Goal: Task Accomplishment & Management: Use online tool/utility

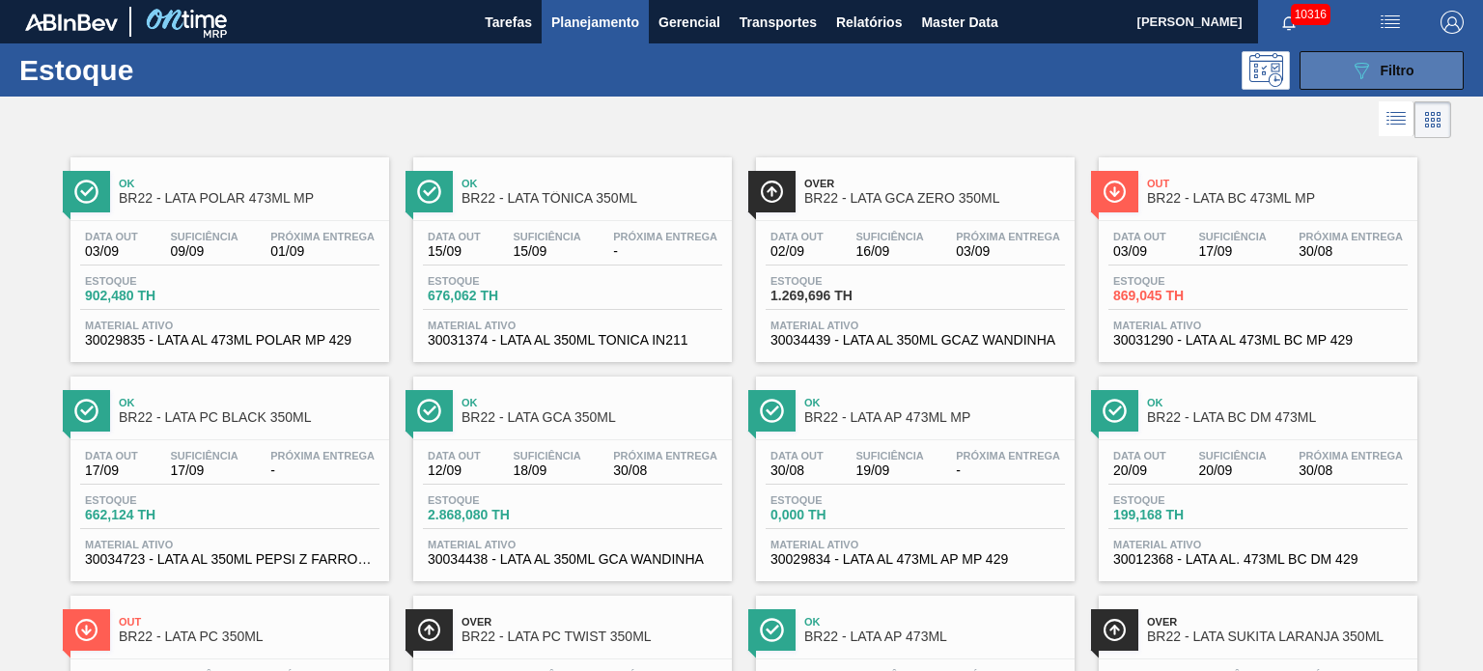
click at [1364, 55] on button "089F7B8B-B2A5-4AFE-B5C0-19BA573D28AC Filtro" at bounding box center [1382, 70] width 164 height 39
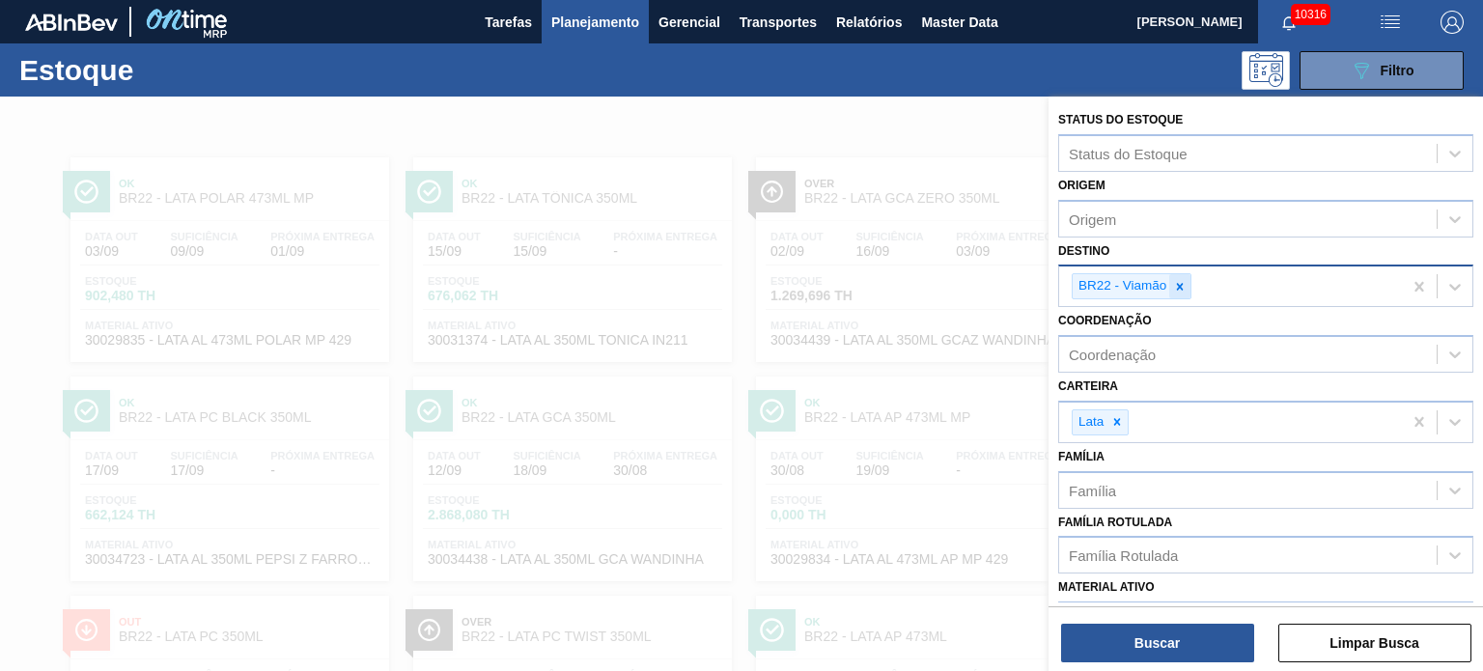
click at [1182, 277] on div at bounding box center [1179, 286] width 21 height 24
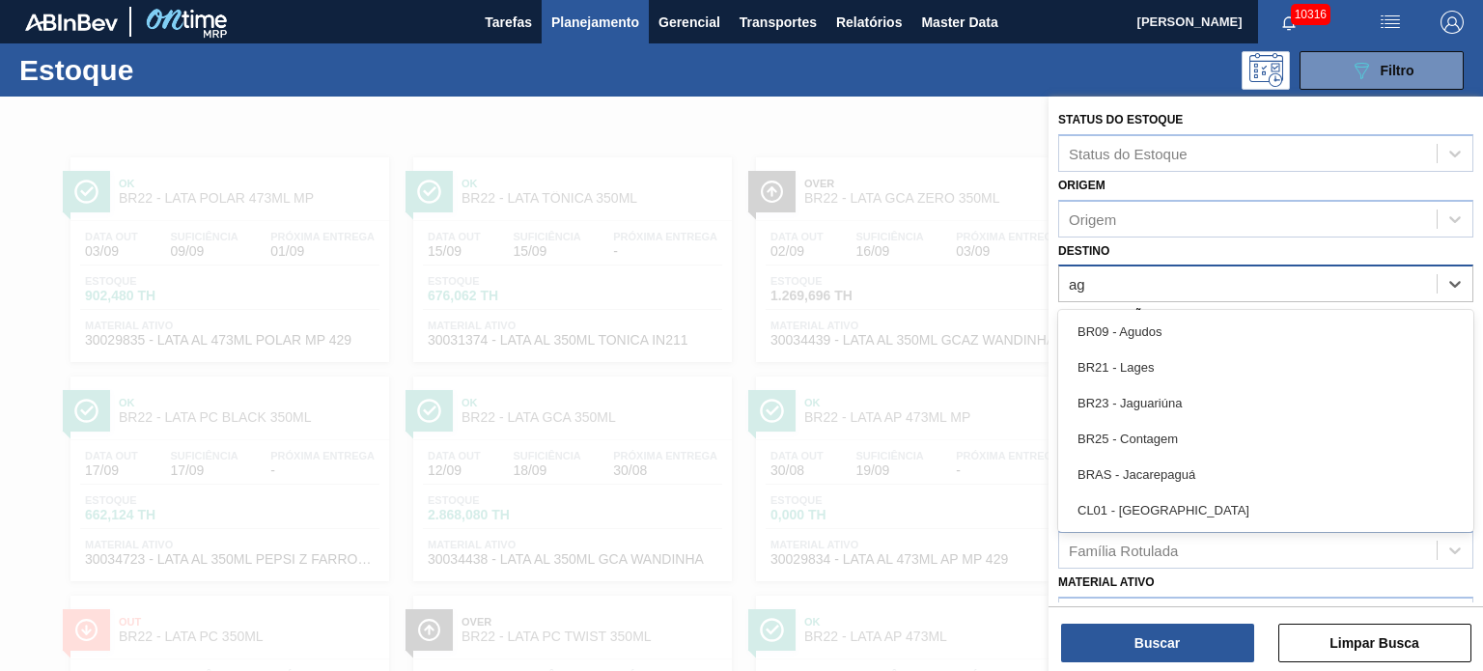
type input "agu"
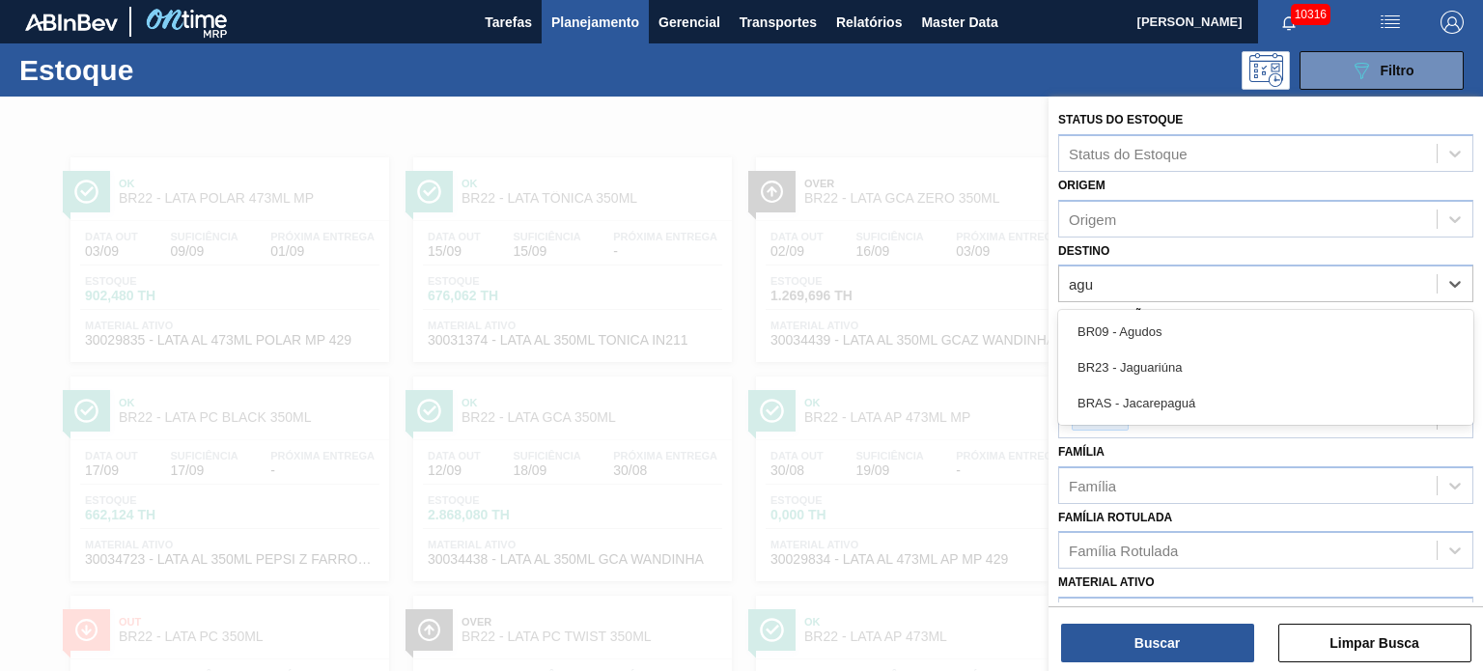
drag, startPoint x: 1218, startPoint y: 321, endPoint x: 1217, endPoint y: 352, distance: 31.9
click at [1218, 321] on div "BR09 - Agudos" at bounding box center [1265, 332] width 415 height 36
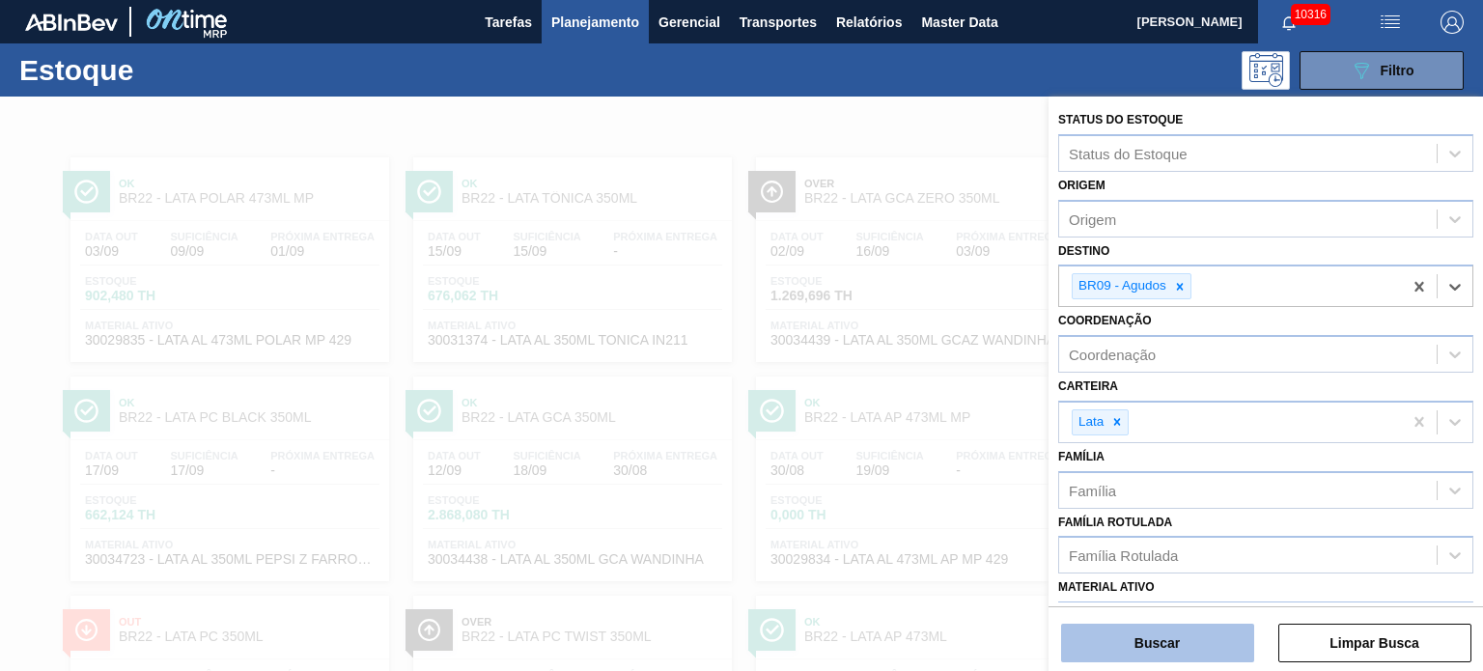
click at [1177, 648] on button "Buscar" at bounding box center [1157, 643] width 193 height 39
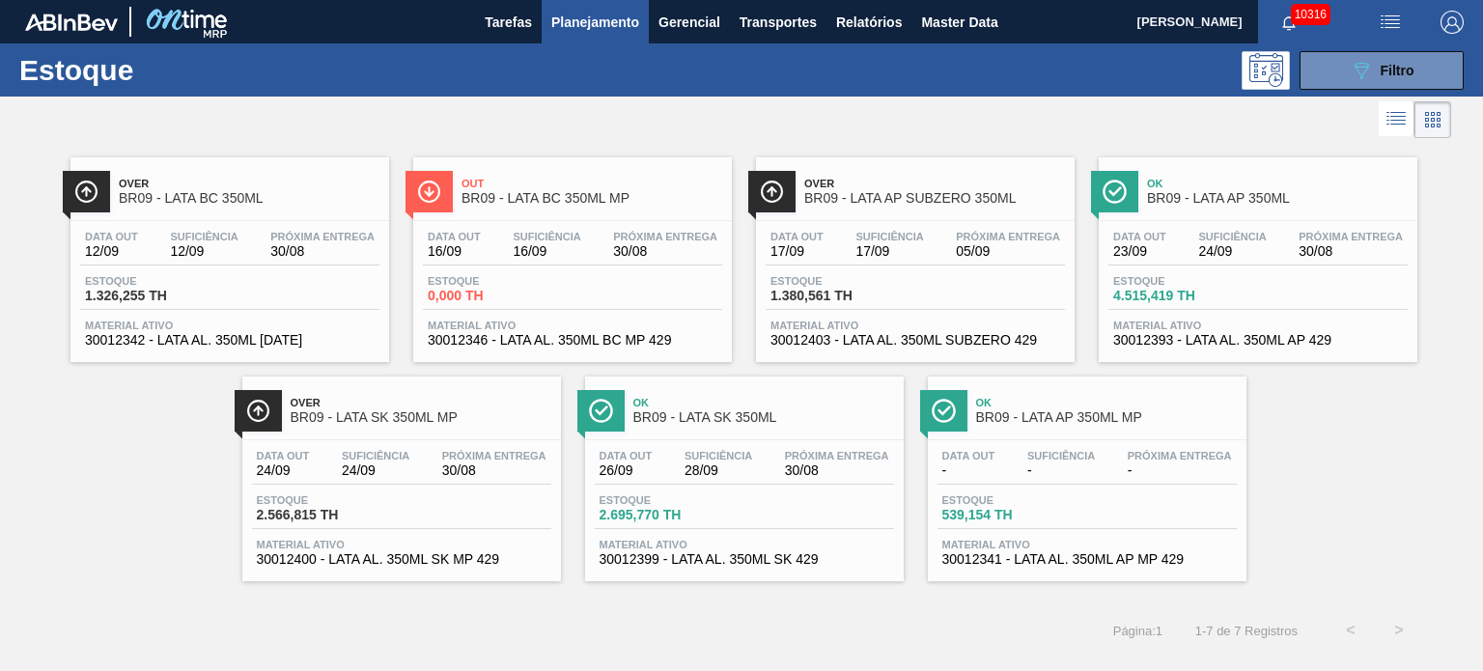
click at [599, 24] on span "Planejamento" at bounding box center [595, 22] width 88 height 23
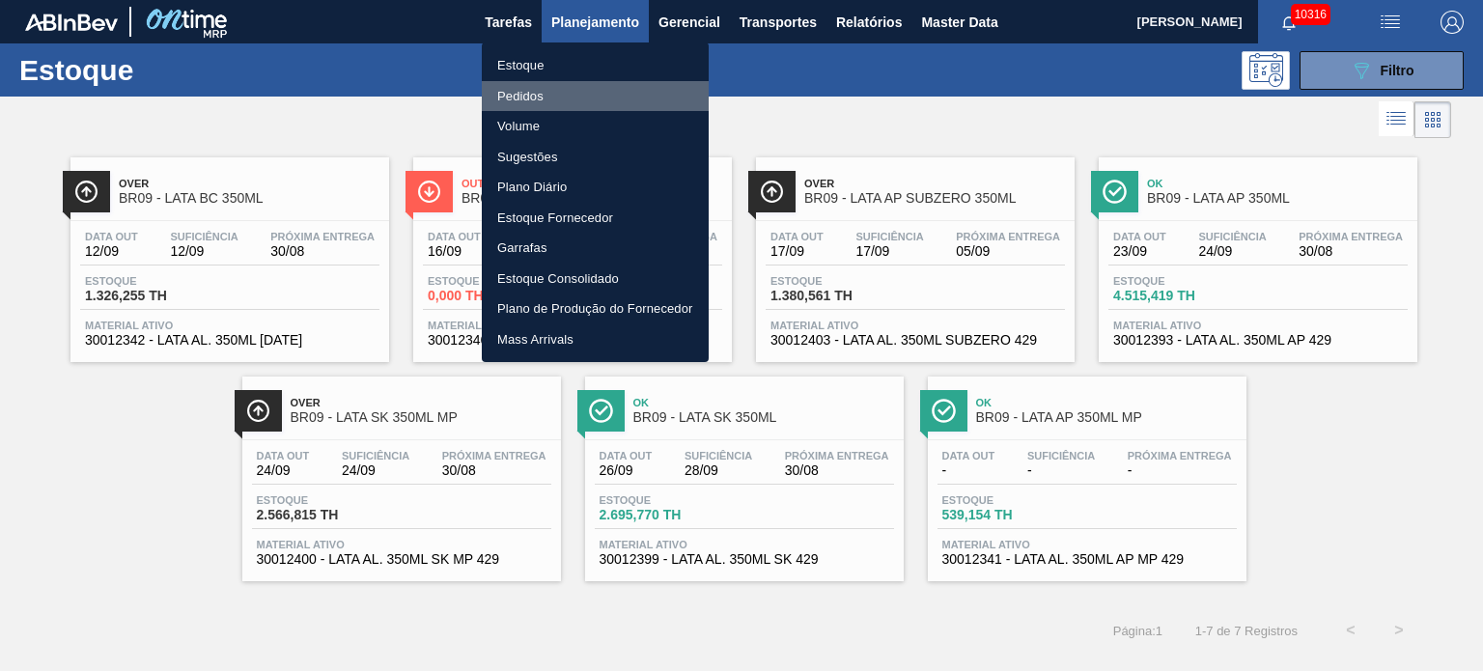
click at [546, 99] on li "Pedidos" at bounding box center [595, 96] width 227 height 31
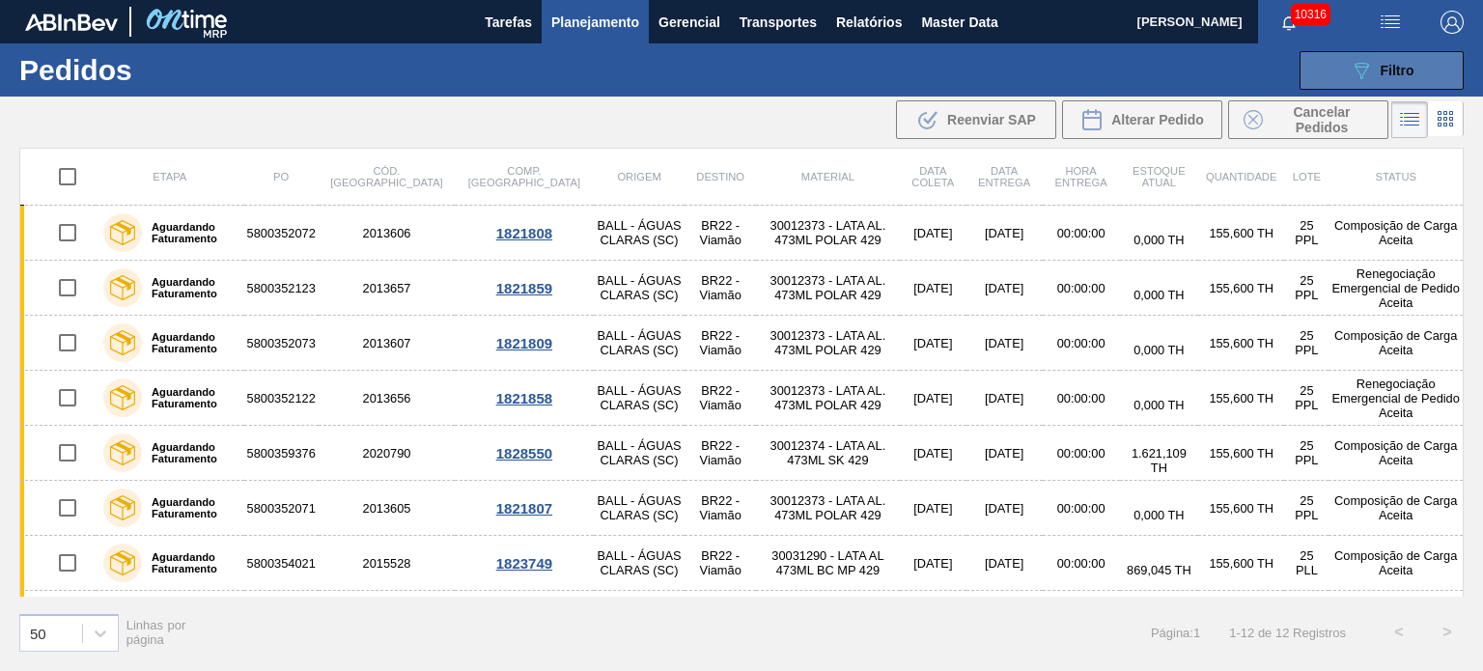
click at [1366, 57] on button "089F7B8B-B2A5-4AFE-B5C0-19BA573D28AC Filtro" at bounding box center [1382, 70] width 164 height 39
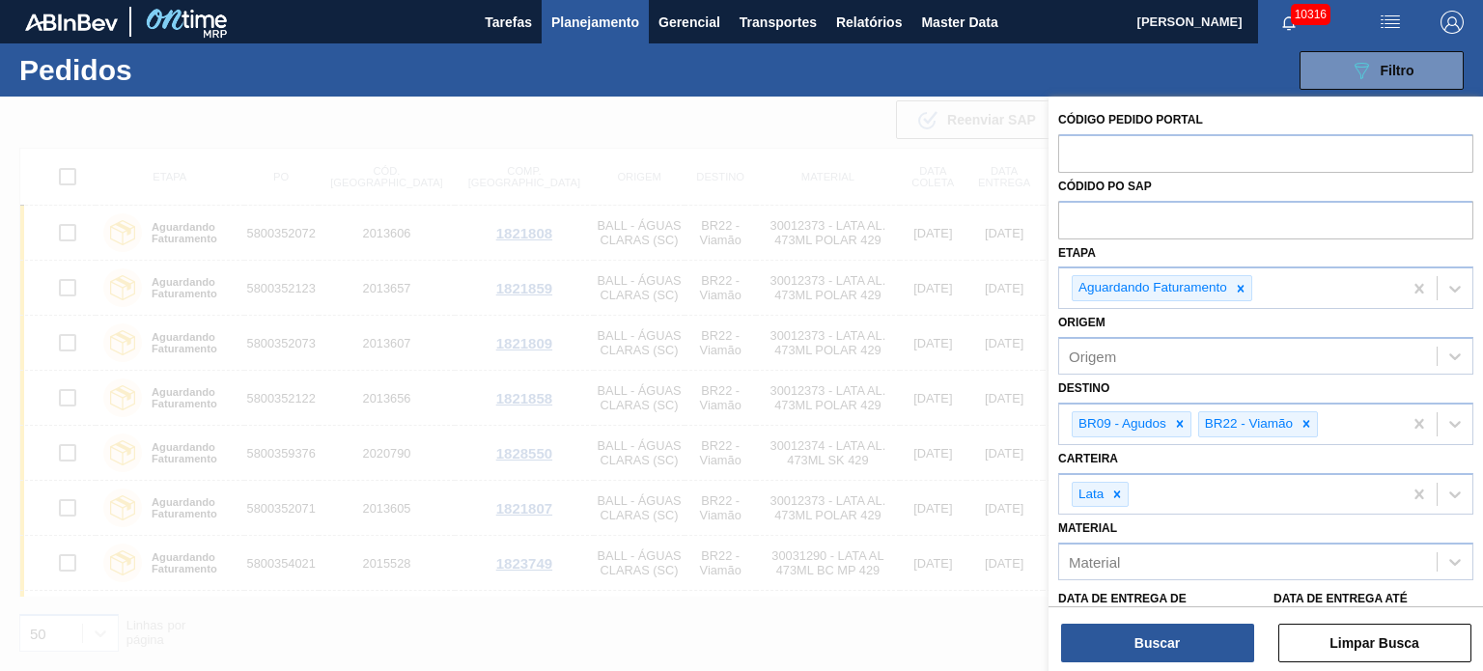
click at [1365, 596] on label "Data de Entrega até" at bounding box center [1341, 599] width 134 height 14
click at [1365, 613] on até "[DATE]" at bounding box center [1374, 632] width 200 height 39
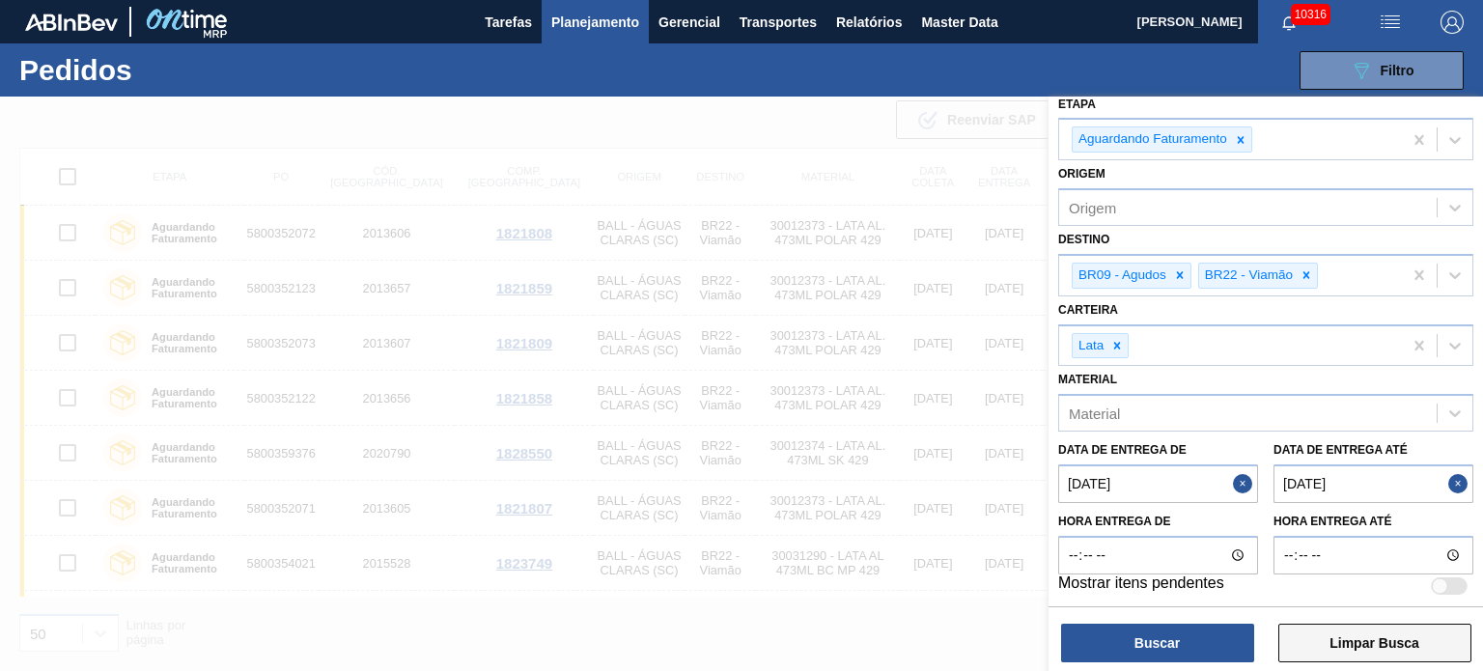
click at [1370, 646] on button "Limpar Busca" at bounding box center [1374, 643] width 193 height 39
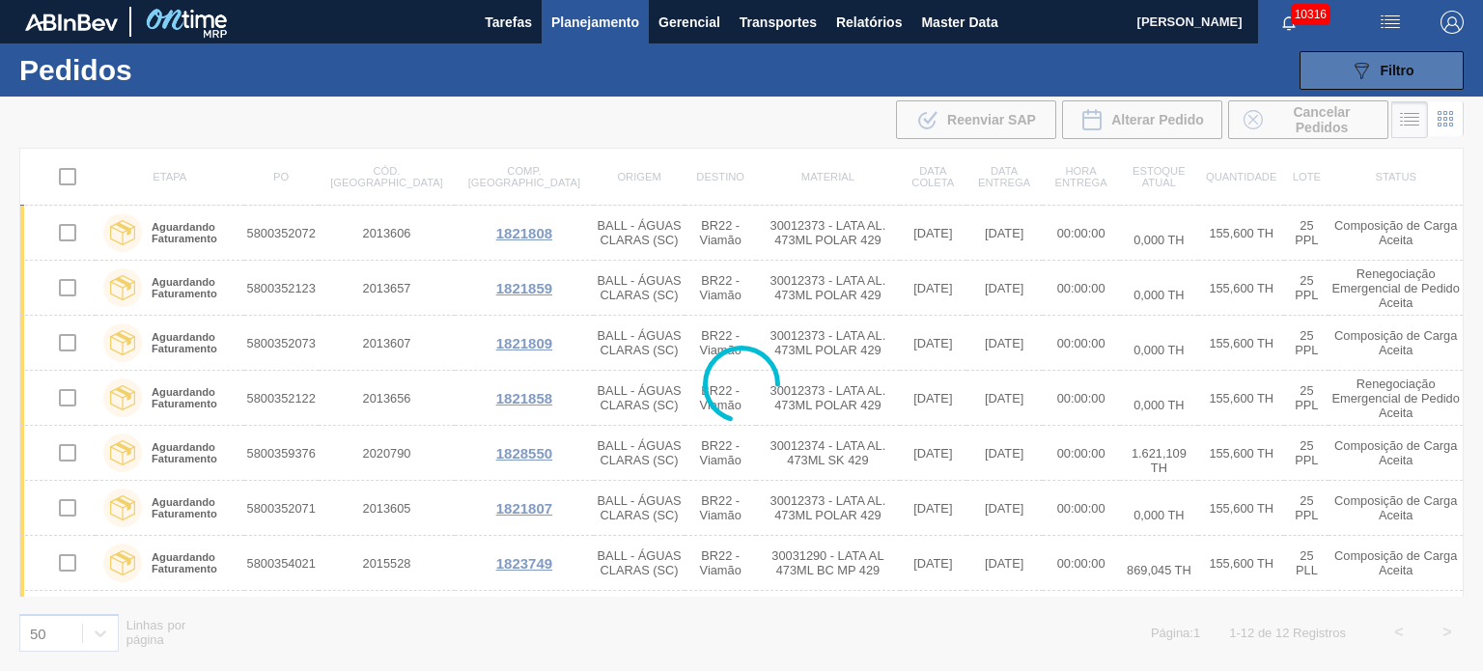
click at [1390, 71] on span "Filtro" at bounding box center [1398, 70] width 34 height 15
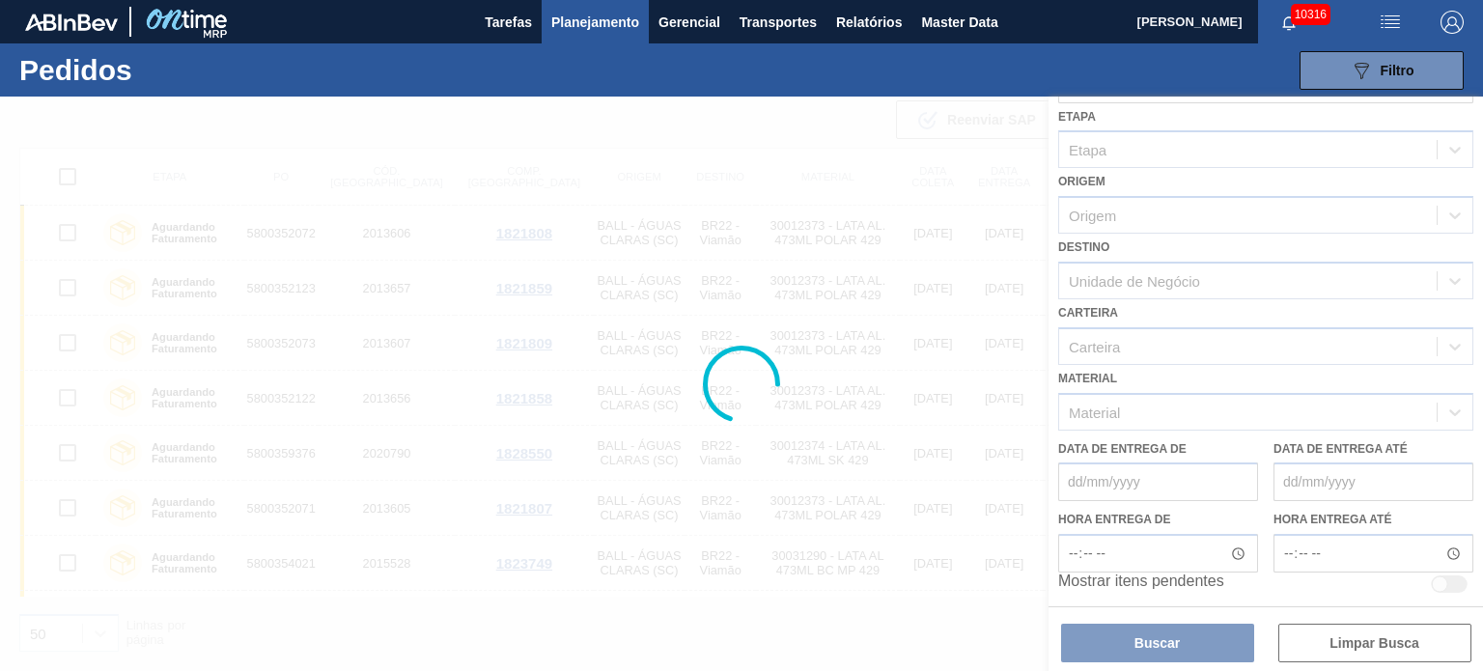
click at [1178, 220] on div at bounding box center [741, 384] width 1483 height 574
click at [1391, 61] on div "089F7B8B-B2A5-4AFE-B5C0-19BA573D28AC Filtro" at bounding box center [1382, 70] width 65 height 23
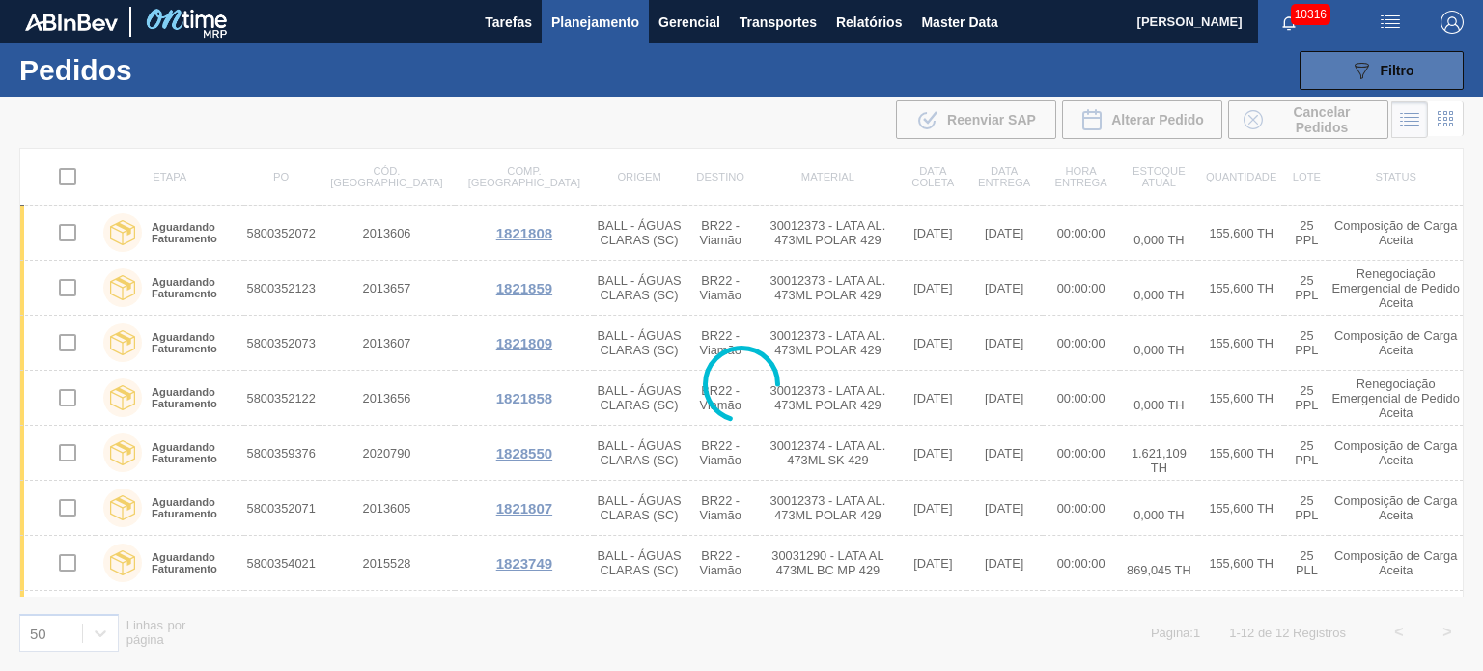
click at [1391, 61] on div "089F7B8B-B2A5-4AFE-B5C0-19BA573D28AC Filtro" at bounding box center [1382, 70] width 65 height 23
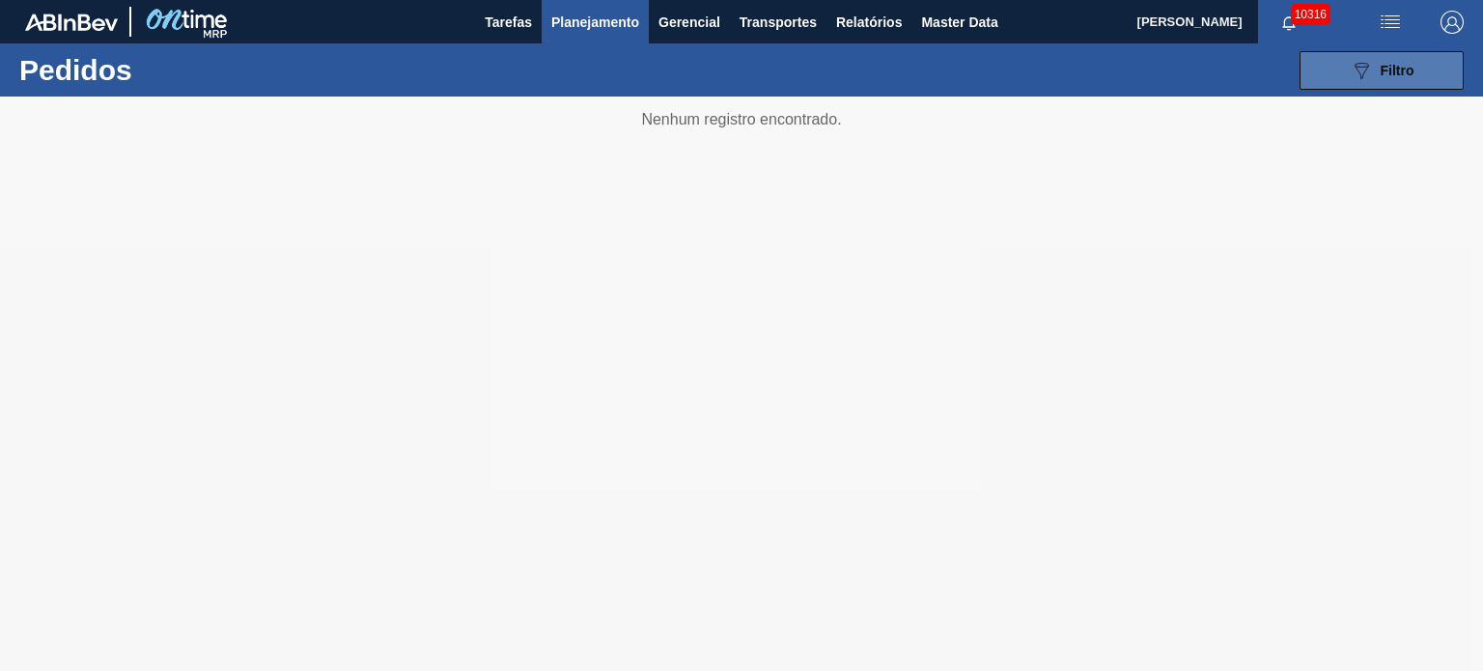
click at [1357, 54] on button "089F7B8B-B2A5-4AFE-B5C0-19BA573D28AC Filtro" at bounding box center [1382, 70] width 164 height 39
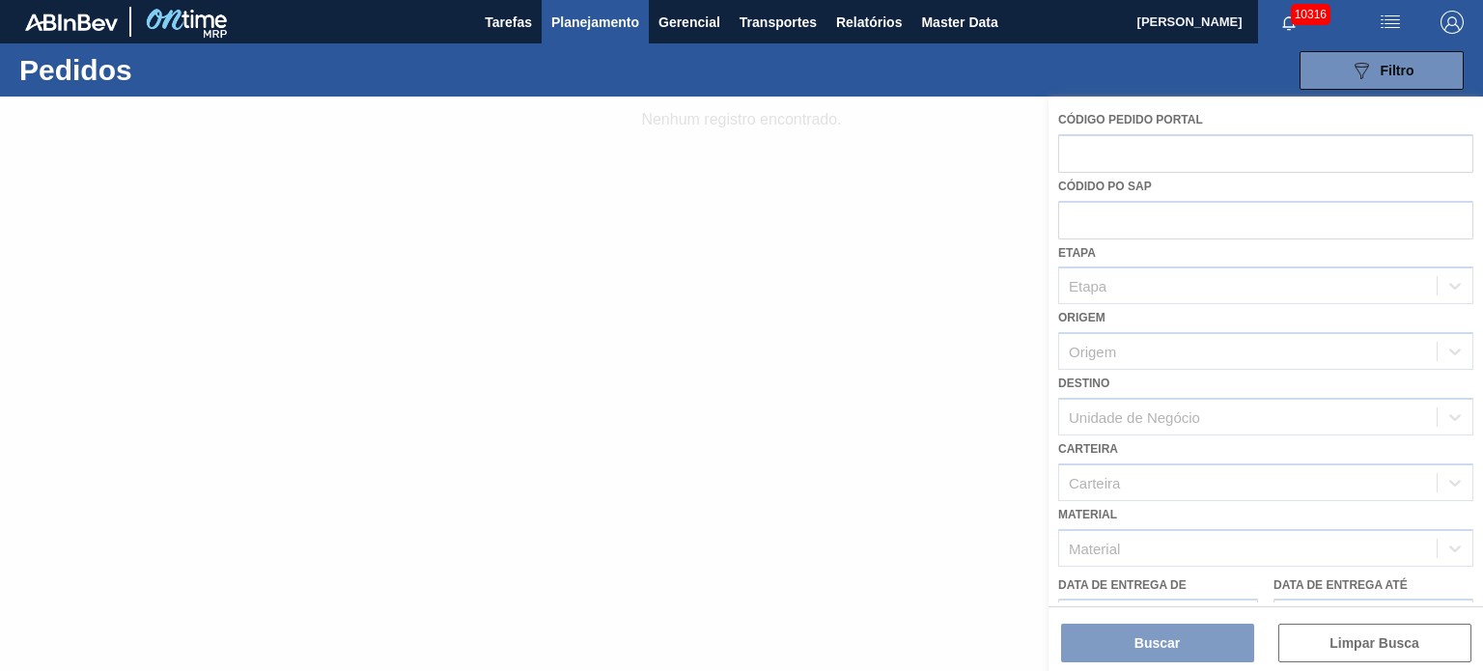
click at [1178, 211] on div at bounding box center [741, 384] width 1483 height 574
click at [604, 11] on span "Planejamento" at bounding box center [595, 22] width 88 height 23
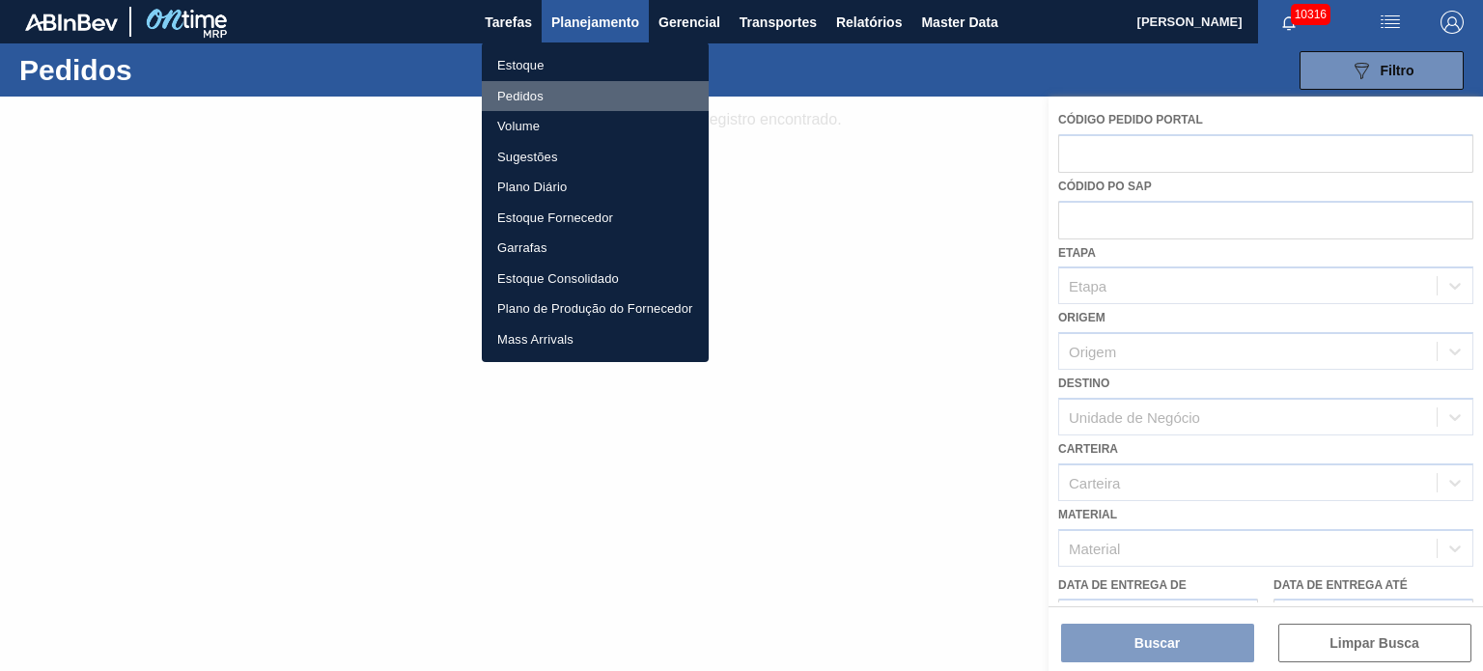
click at [550, 98] on li "Pedidos" at bounding box center [595, 96] width 227 height 31
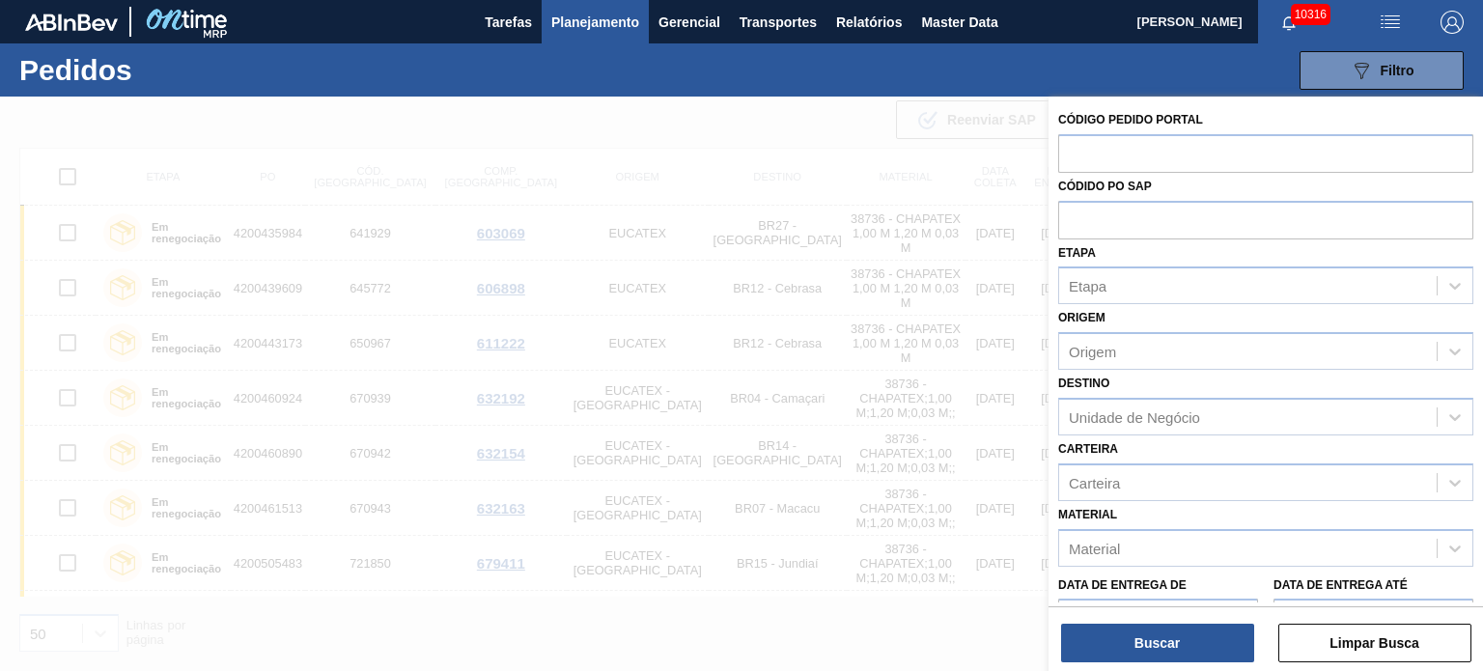
click at [1113, 196] on div "Códido PO SAP" at bounding box center [1265, 206] width 415 height 67
click at [1126, 222] on input "text" at bounding box center [1265, 219] width 415 height 37
type input "5800"
type input "5800358399"
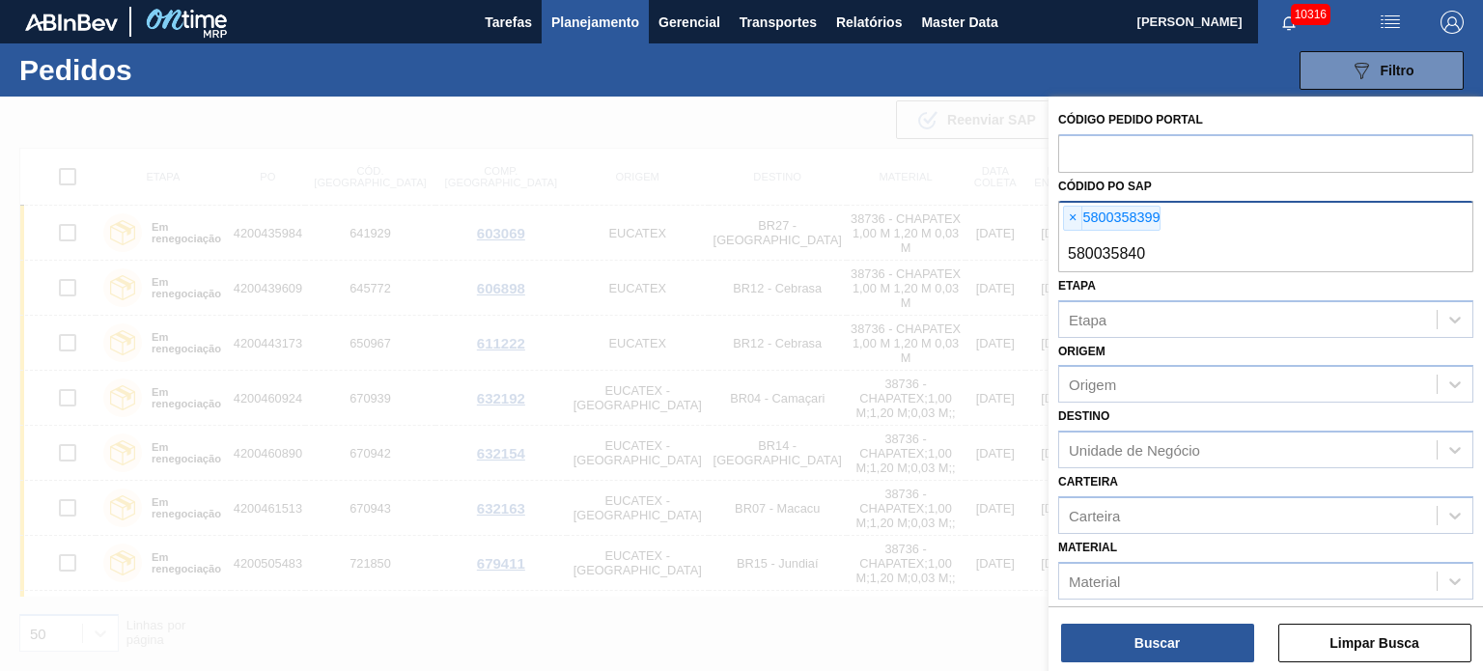
type input "5800358400"
type input "5800358402"
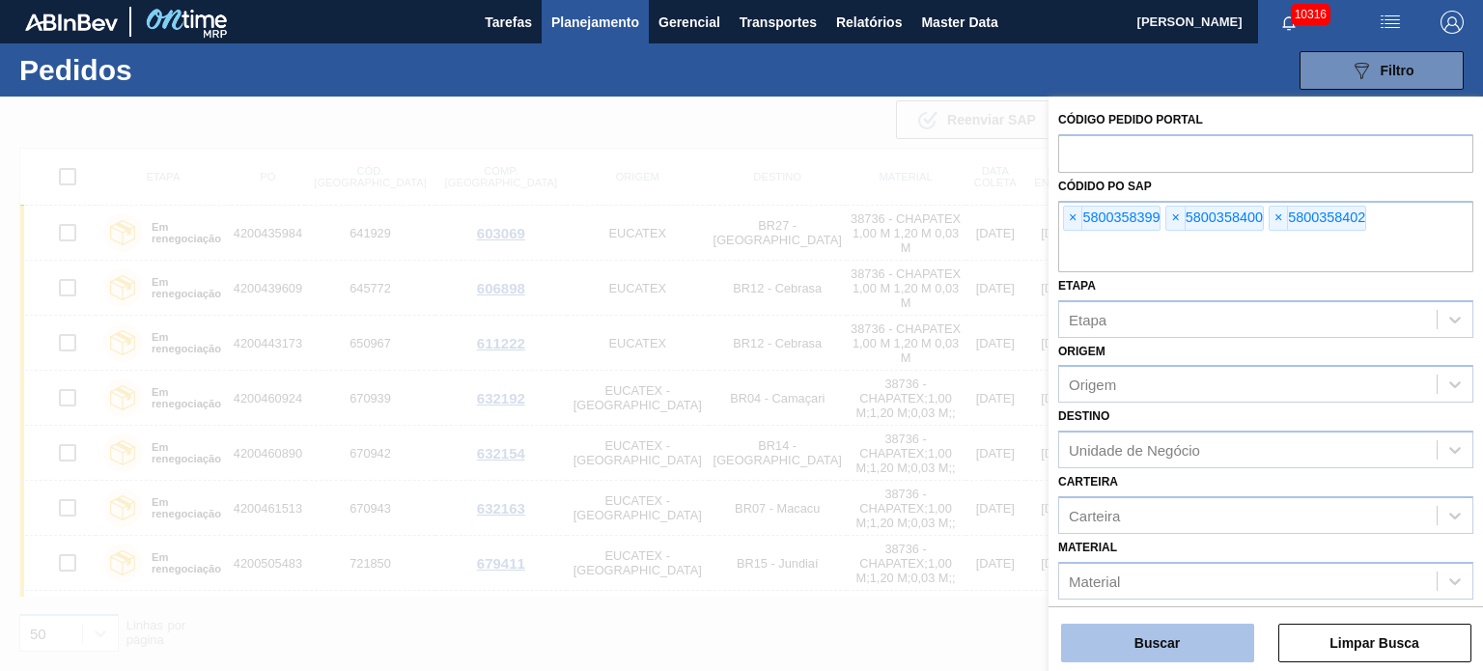
click at [1183, 653] on button "Buscar" at bounding box center [1157, 643] width 193 height 39
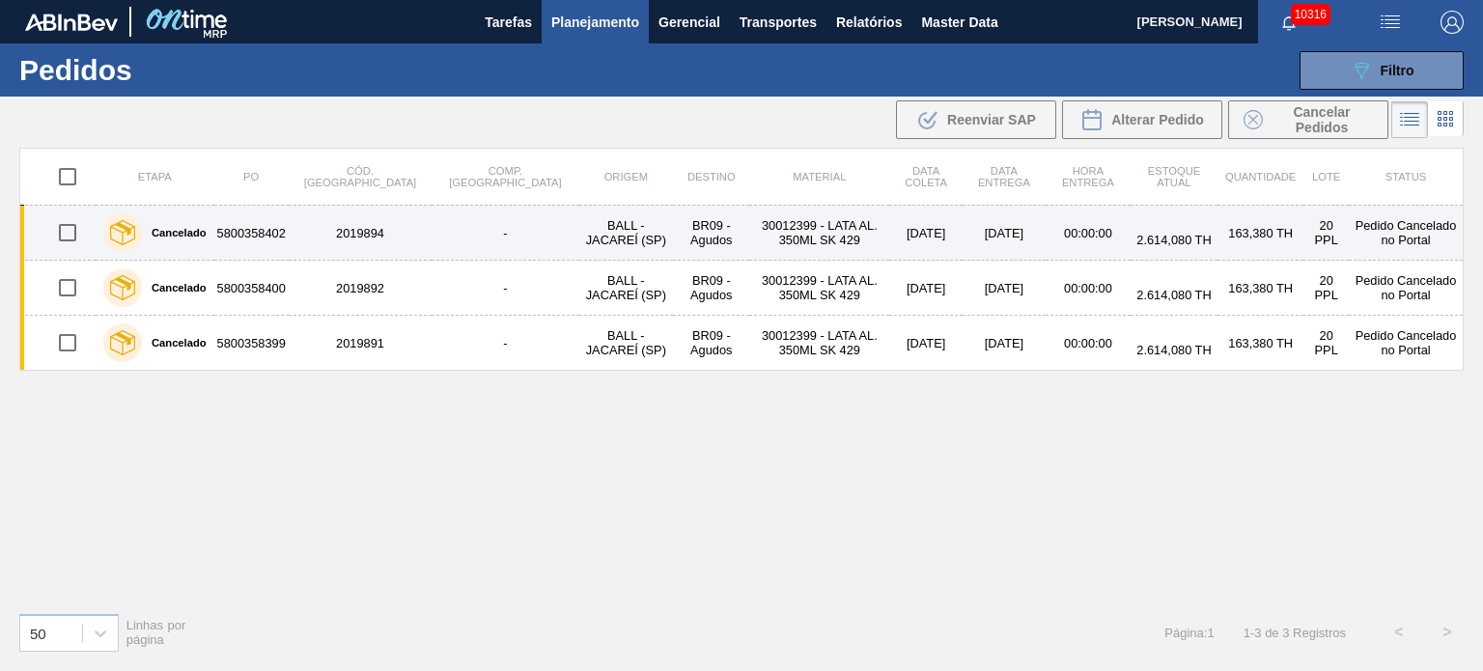
click at [192, 235] on label "Cancelado" at bounding box center [174, 233] width 65 height 12
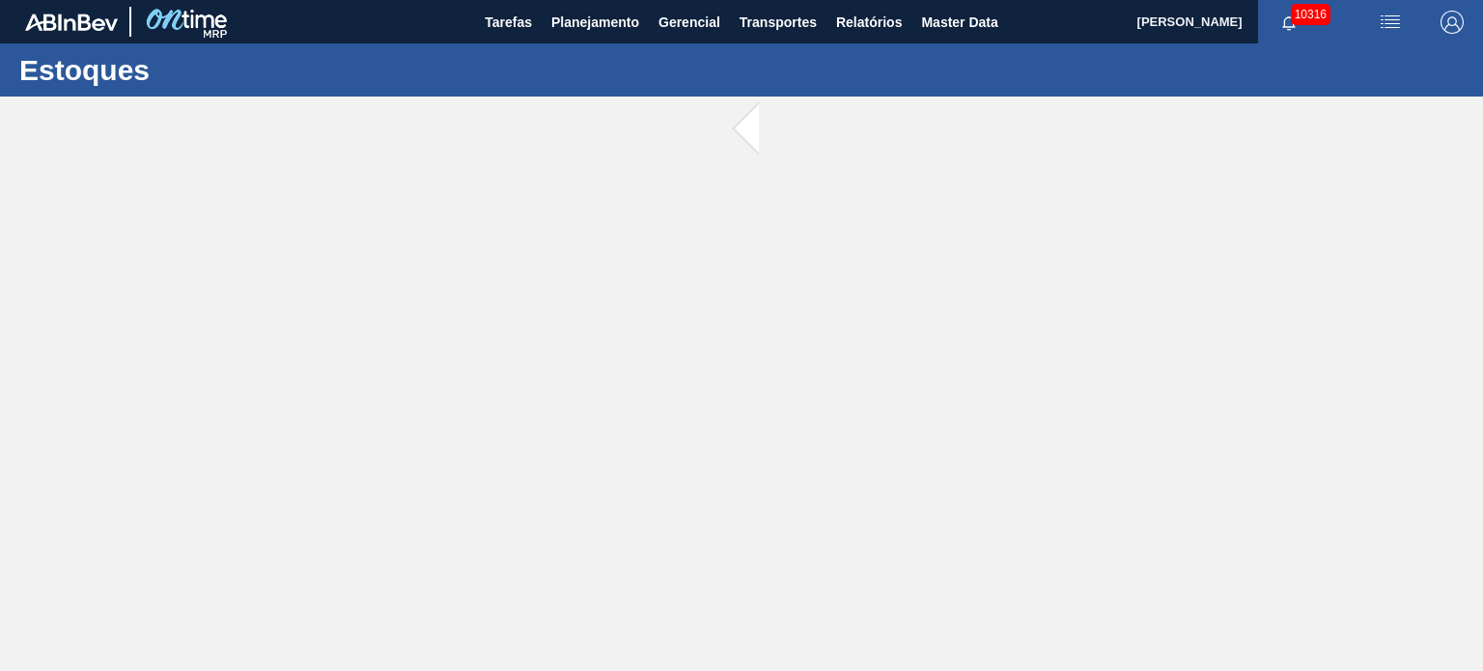
click at [192, 235] on main "Tarefas Planejamento Gerencial Transportes Relatórios Master Data MARILIA RIBEI…" at bounding box center [741, 335] width 1483 height 671
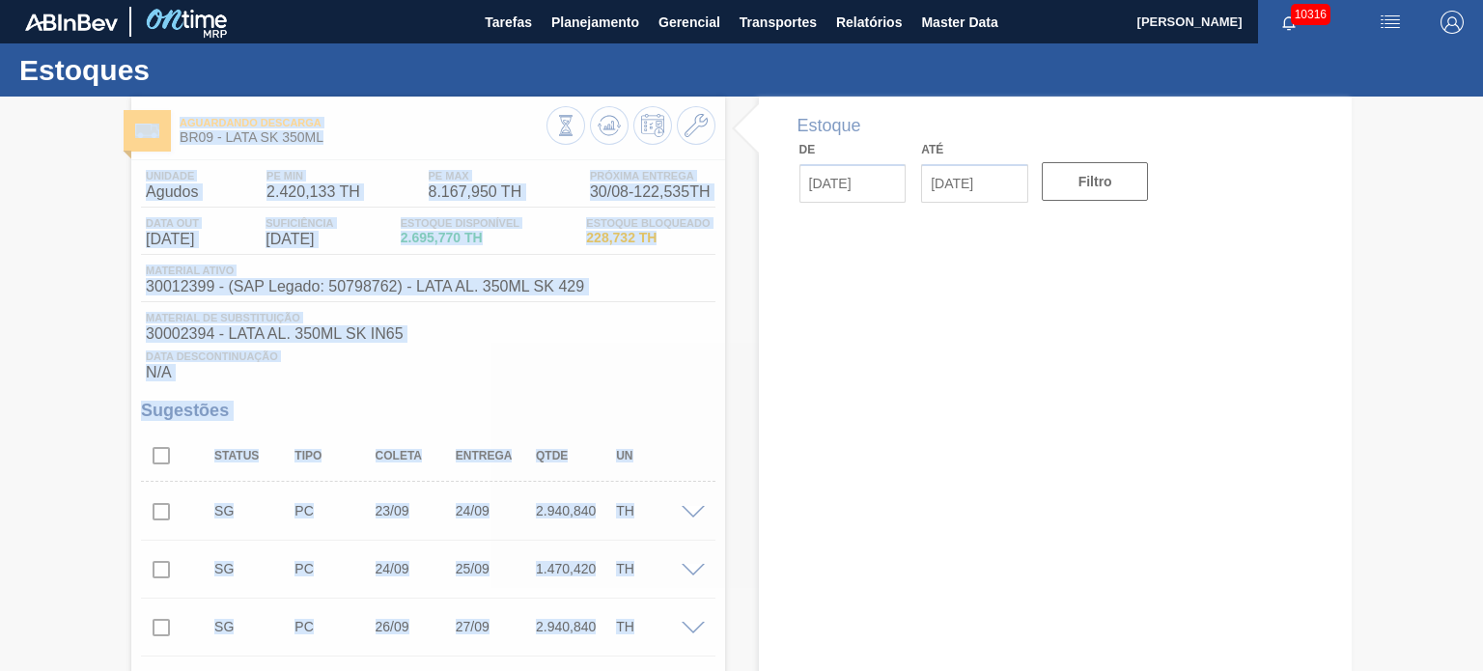
type input "[DATE]"
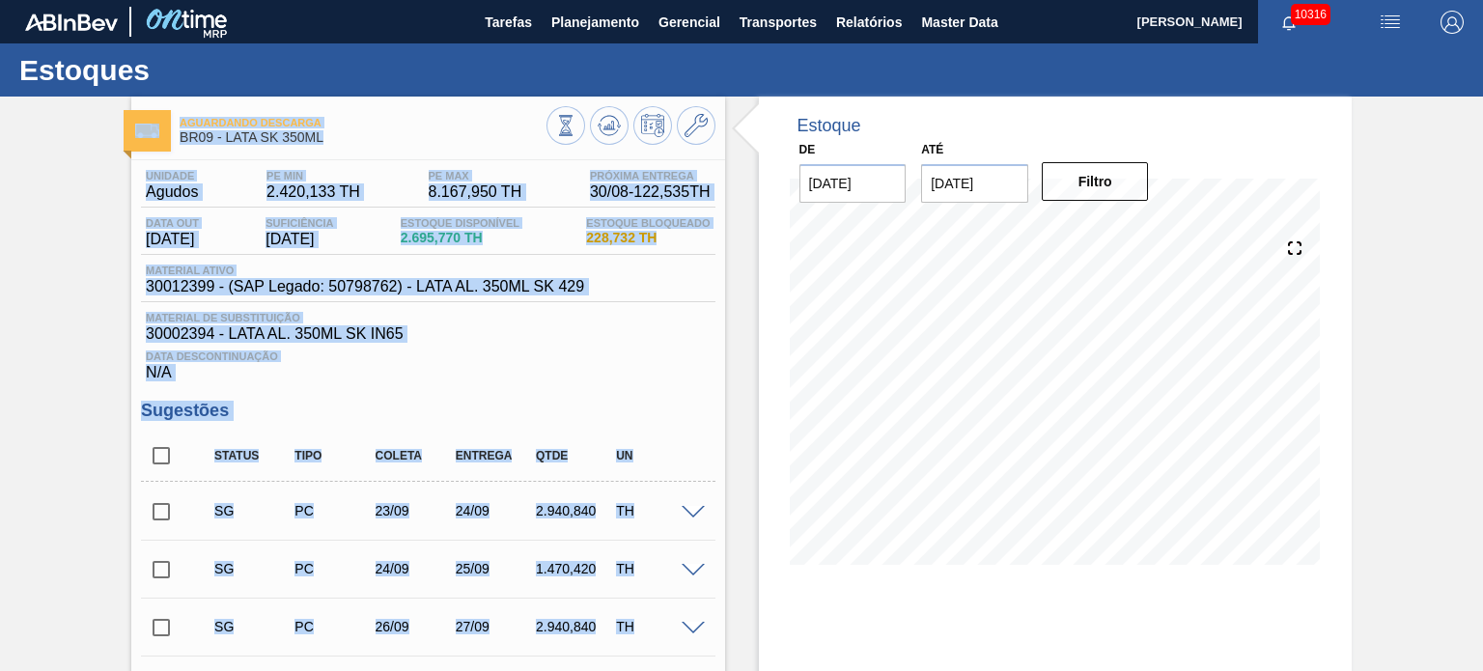
click at [412, 324] on div "Material de Substituição 30002394 - LATA AL. 350ML SK IN65" at bounding box center [428, 327] width 574 height 31
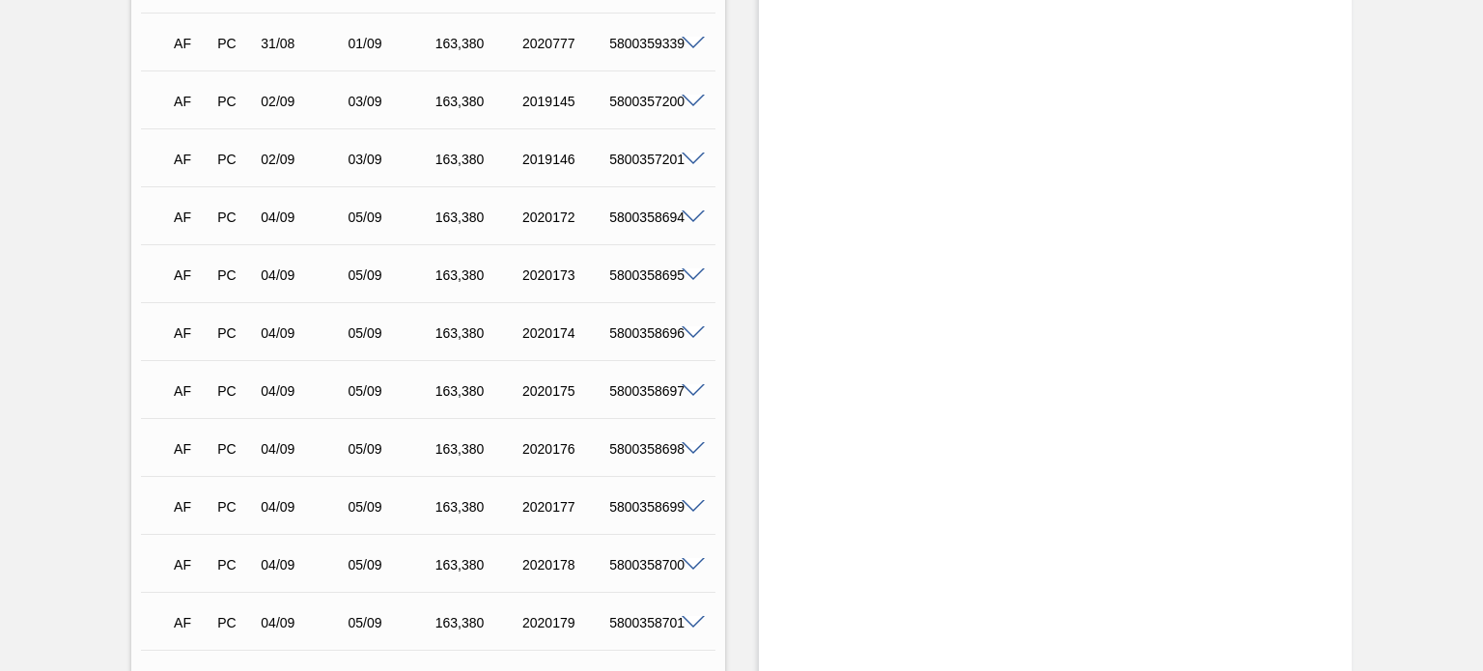
scroll to position [3476, 0]
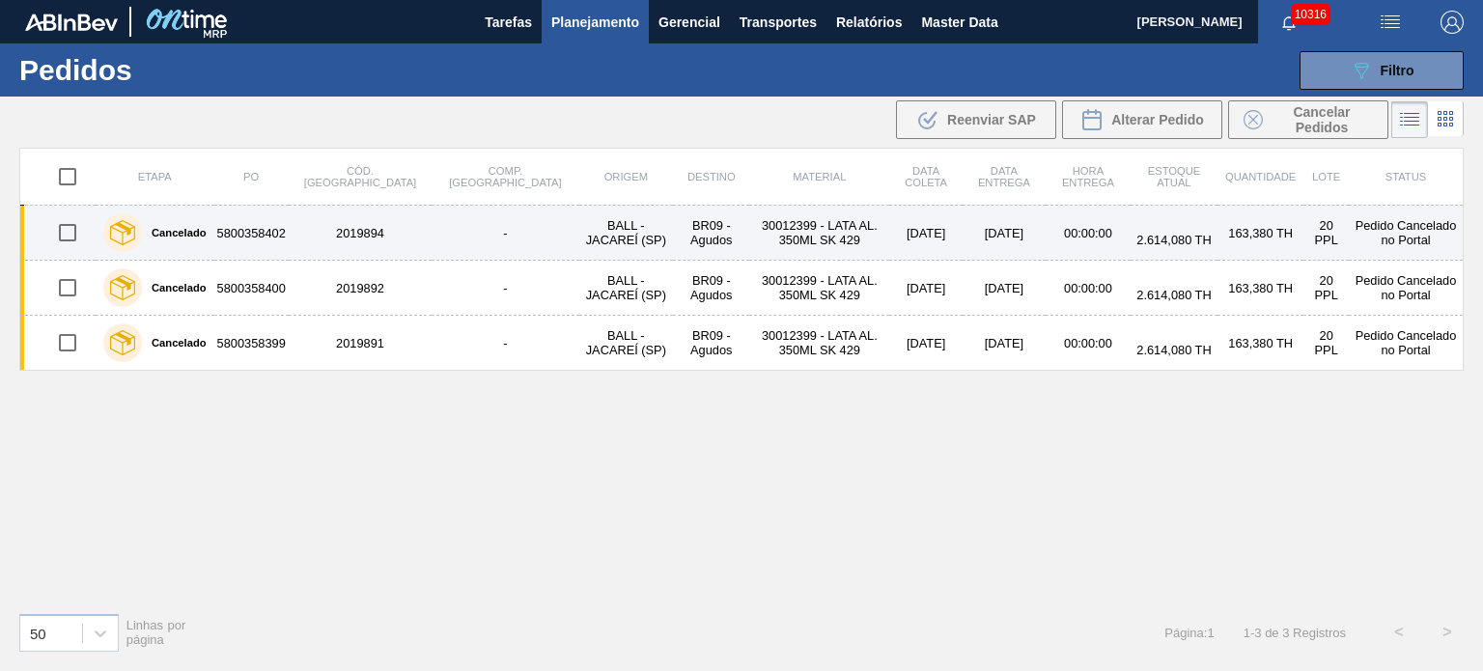
click at [60, 233] on input "checkbox" at bounding box center [67, 232] width 41 height 41
checkbox input "true"
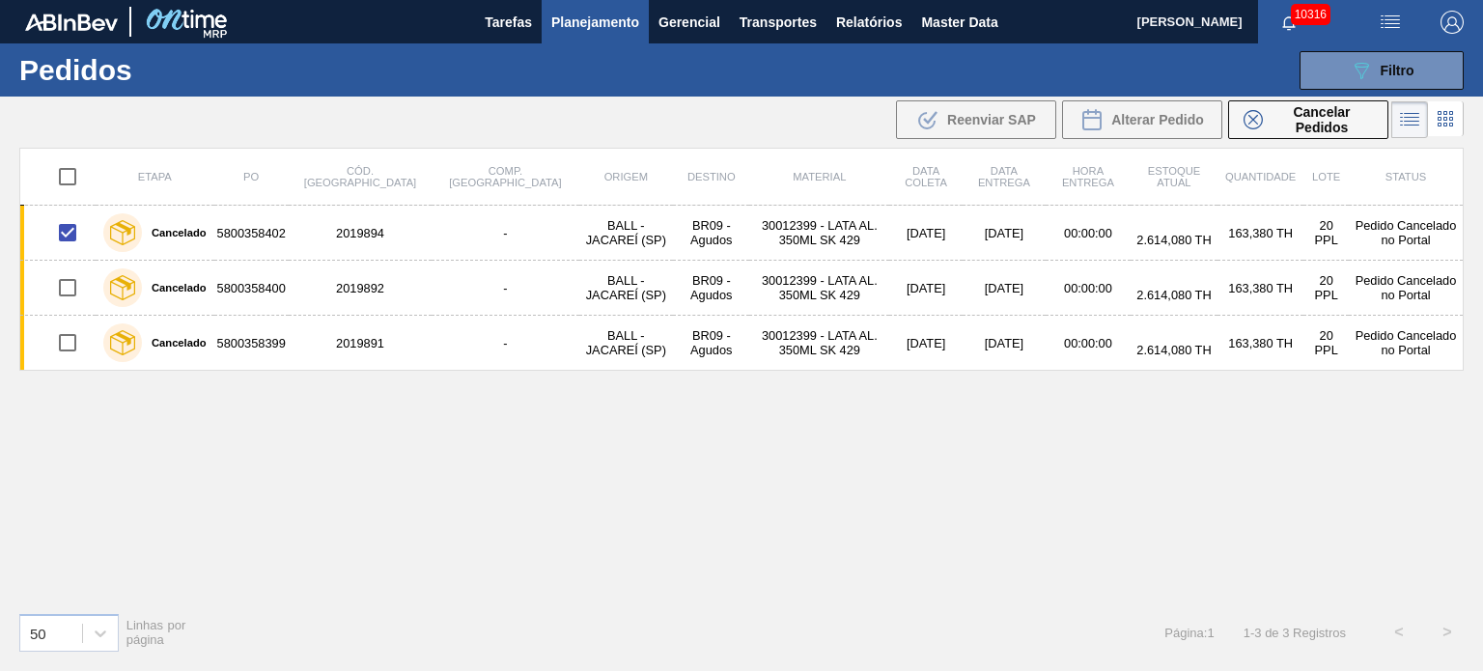
click at [1395, 129] on li at bounding box center [1409, 119] width 37 height 37
click at [1456, 123] on icon at bounding box center [1445, 118] width 23 height 23
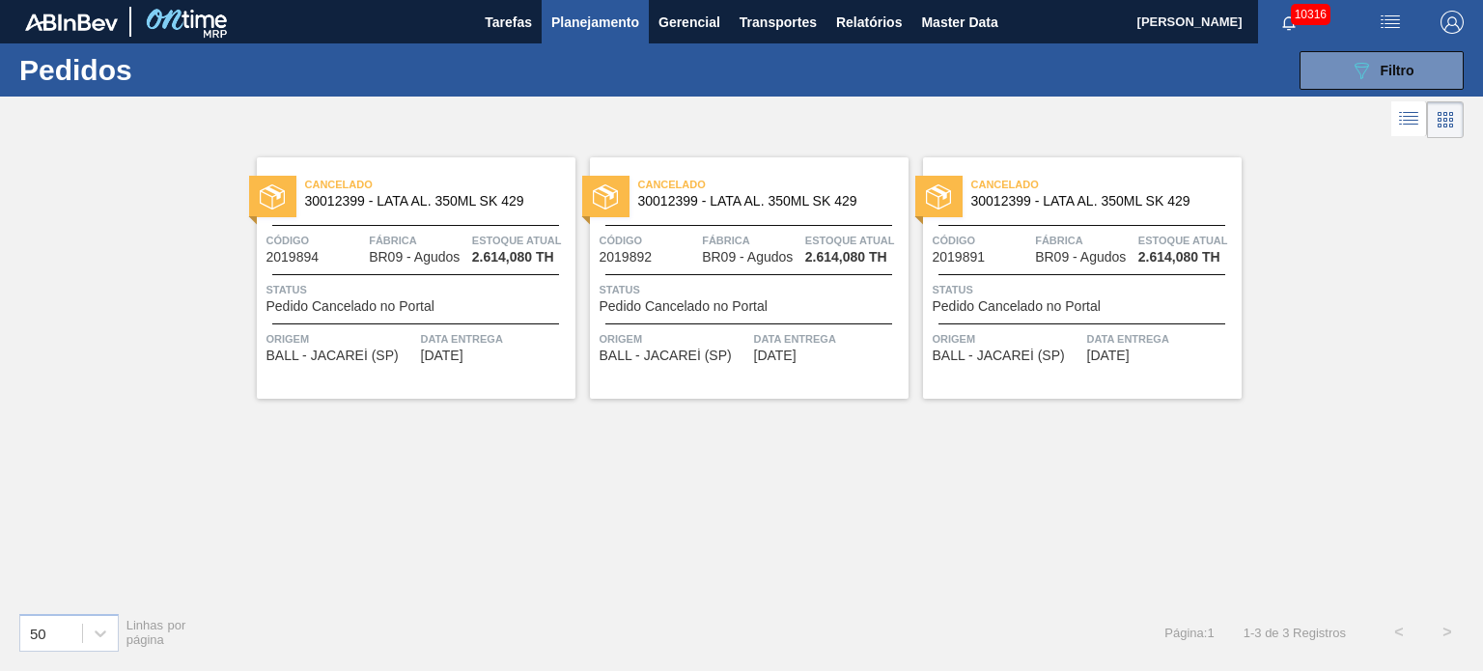
click at [1407, 125] on icon at bounding box center [1410, 124] width 15 height 1
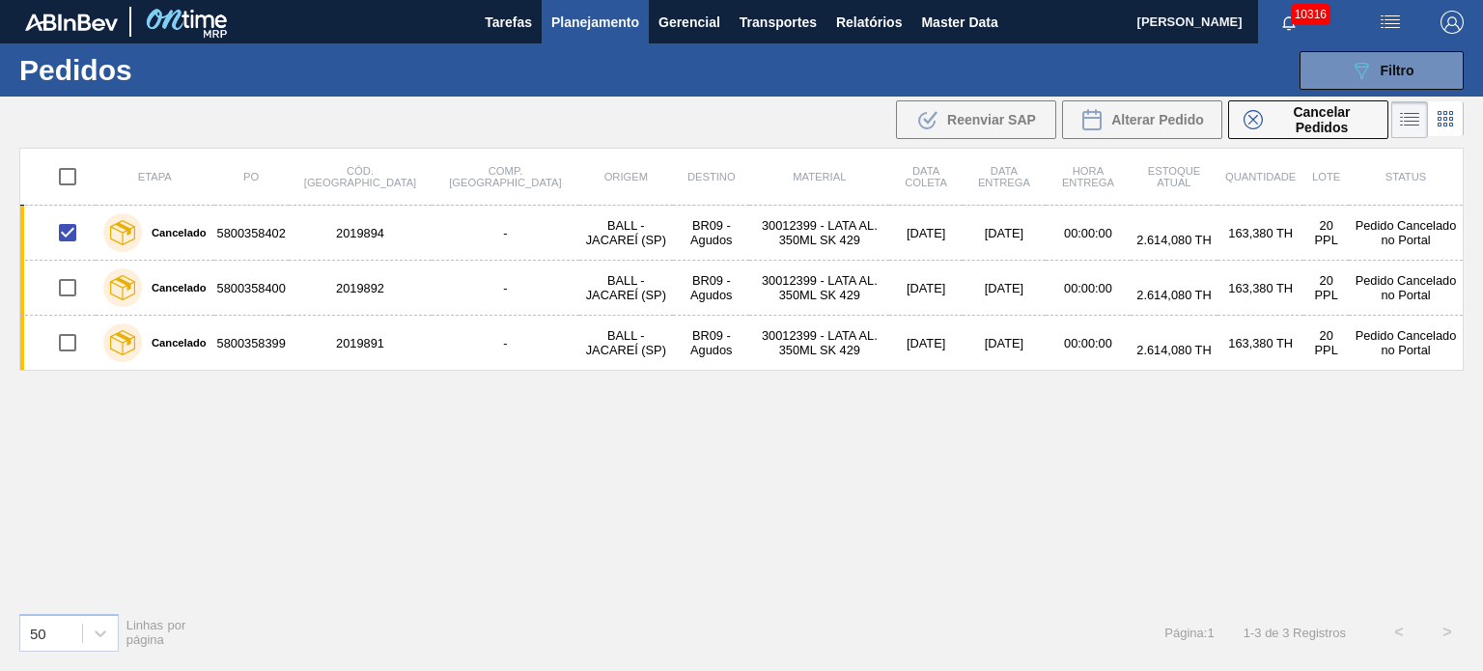
click at [308, 447] on div "Etapa PO Cód. Pedido Comp. Carga Origem Destino Material Data coleta Data entre…" at bounding box center [741, 372] width 1444 height 449
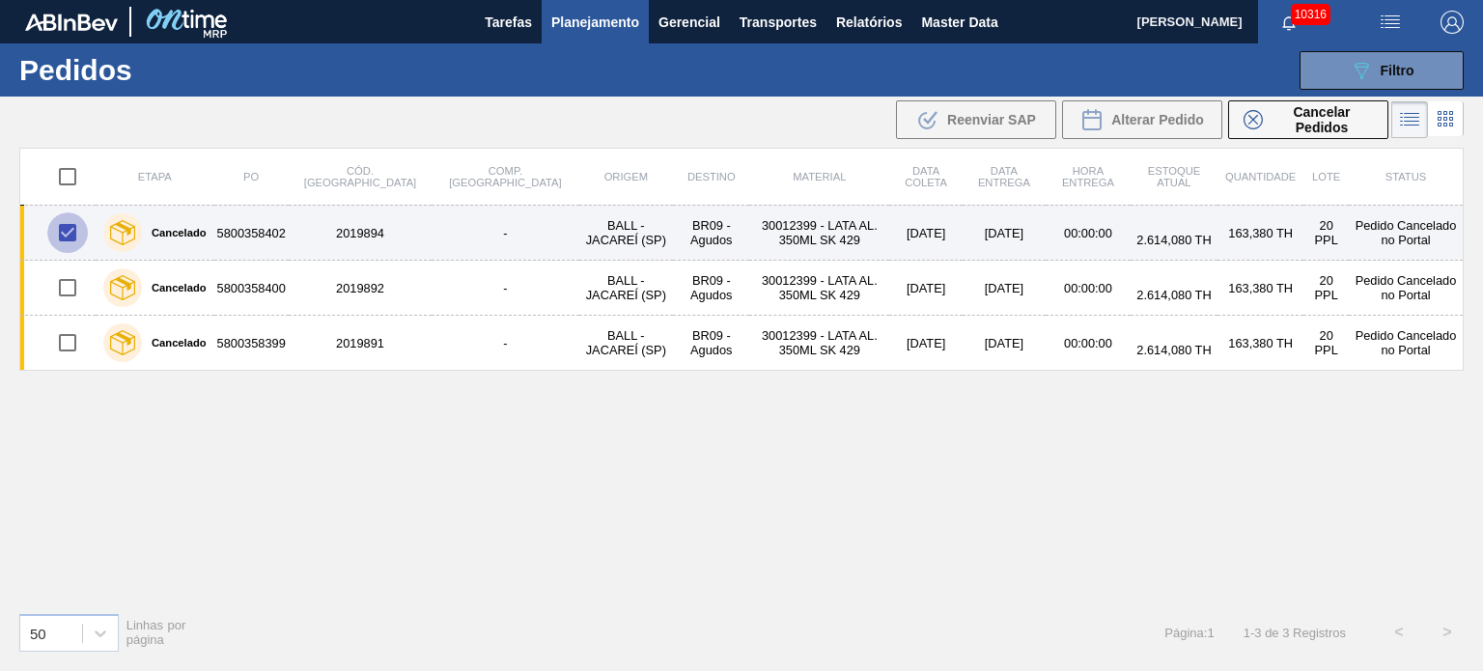
click at [63, 233] on input "checkbox" at bounding box center [67, 232] width 41 height 41
checkbox input "false"
click at [259, 227] on td "5800358402" at bounding box center [251, 233] width 74 height 55
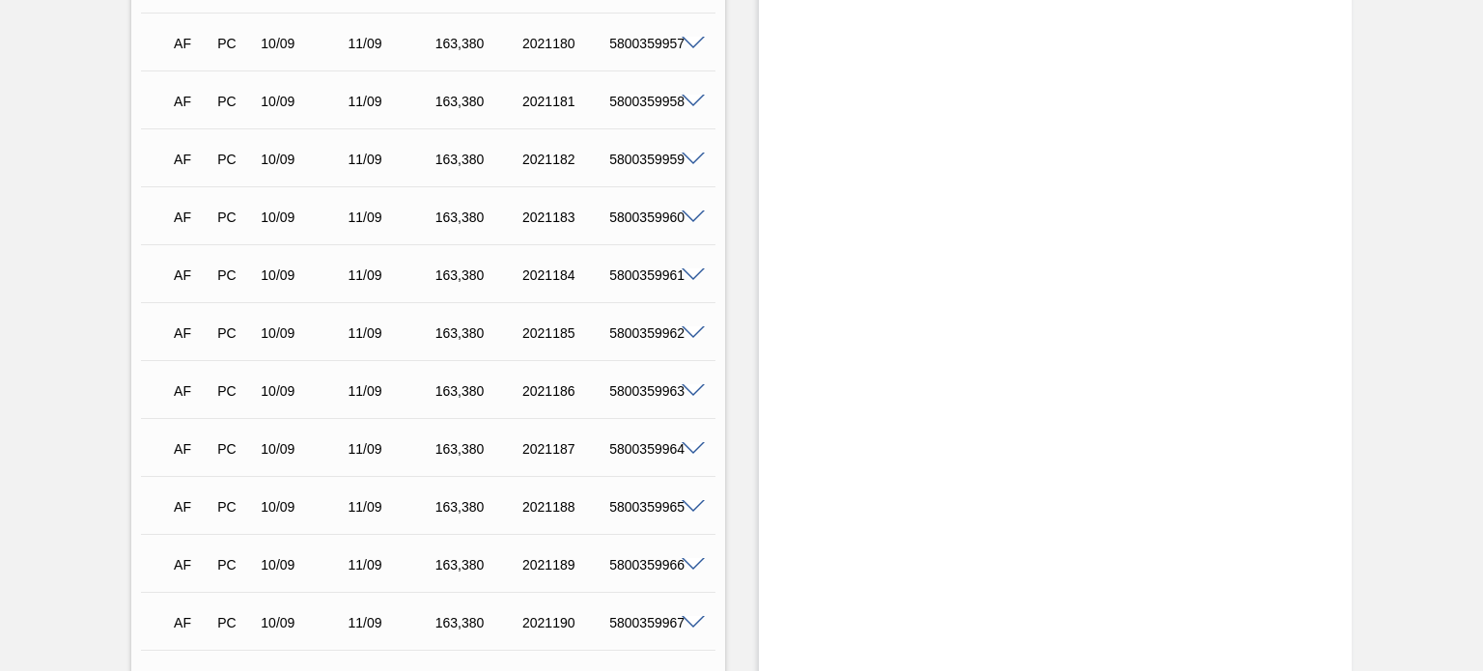
scroll to position [6008, 0]
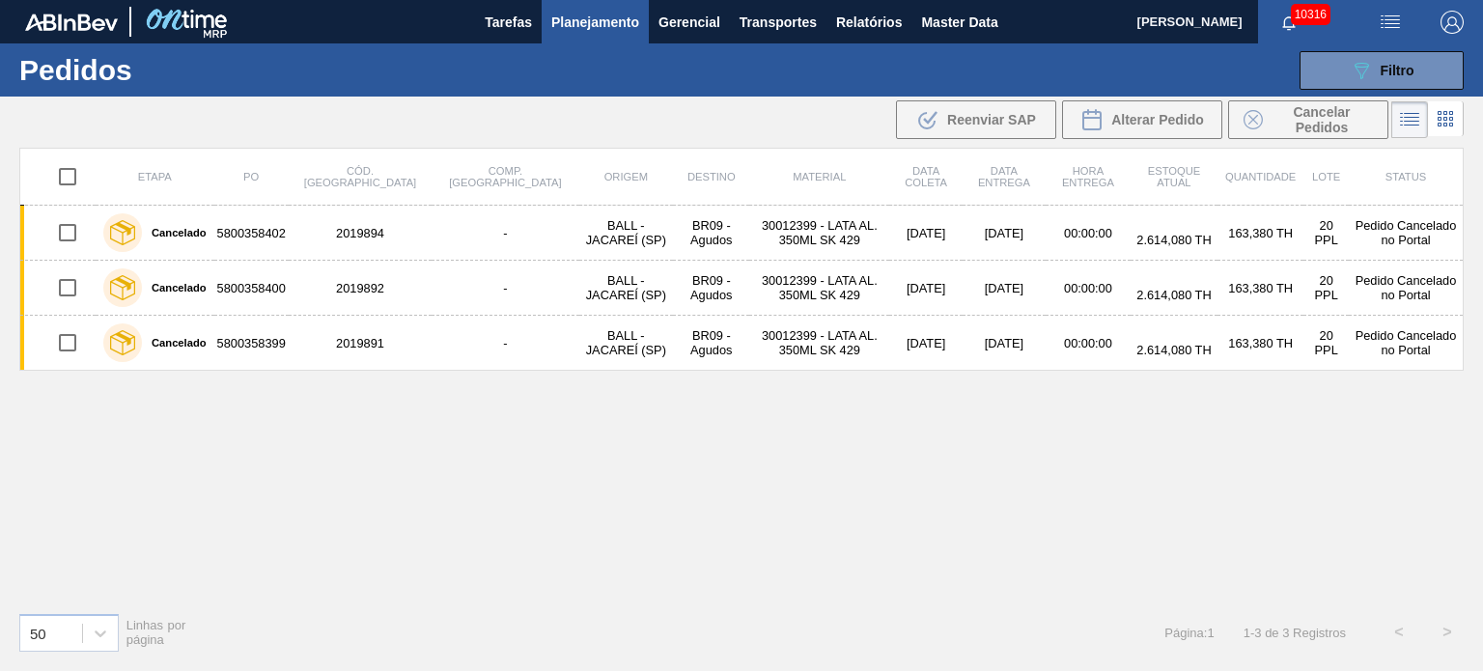
click at [560, 22] on span "Planejamento" at bounding box center [595, 22] width 88 height 23
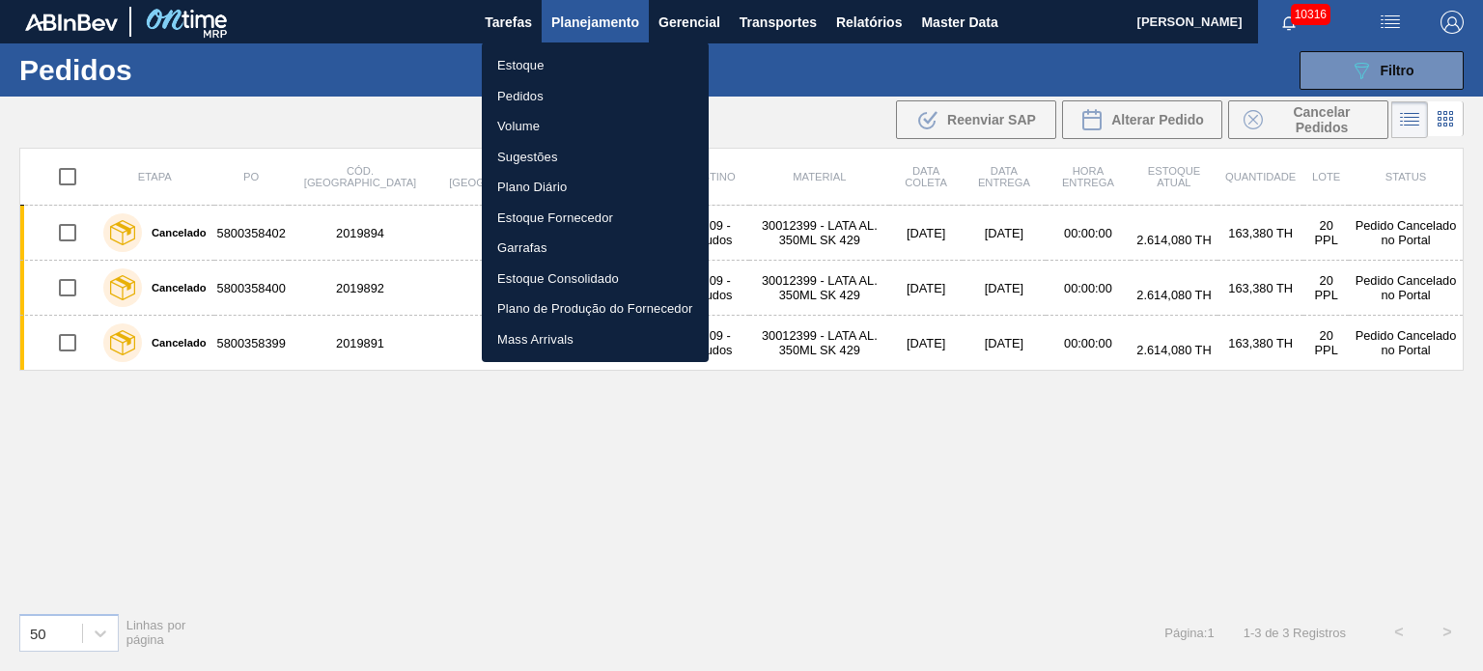
click at [549, 67] on li "Estoque" at bounding box center [595, 65] width 227 height 31
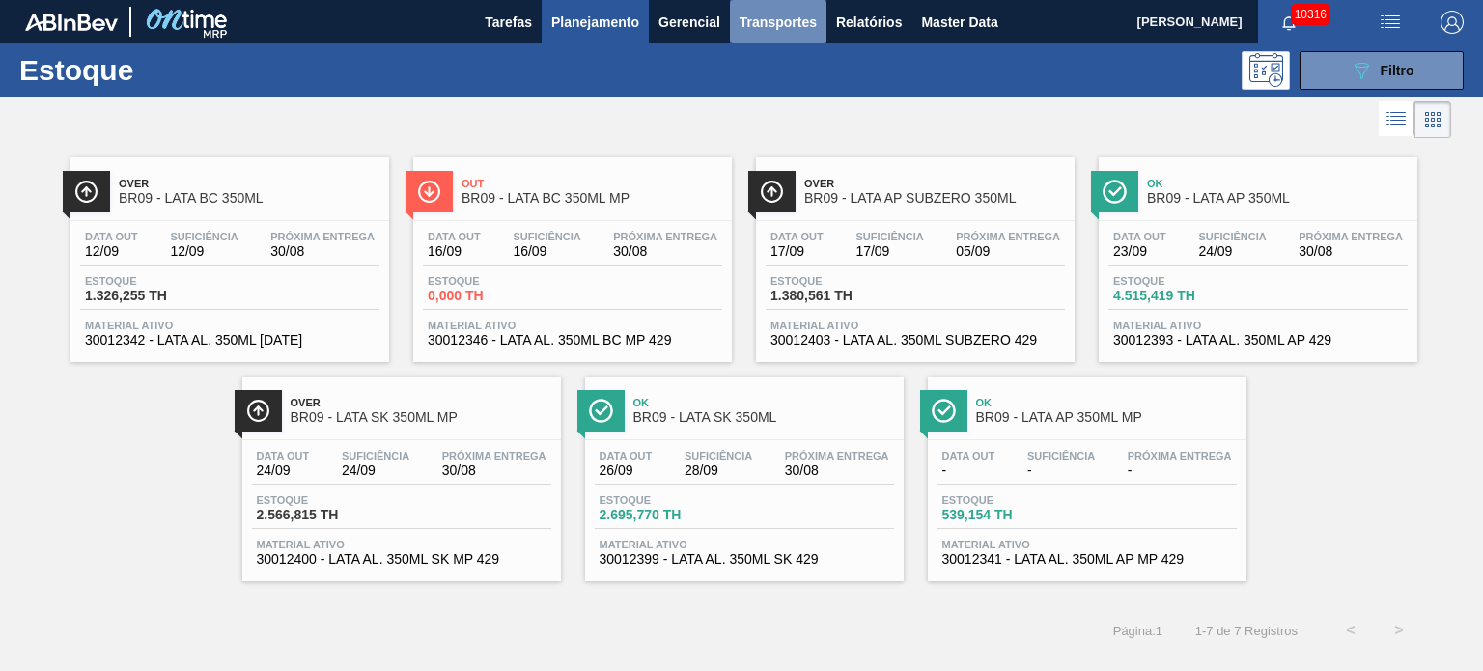
click at [779, 16] on span "Transportes" at bounding box center [778, 22] width 77 height 23
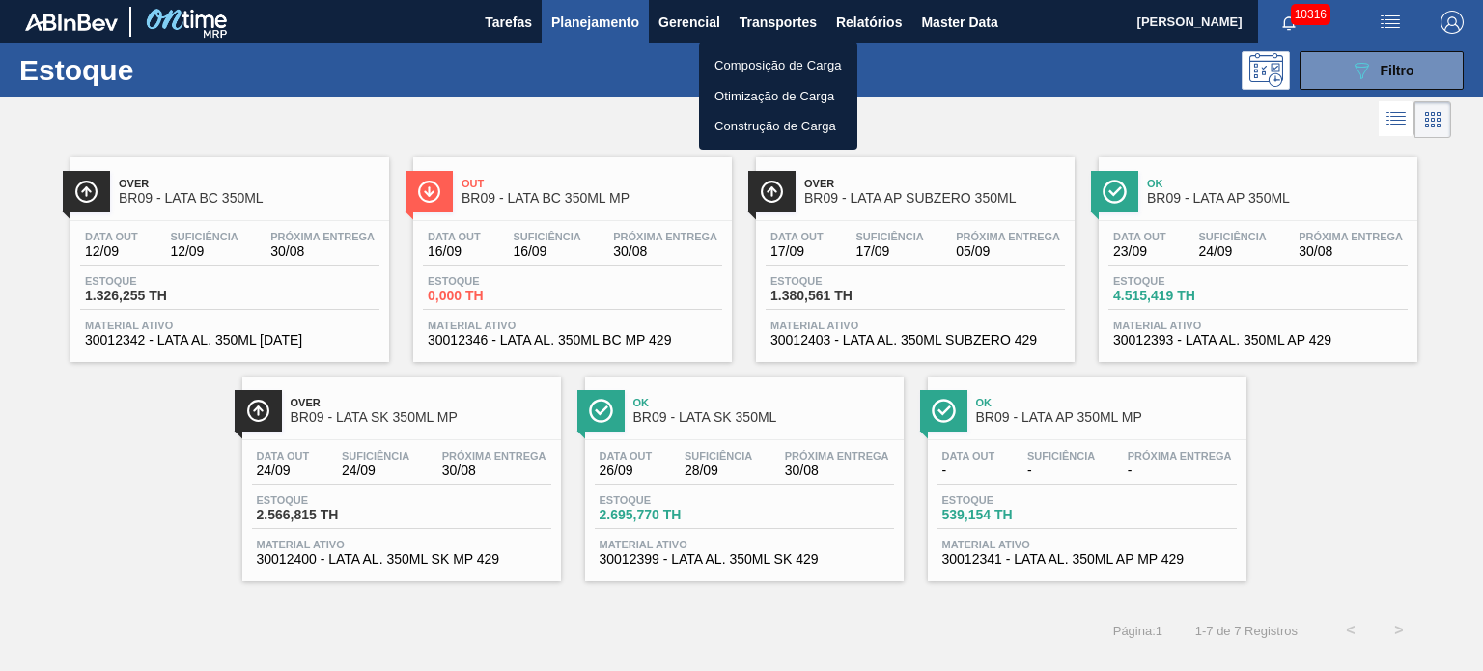
click at [823, 61] on li "Composição de Carga" at bounding box center [778, 65] width 158 height 31
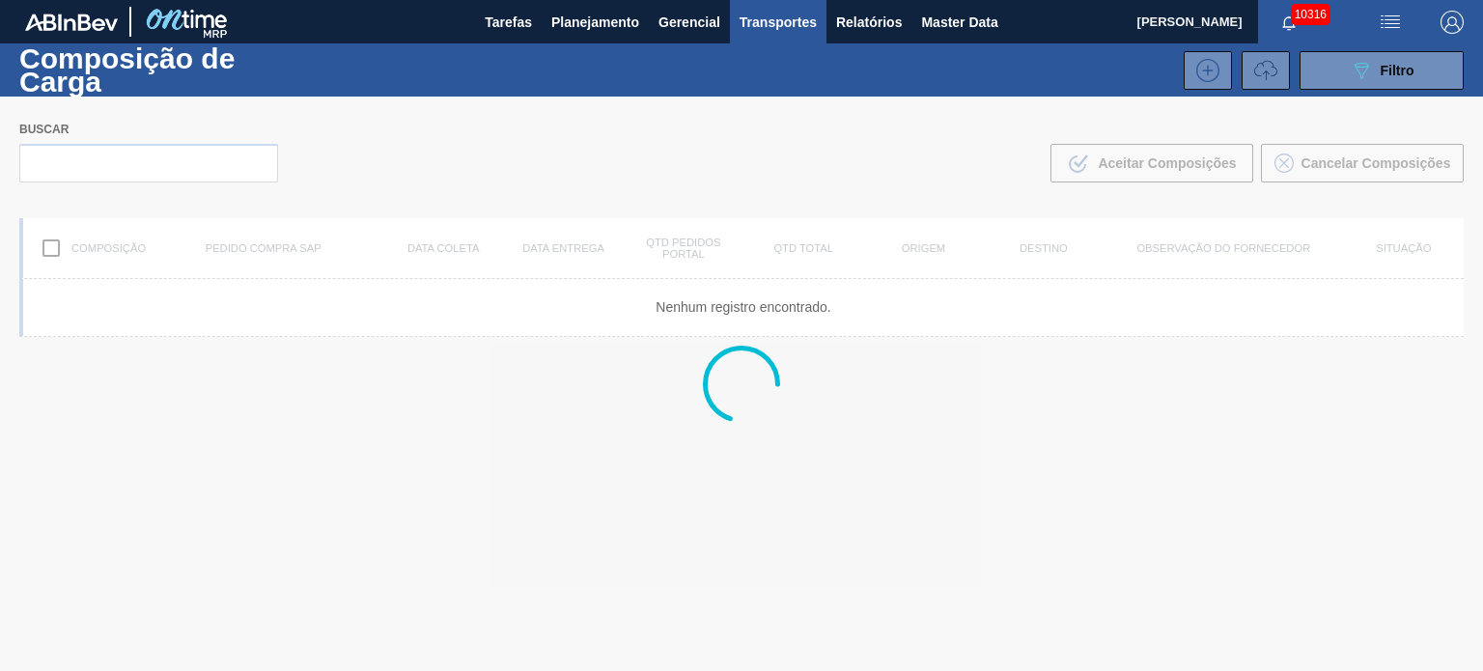
click at [1259, 74] on icon at bounding box center [1265, 70] width 23 height 23
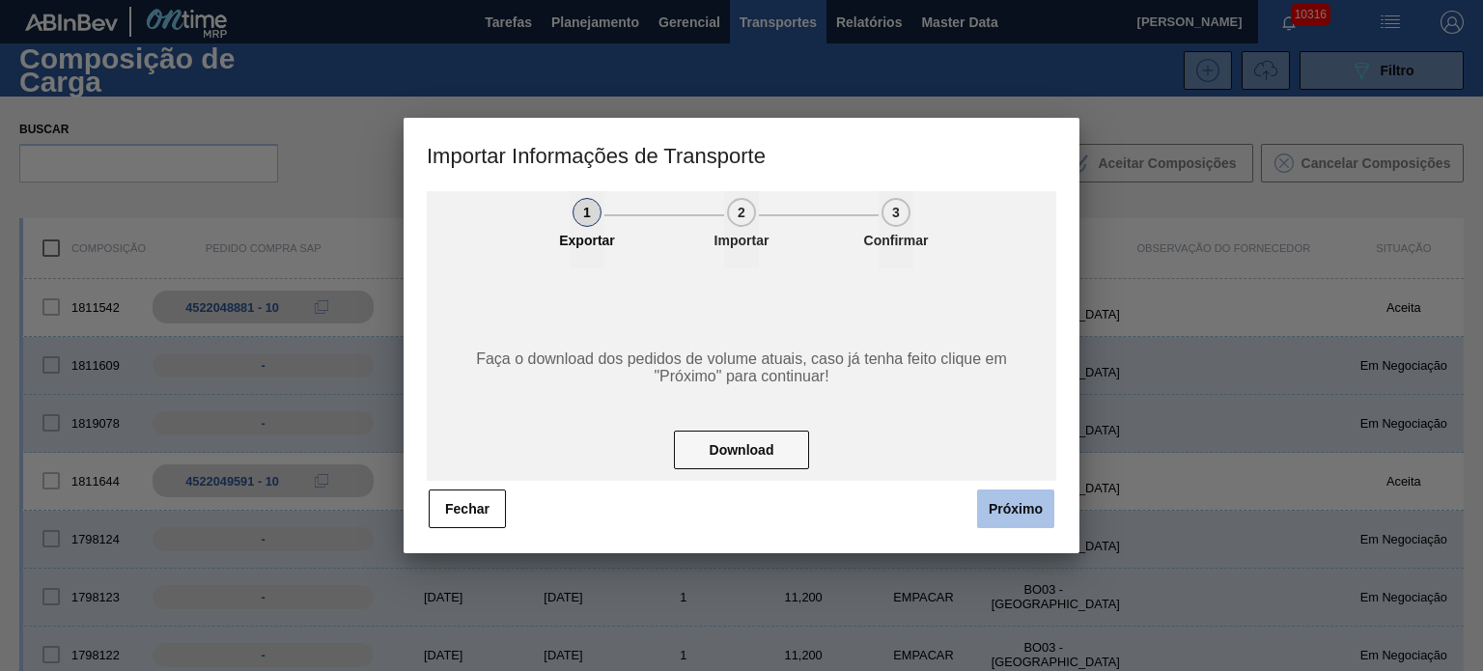
click at [1014, 497] on button "Próximo" at bounding box center [1015, 509] width 77 height 39
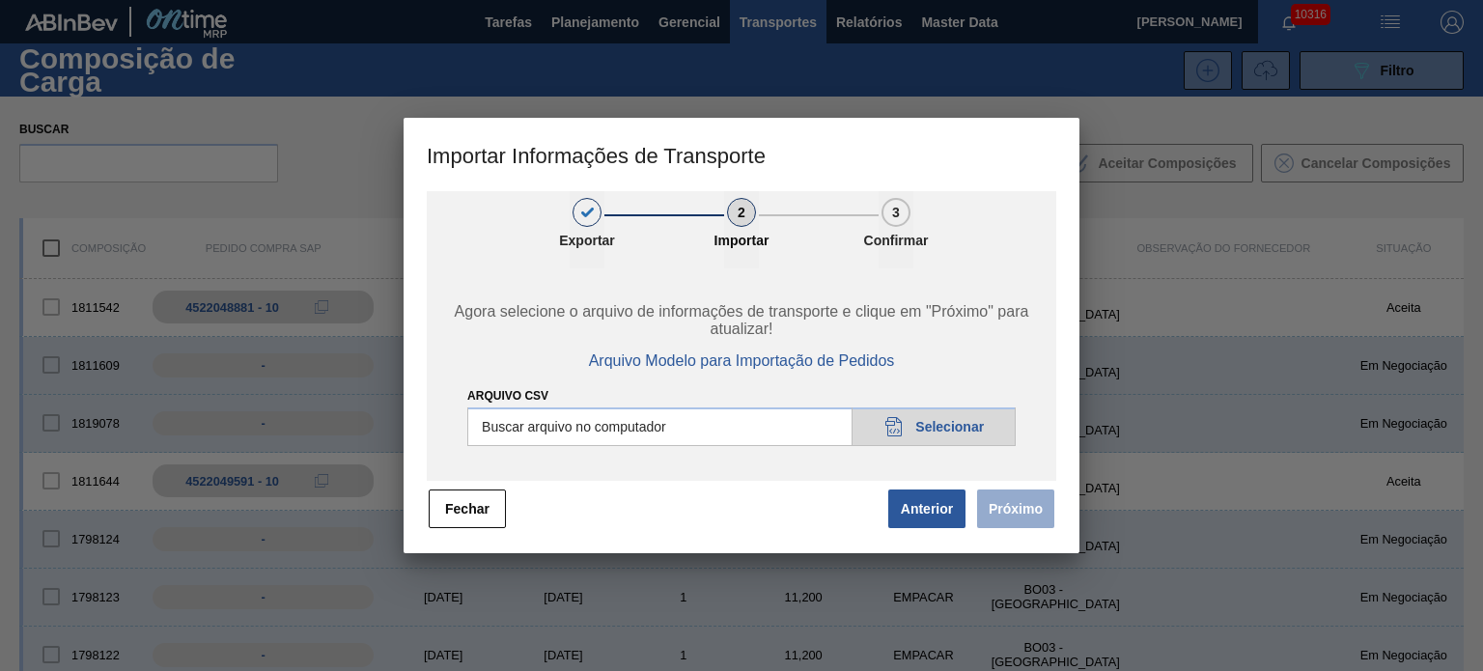
click at [972, 430] on input "Arquivo CSV" at bounding box center [741, 426] width 548 height 39
type input "C:\fakepath\IMP.csv"
click at [1033, 520] on button "Próximo" at bounding box center [1015, 509] width 77 height 39
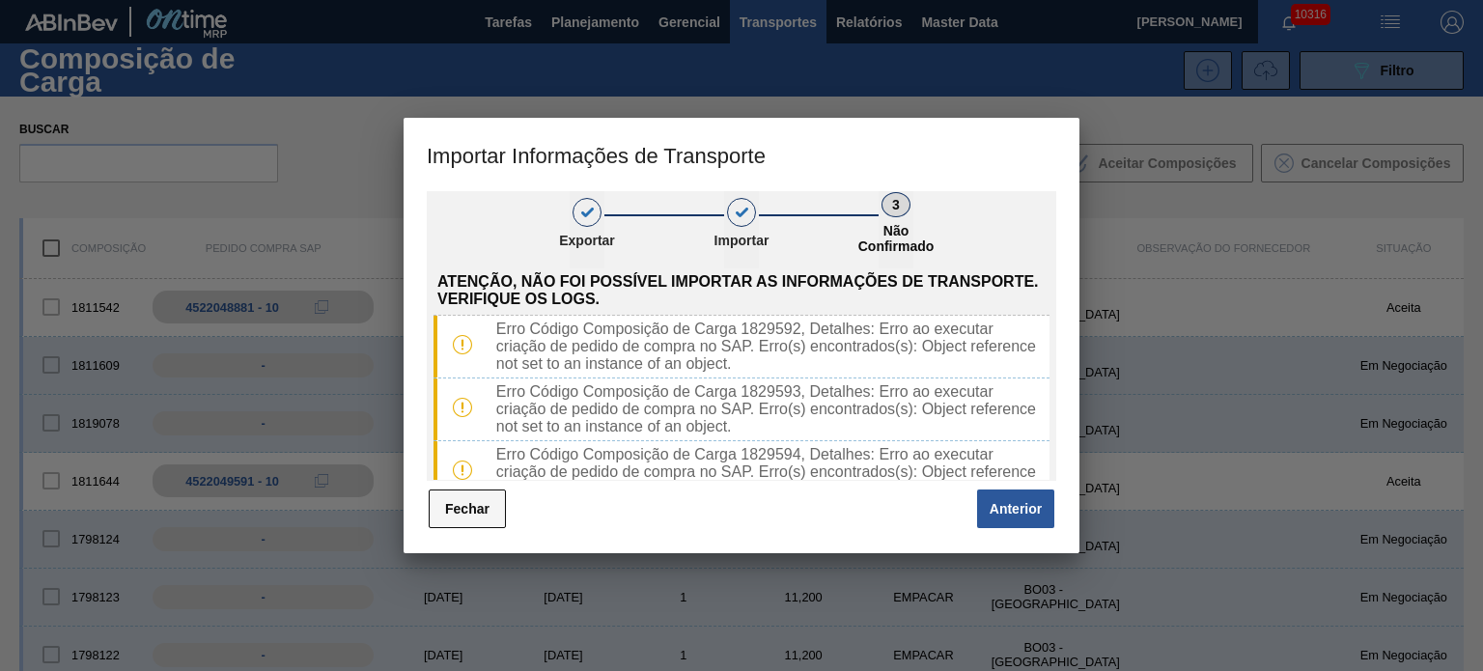
click at [456, 513] on button "Fechar" at bounding box center [467, 509] width 77 height 39
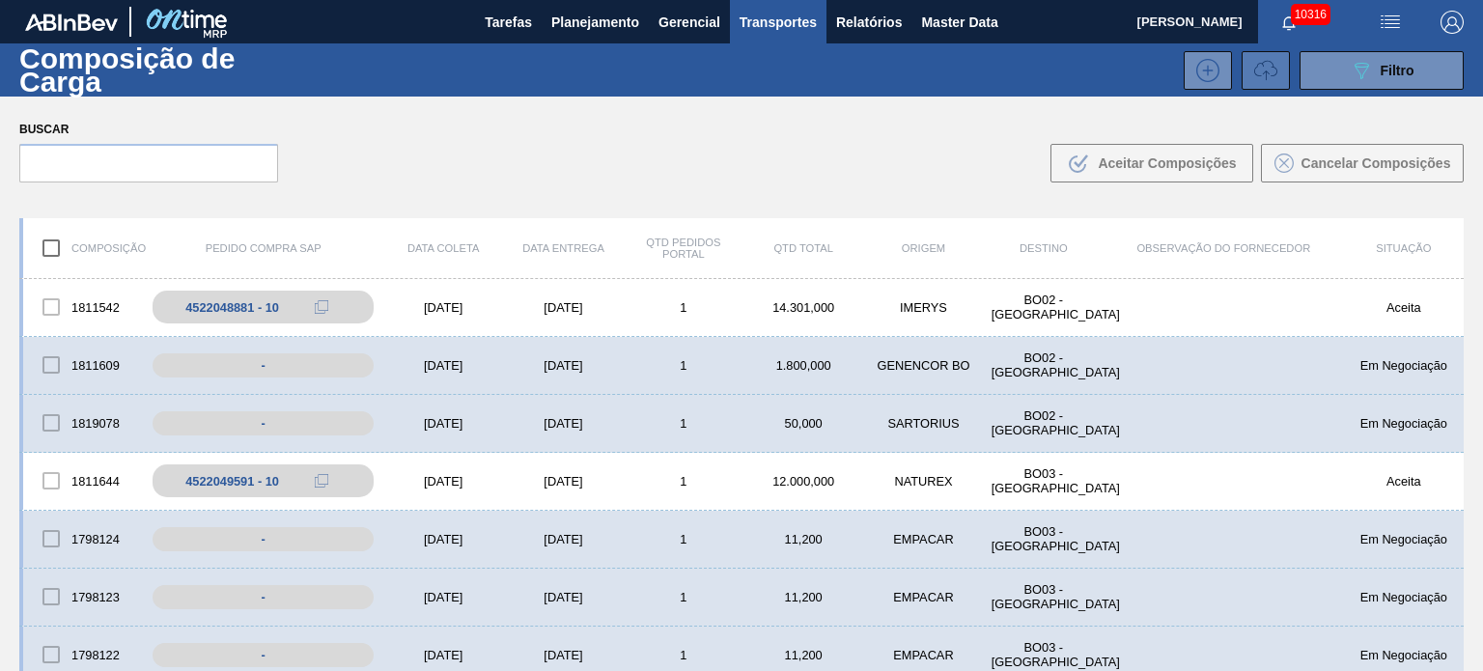
click at [1250, 55] on button at bounding box center [1266, 70] width 48 height 39
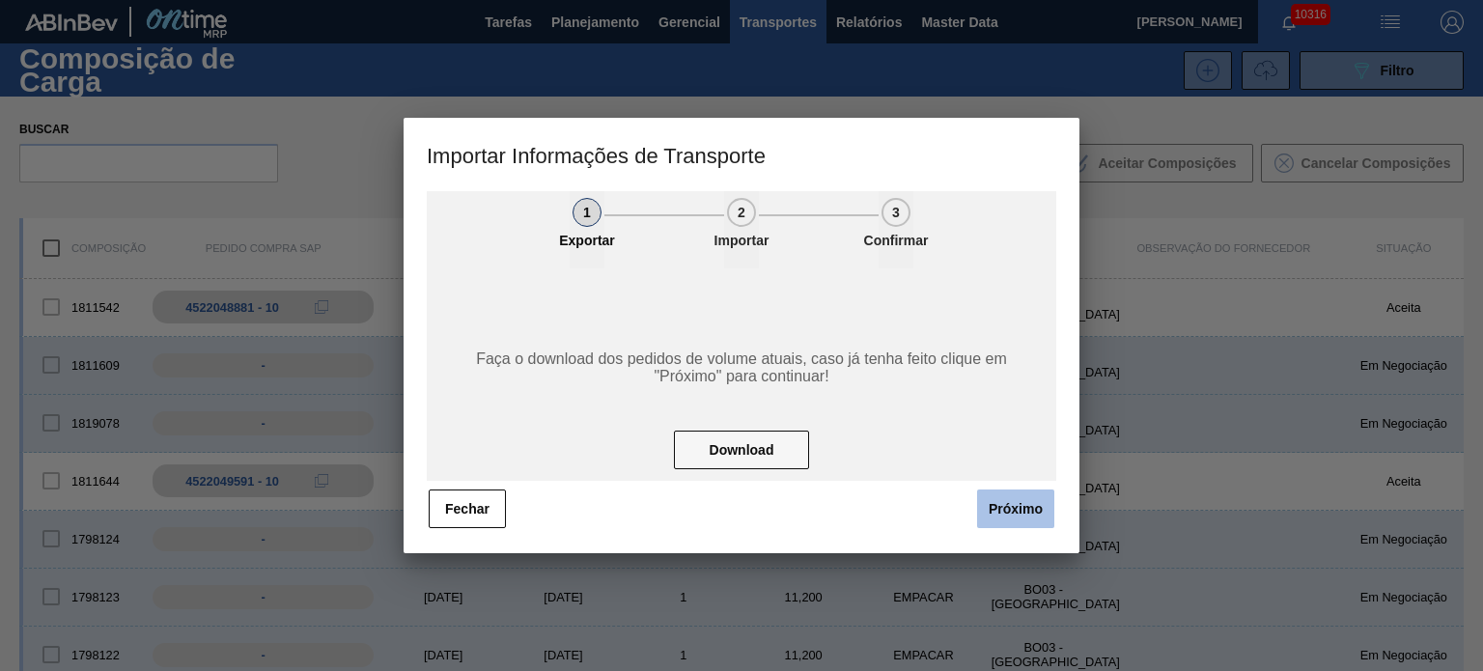
click at [1001, 505] on button "Próximo" at bounding box center [1015, 509] width 77 height 39
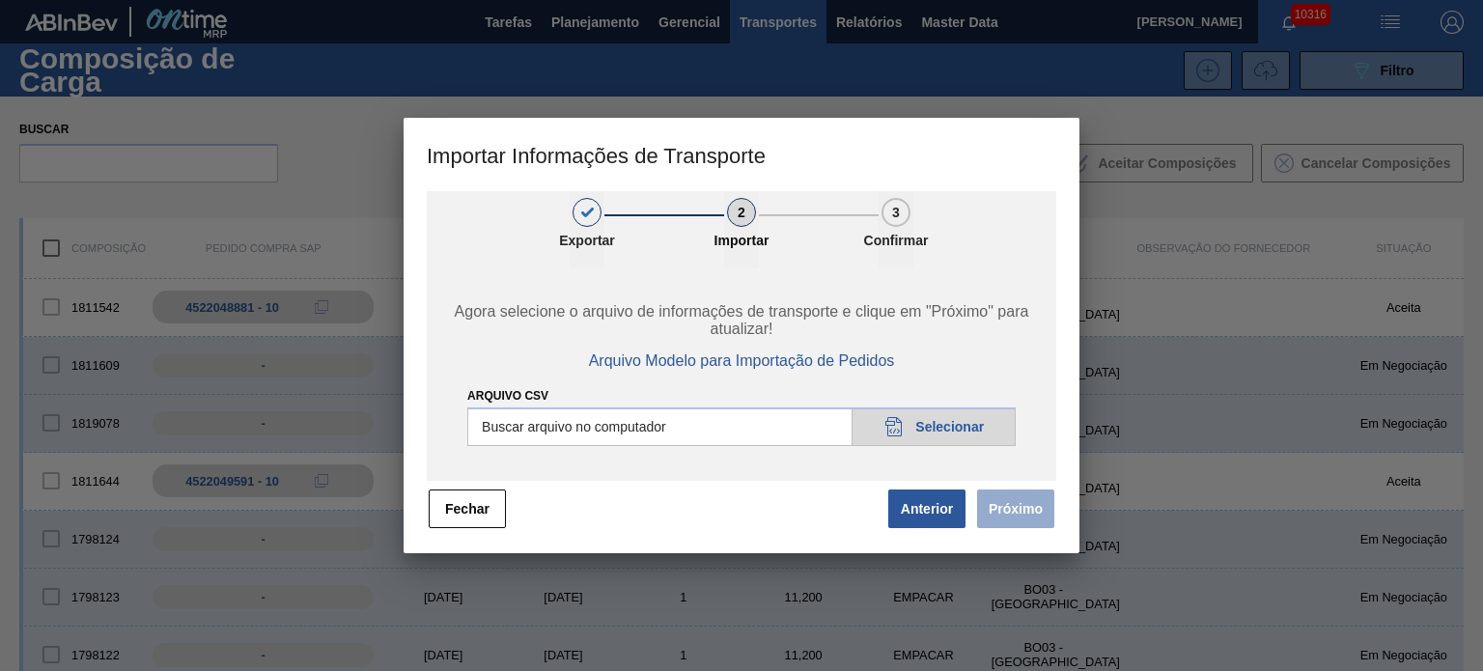
click at [918, 432] on input "Arquivo CSV" at bounding box center [741, 426] width 548 height 39
type input "C:\fakepath\IMP.csv"
click at [1014, 500] on button "Próximo" at bounding box center [1015, 509] width 77 height 39
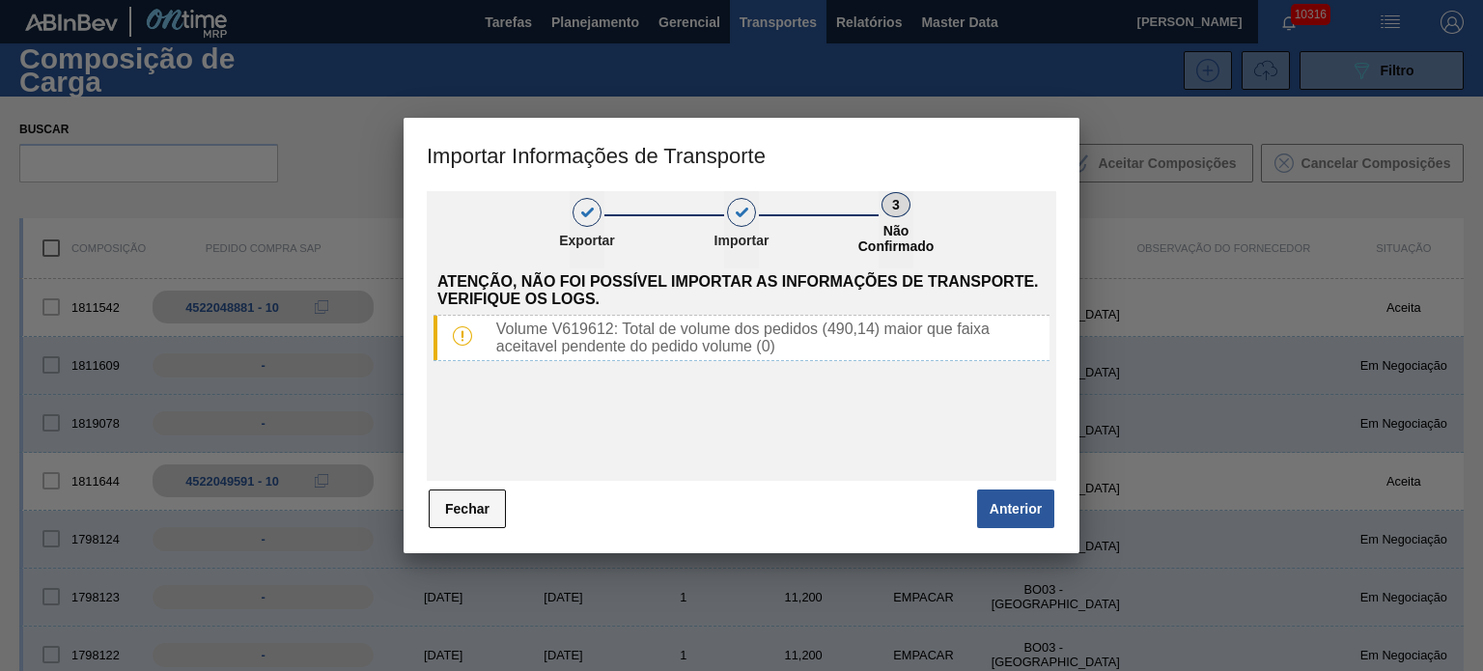
click at [462, 495] on button "Fechar" at bounding box center [467, 509] width 77 height 39
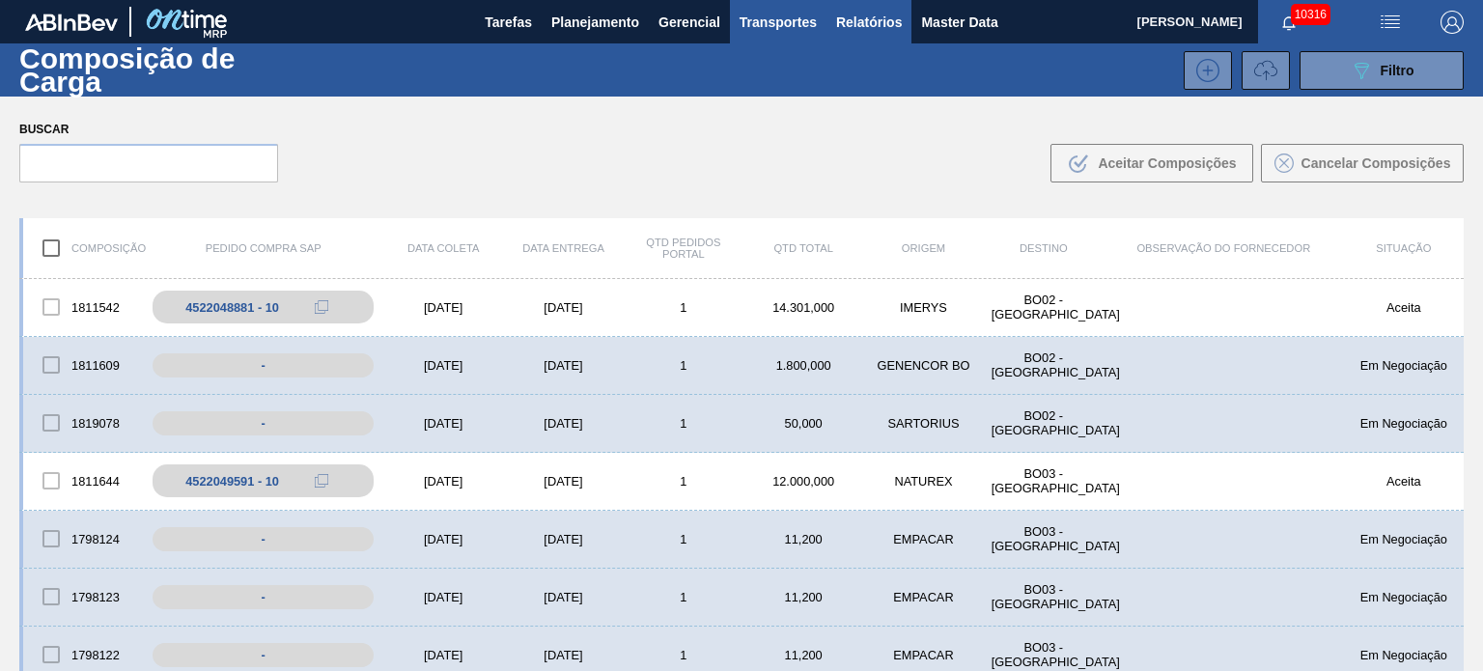
click at [858, 14] on span "Relatórios" at bounding box center [869, 22] width 66 height 23
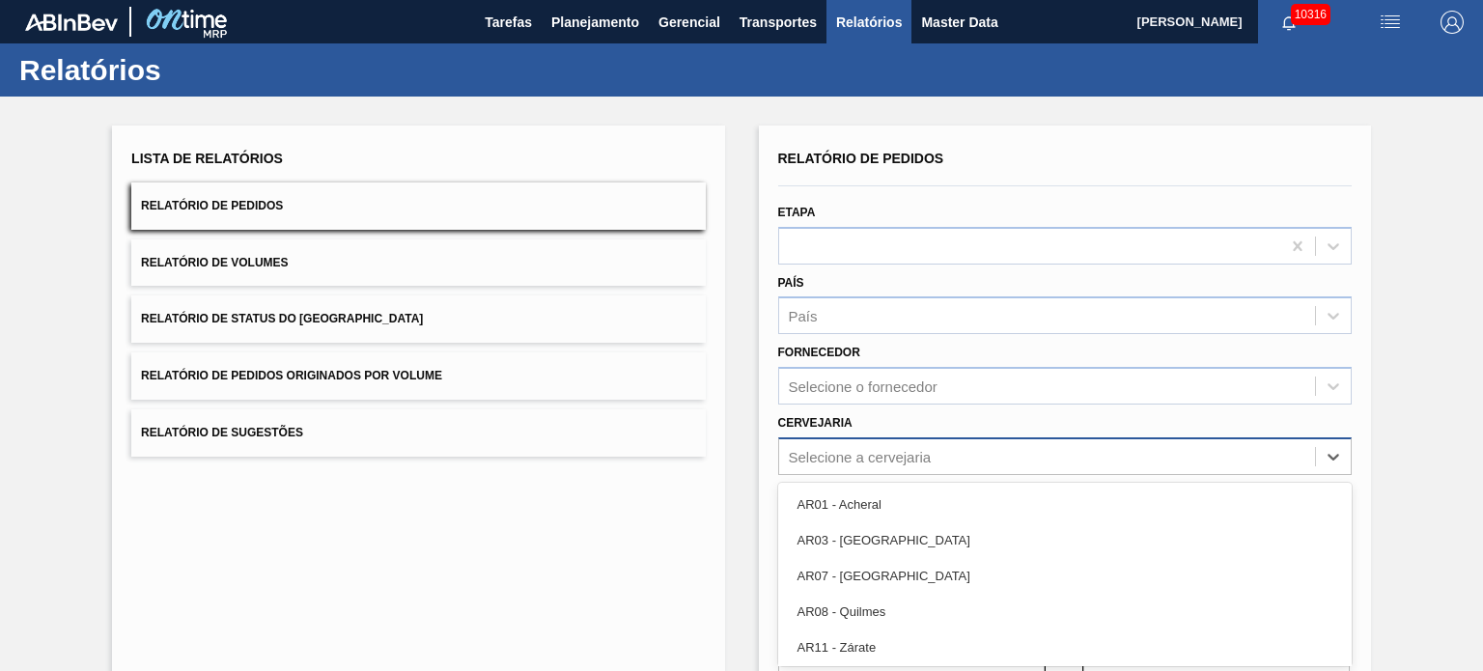
click at [890, 448] on div "option AR01 - Acheral focused, 1 of 92. 92 results available. Use Up and Down t…" at bounding box center [1065, 456] width 574 height 38
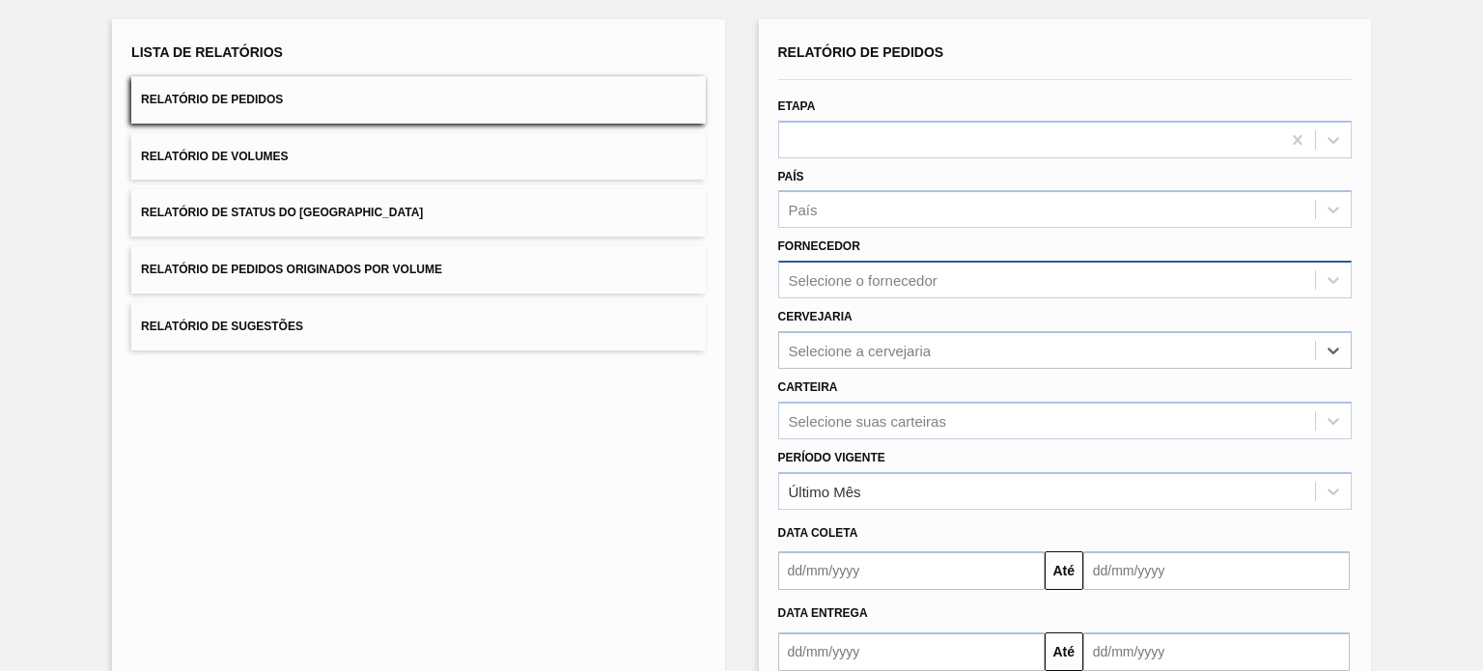
click at [871, 273] on div "Selecione o fornecedor" at bounding box center [863, 280] width 149 height 16
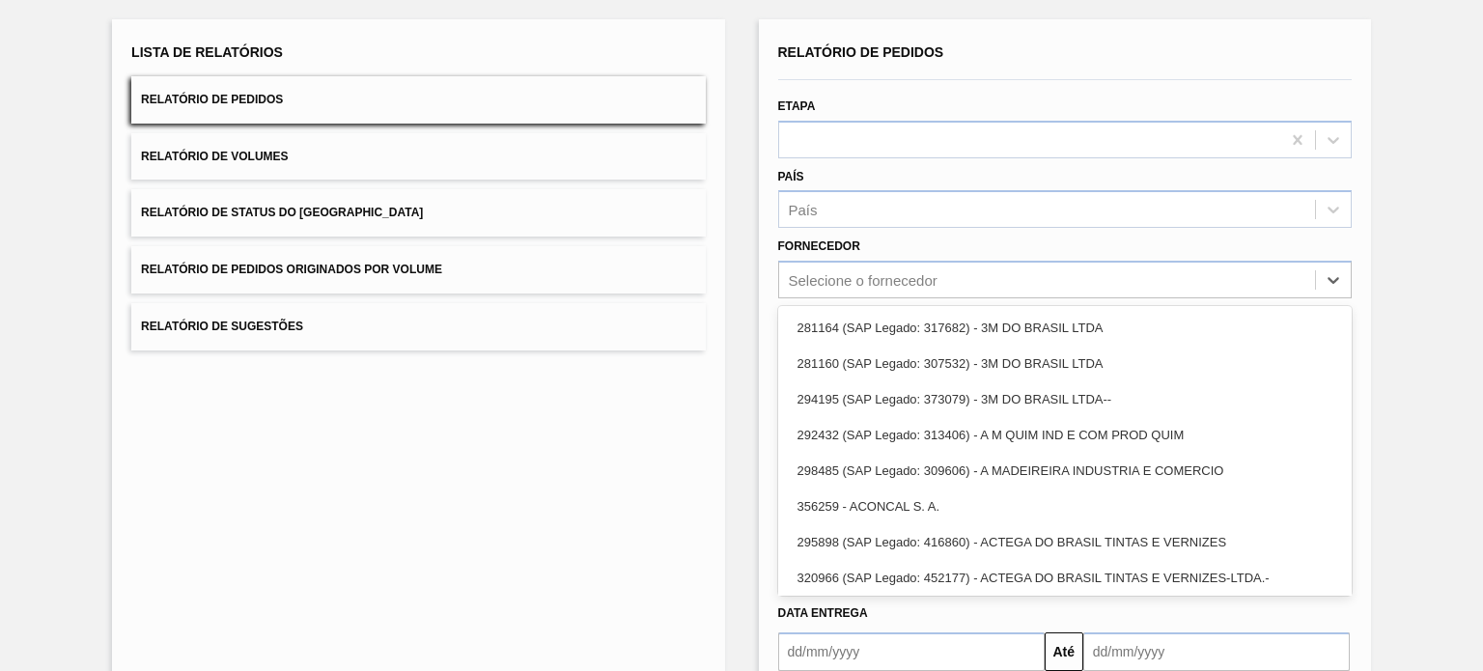
click at [664, 367] on div "Lista de Relatórios Relatório de Pedidos Relatório de Volumes Relatório de Stat…" at bounding box center [418, 391] width 612 height 744
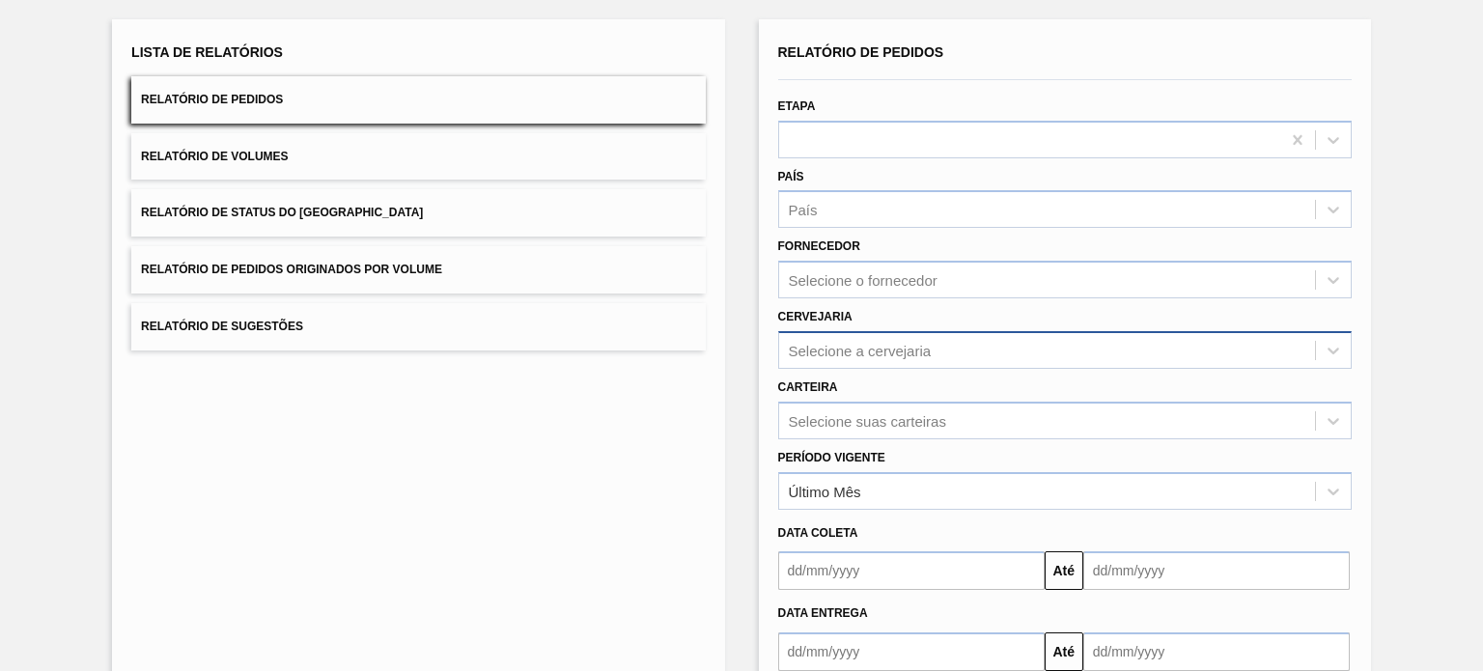
click at [854, 342] on div "Selecione a cervejaria" at bounding box center [860, 350] width 143 height 16
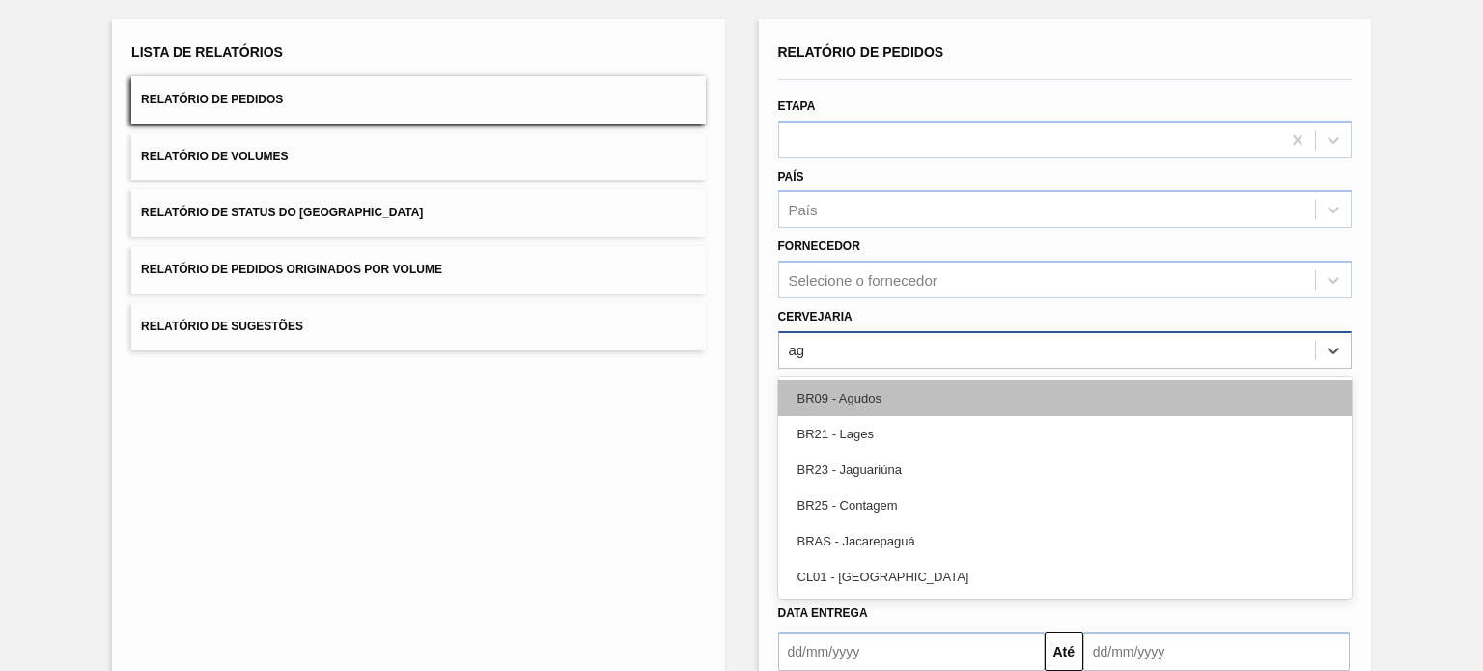
type input "agu"
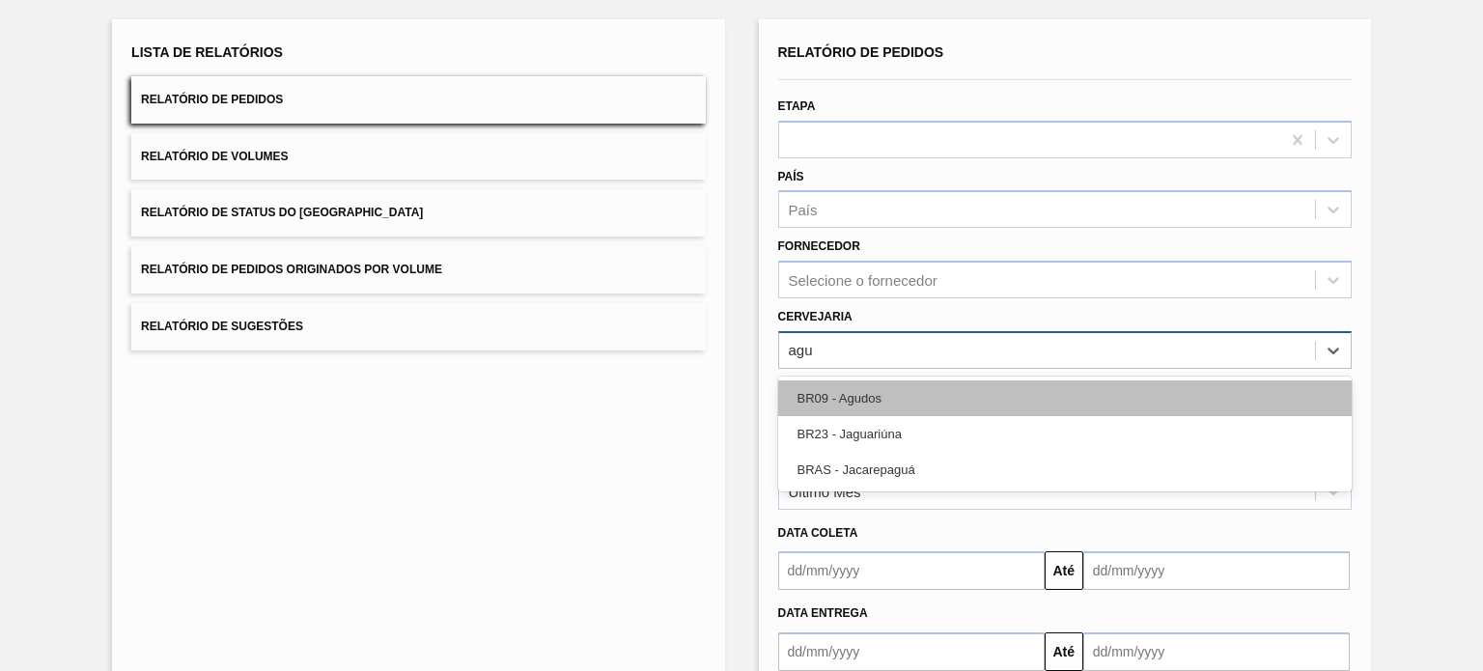
click at [884, 388] on div "BR09 - Agudos" at bounding box center [1065, 398] width 574 height 36
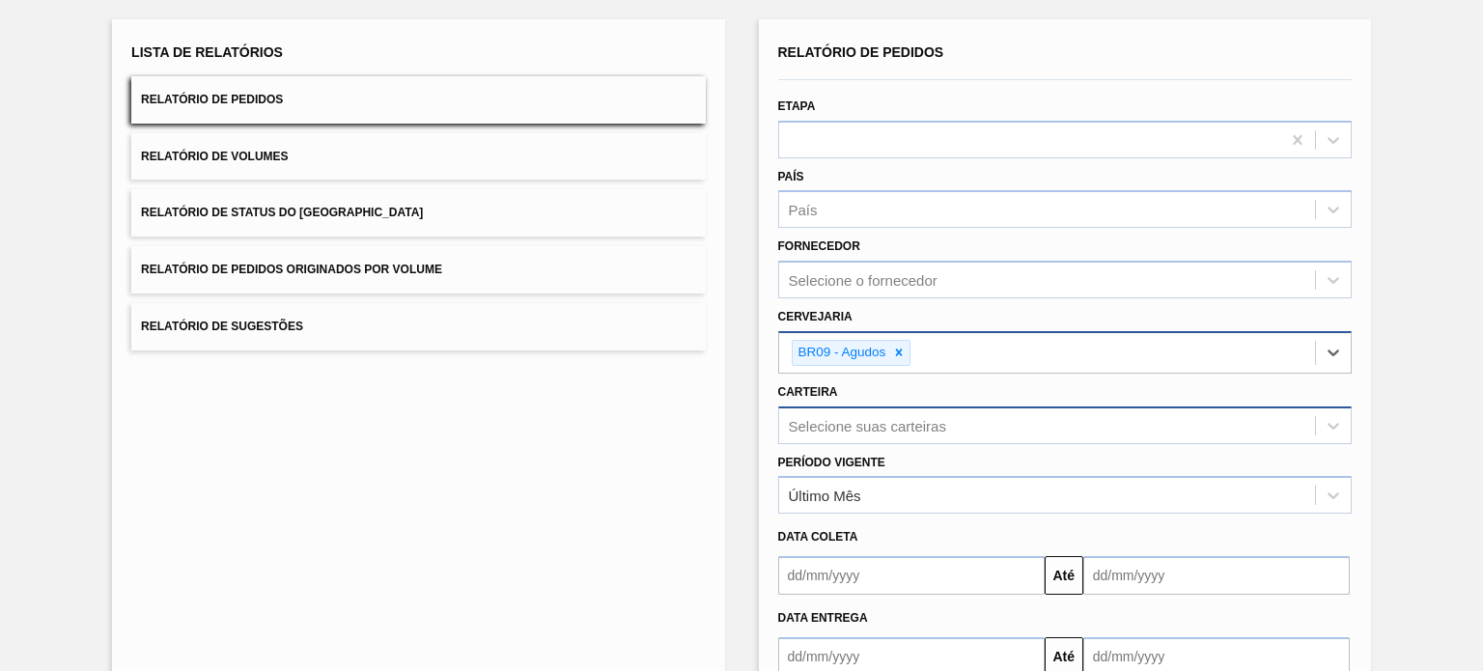
click at [868, 422] on div "Selecione suas carteiras" at bounding box center [1065, 425] width 574 height 38
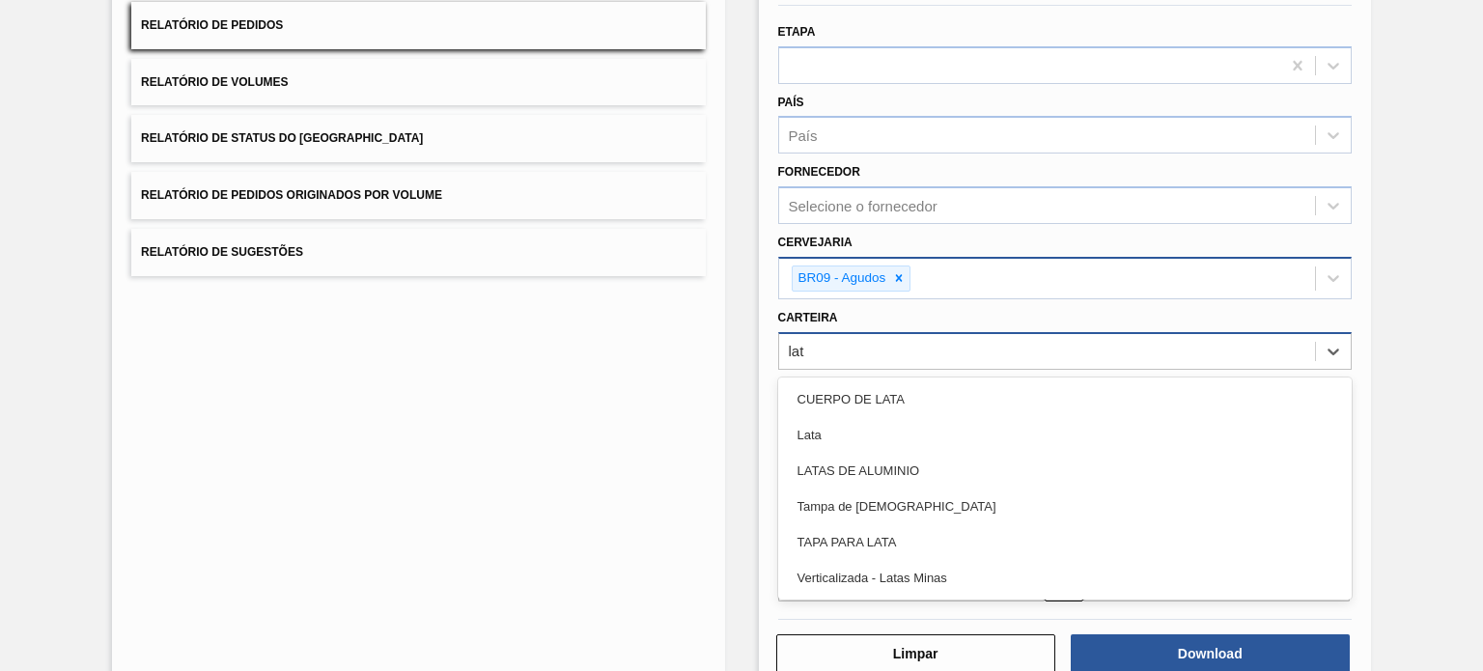
type input "lata"
click at [868, 422] on div "Lata" at bounding box center [1065, 435] width 574 height 36
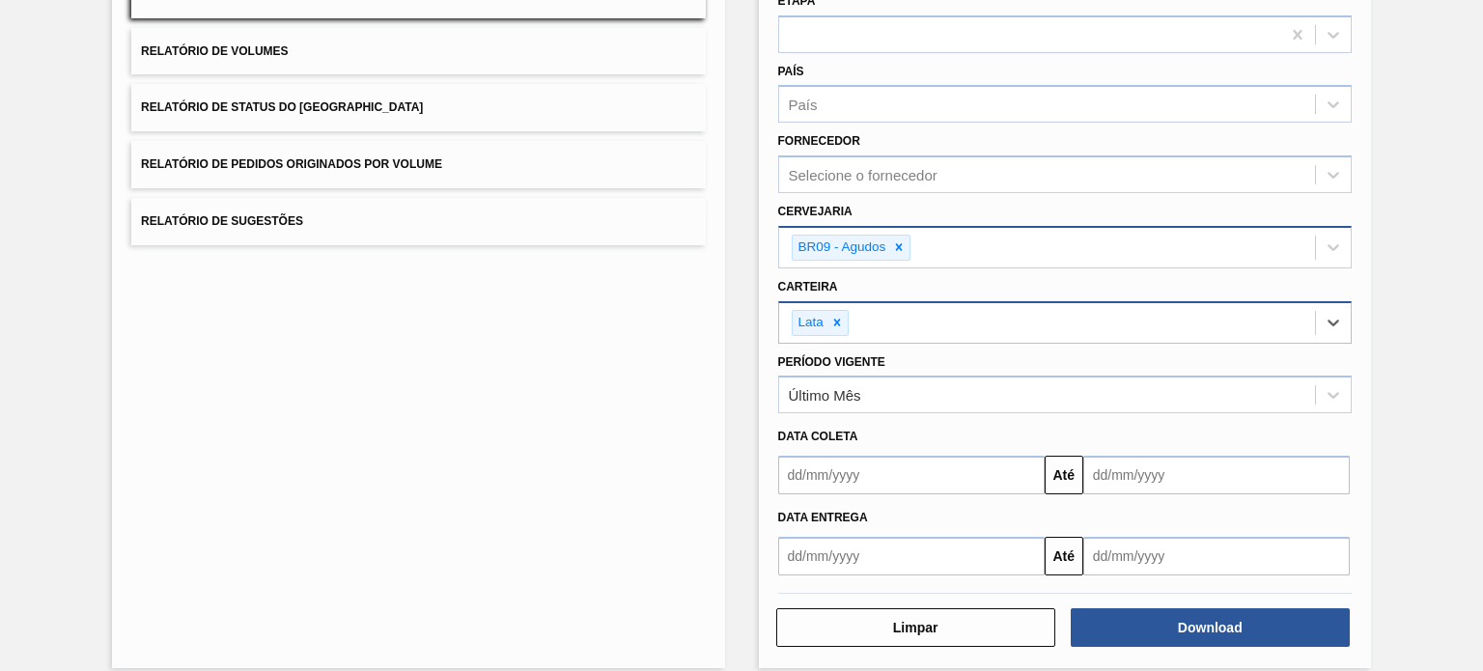
scroll to position [228, 0]
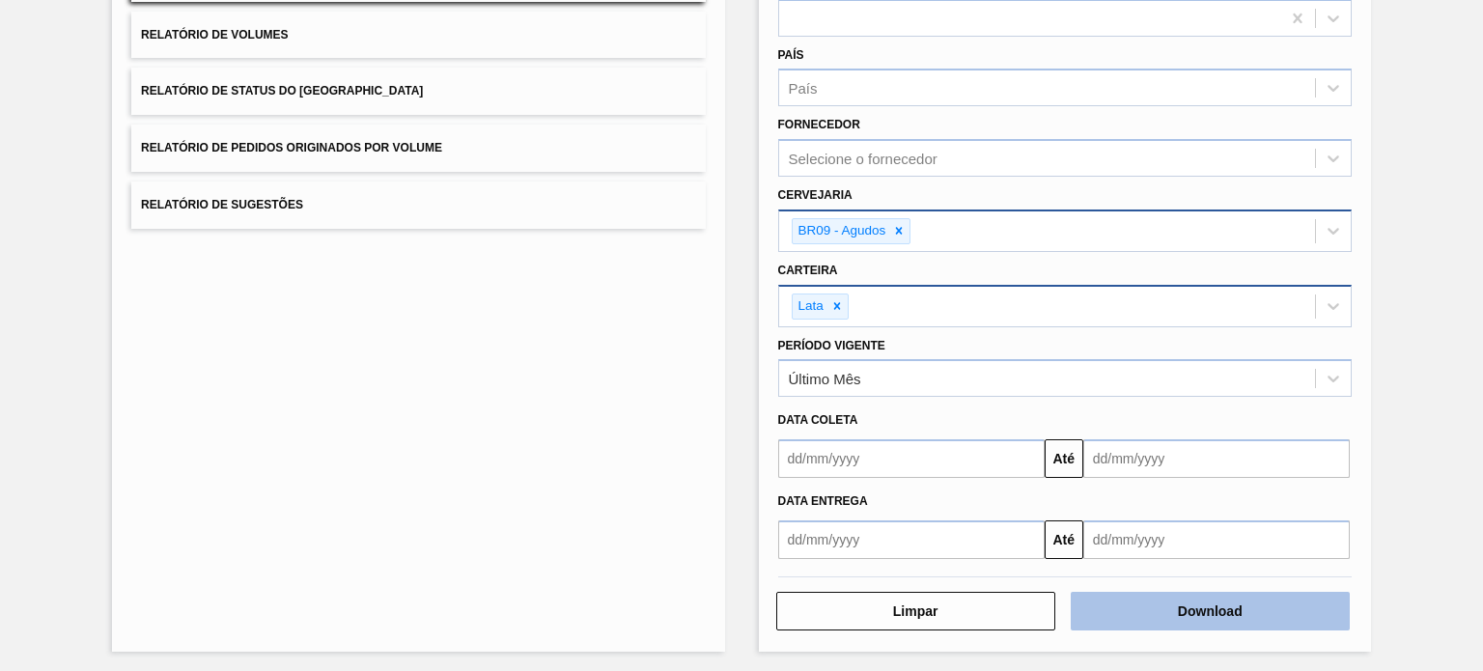
click at [1187, 613] on button "Download" at bounding box center [1210, 611] width 279 height 39
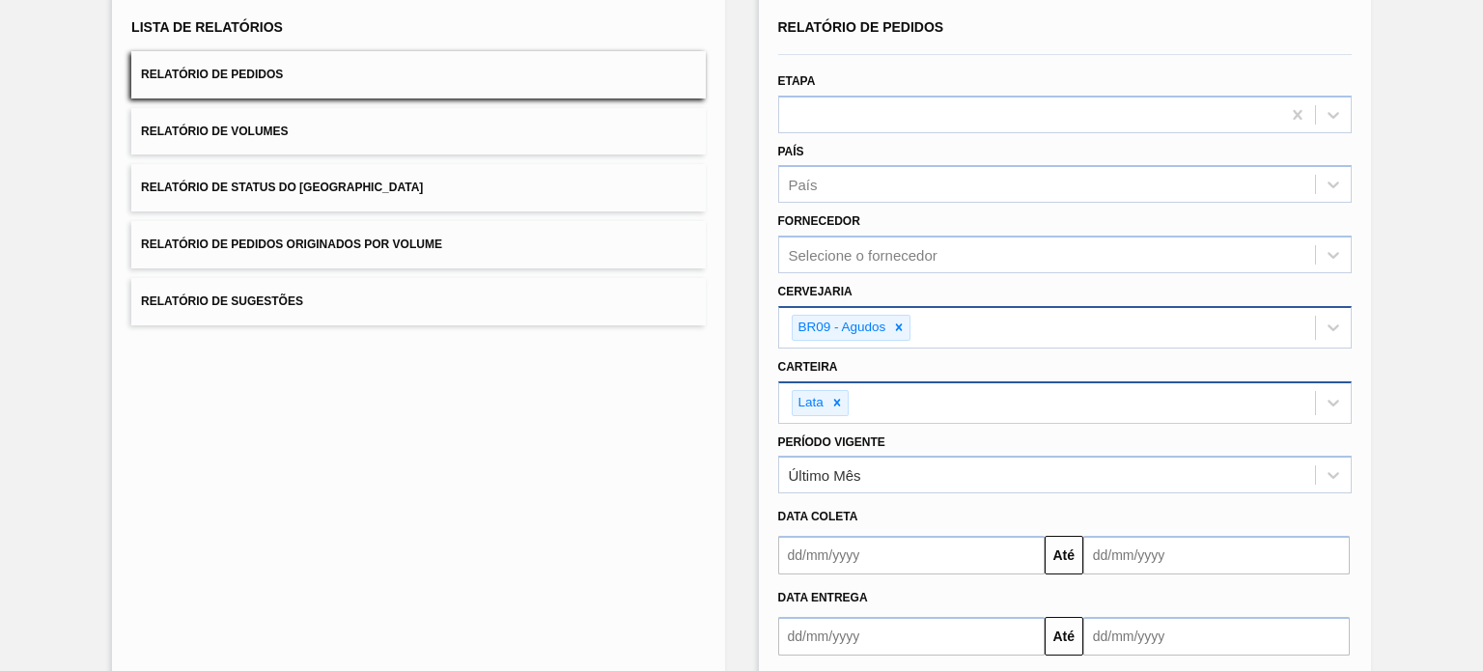
scroll to position [0, 0]
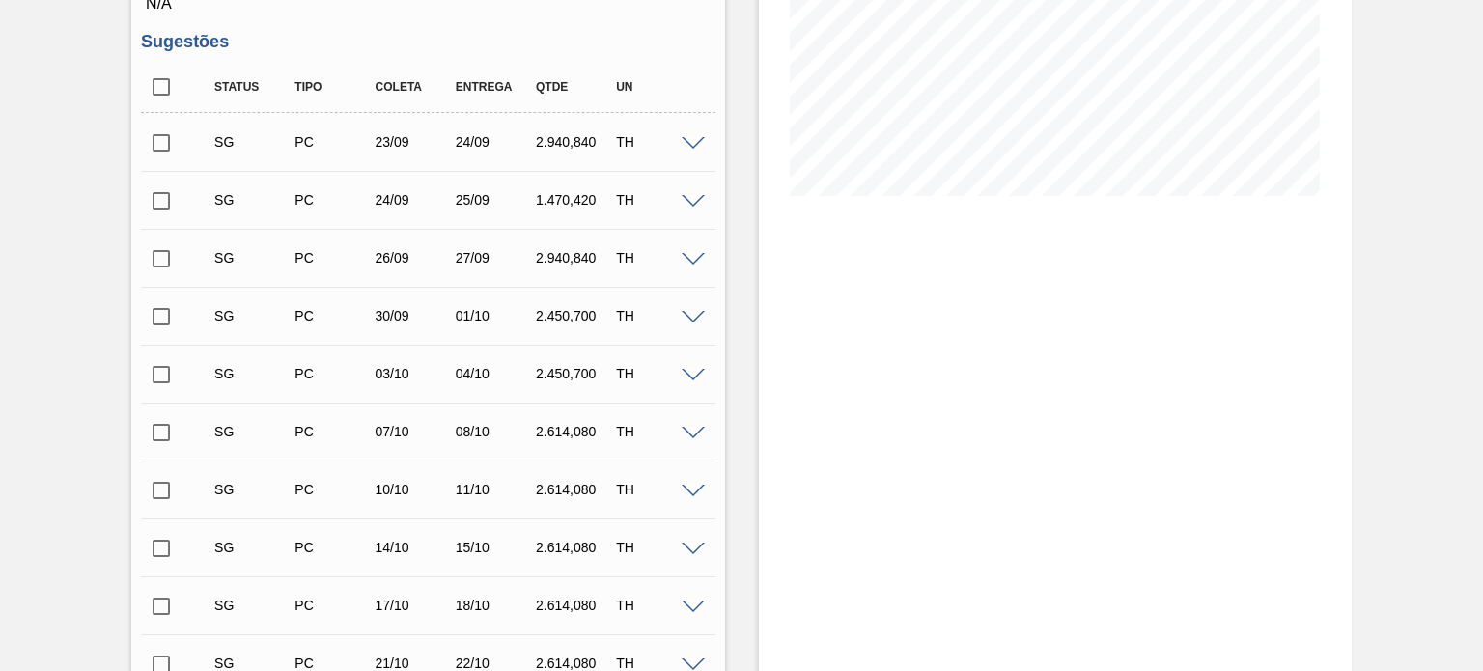
scroll to position [193, 0]
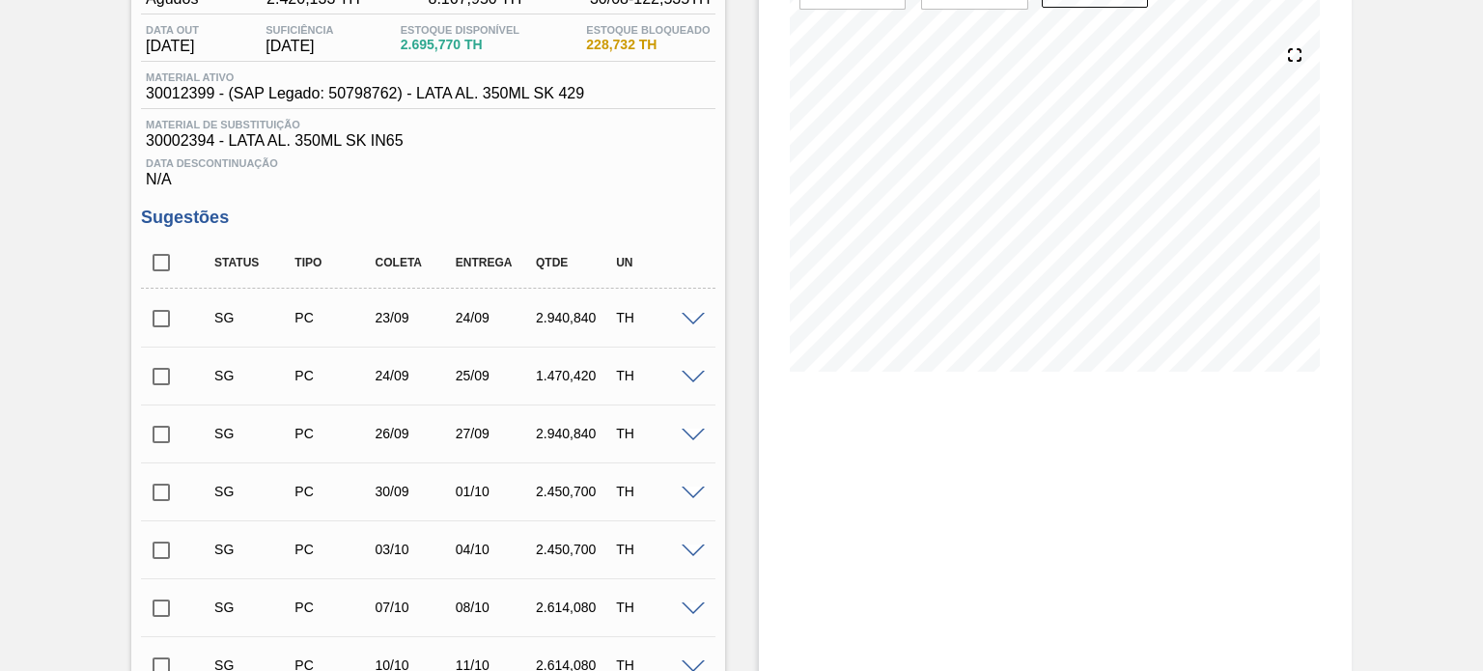
click at [687, 315] on span at bounding box center [693, 320] width 23 height 14
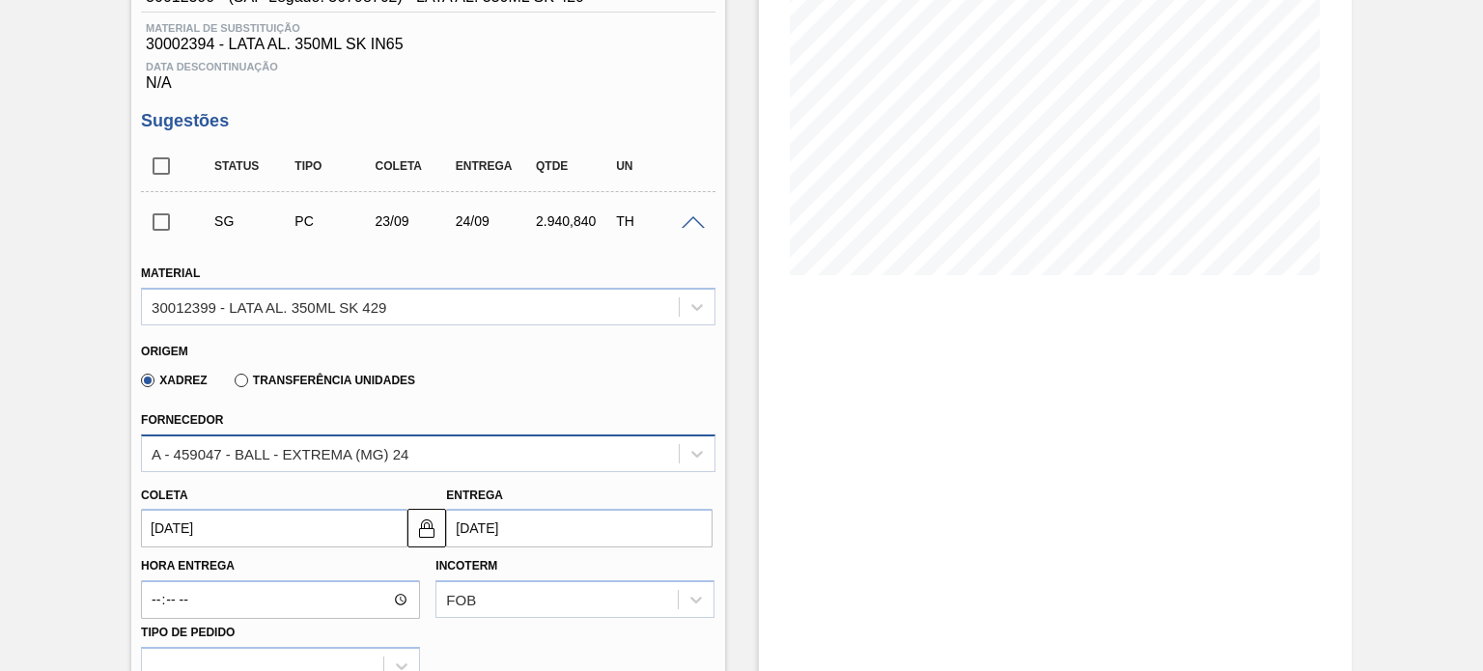
click at [480, 459] on div "A - 459047 - BALL - EXTREMA (MG) 24" at bounding box center [428, 453] width 574 height 38
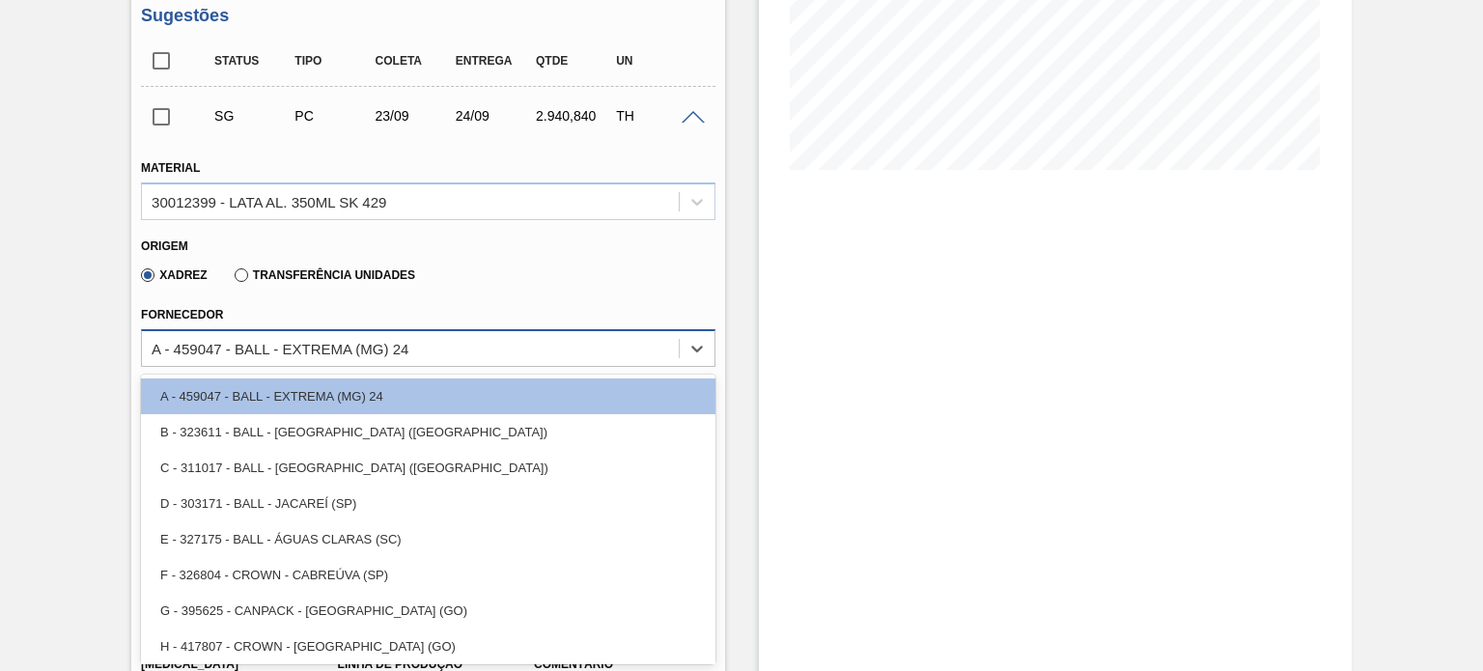
click at [455, 350] on div "A - 459047 - BALL - EXTREMA (MG) 24" at bounding box center [410, 348] width 536 height 28
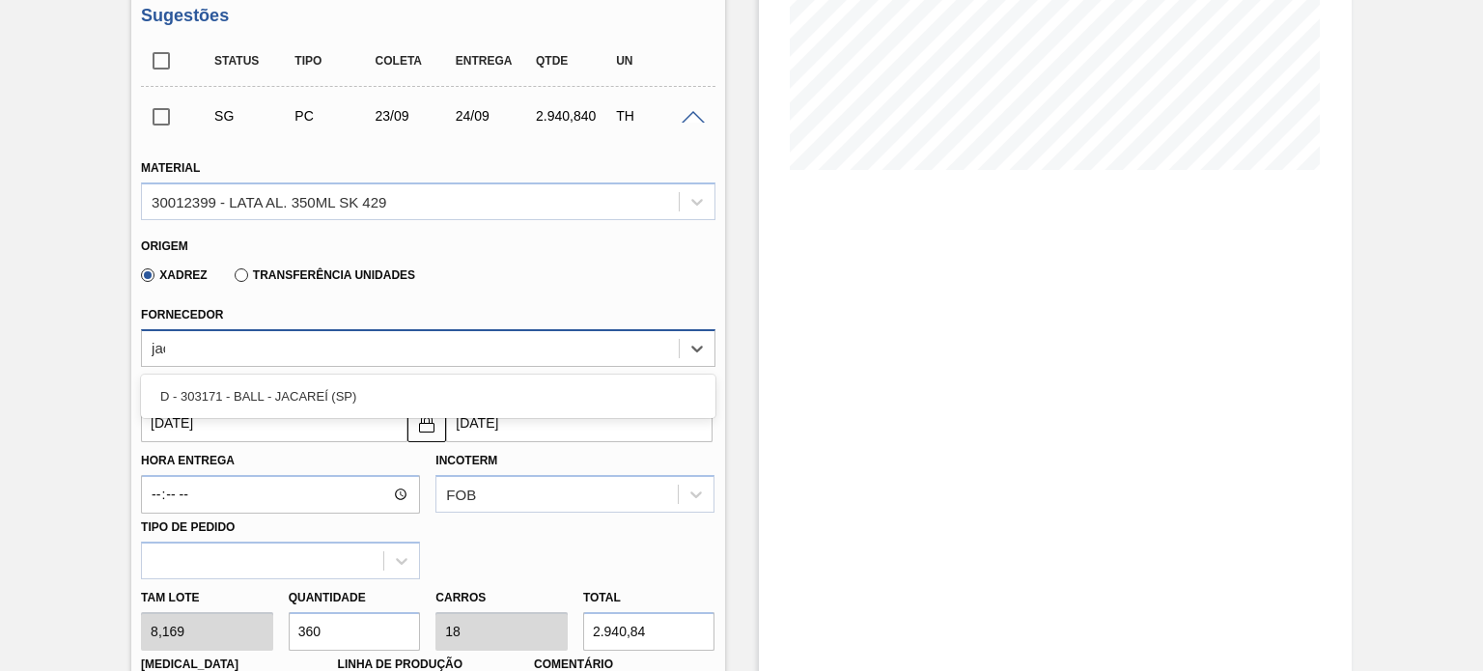
type input "jaca"
click at [469, 375] on div "D - 303171 - BALL - JACAREÍ (SP)" at bounding box center [428, 396] width 574 height 43
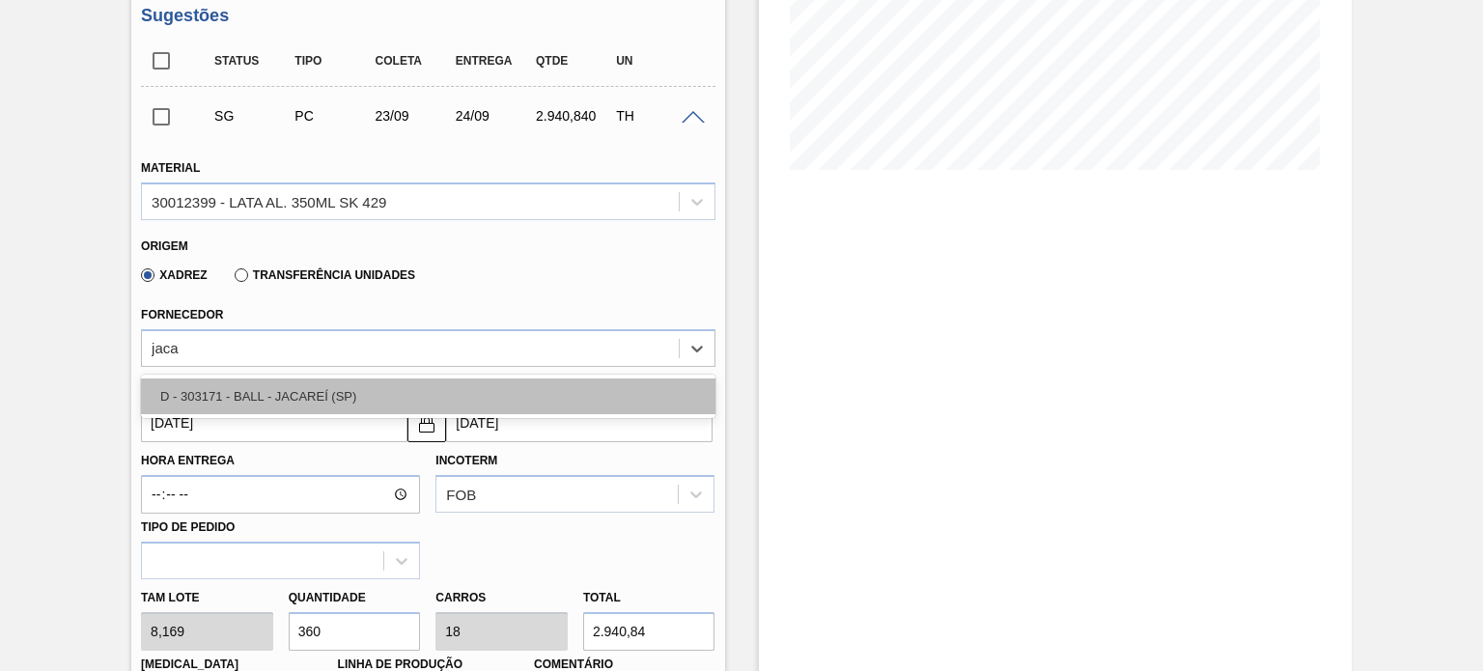
click at [463, 389] on div "D - 303171 - BALL - JACAREÍ (SP)" at bounding box center [428, 396] width 574 height 36
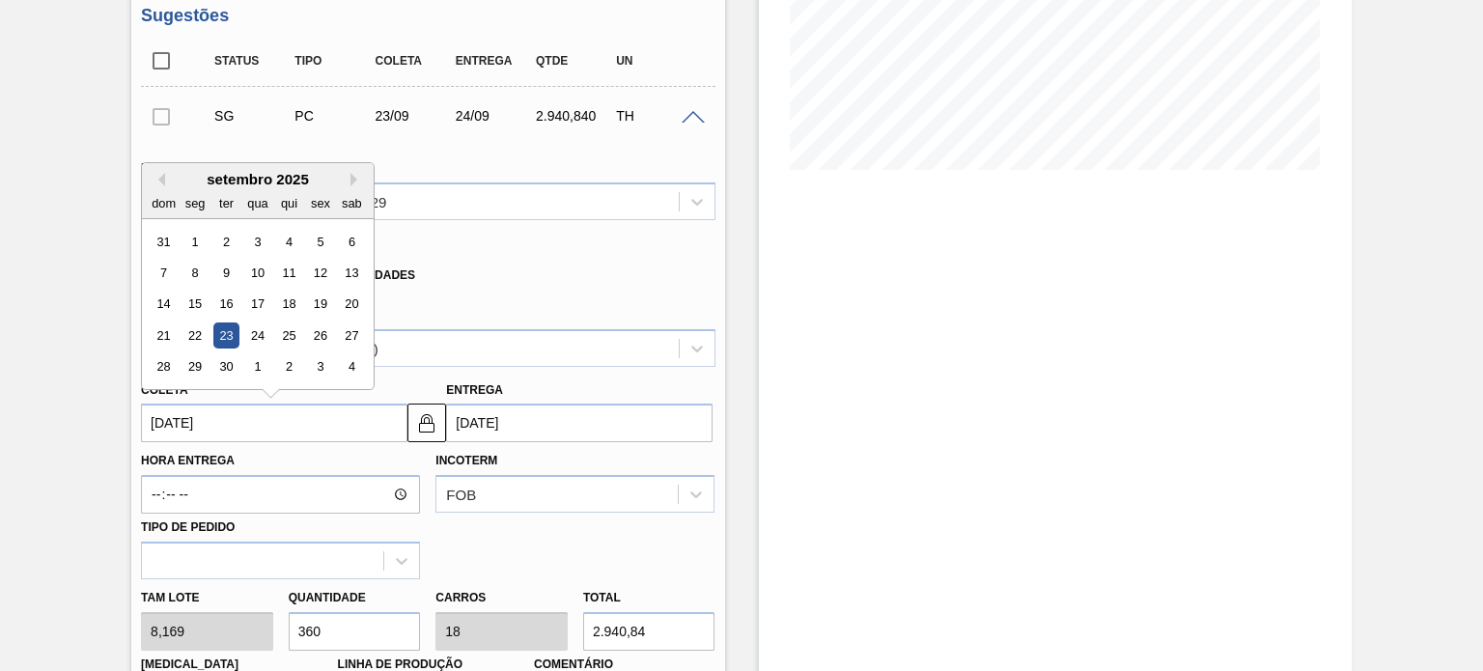
click at [226, 426] on input "[DATE]" at bounding box center [274, 423] width 266 height 39
click at [160, 173] on button "Previous Month" at bounding box center [159, 180] width 14 height 14
click at [350, 367] on div "30" at bounding box center [352, 367] width 26 height 26
type input "[DATE]"
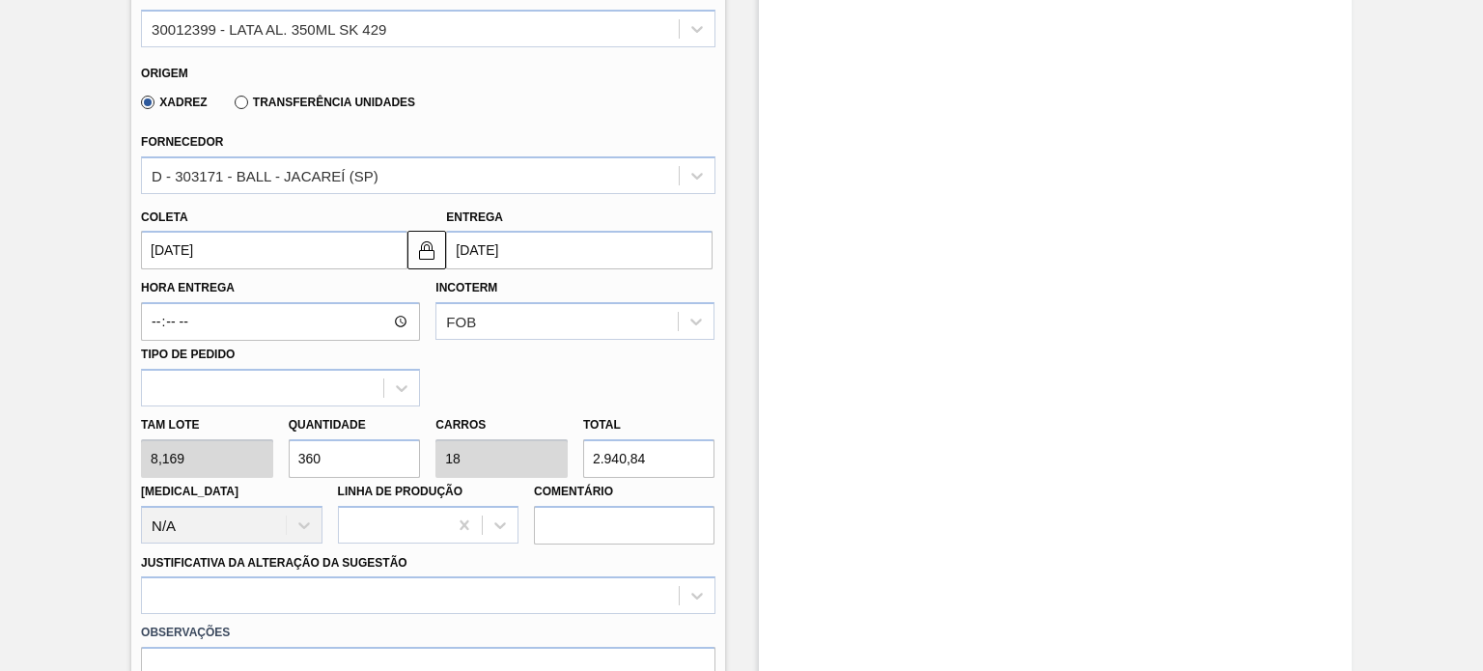
scroll to position [685, 0]
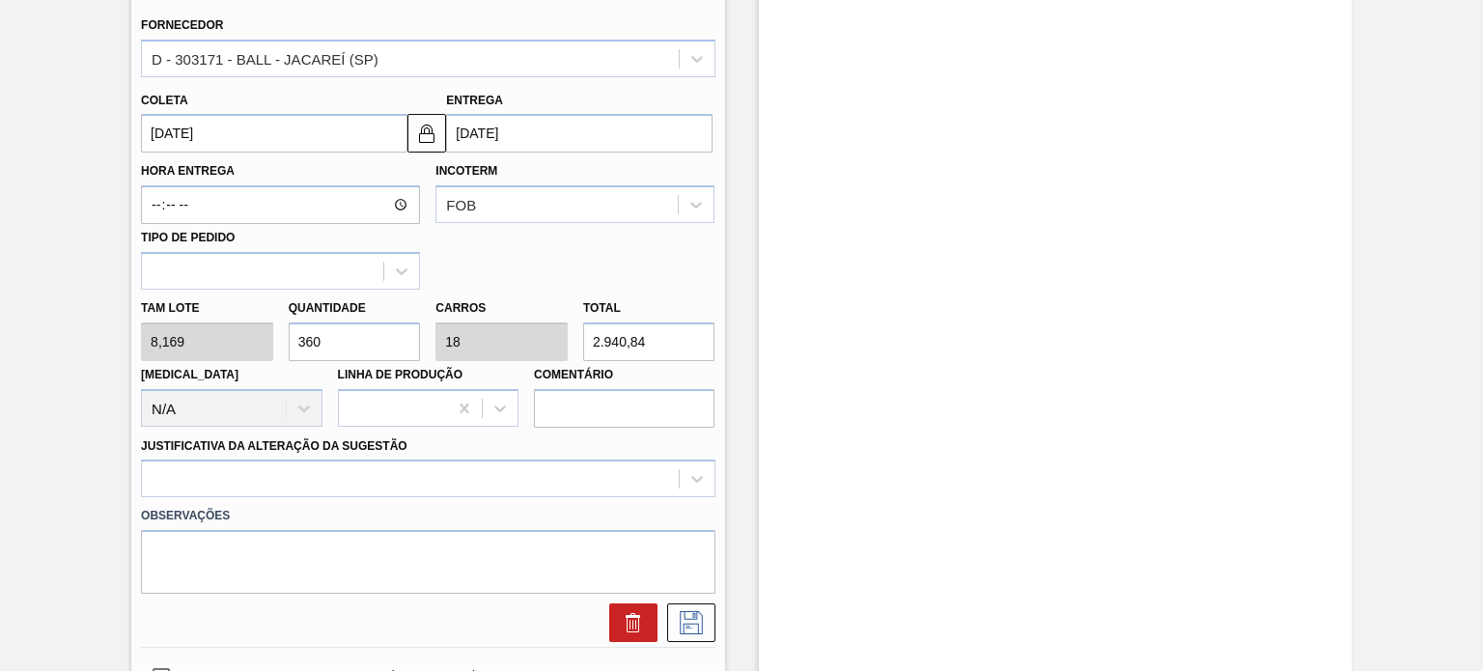
click at [191, 338] on div "Tam lote 8,169 Quantidade 360 Carros 18 Total 2.940,84 Doca N/A Linha de Produç…" at bounding box center [427, 359] width 589 height 138
type input "6"
type input "0,3"
type input "49,014"
type input "60"
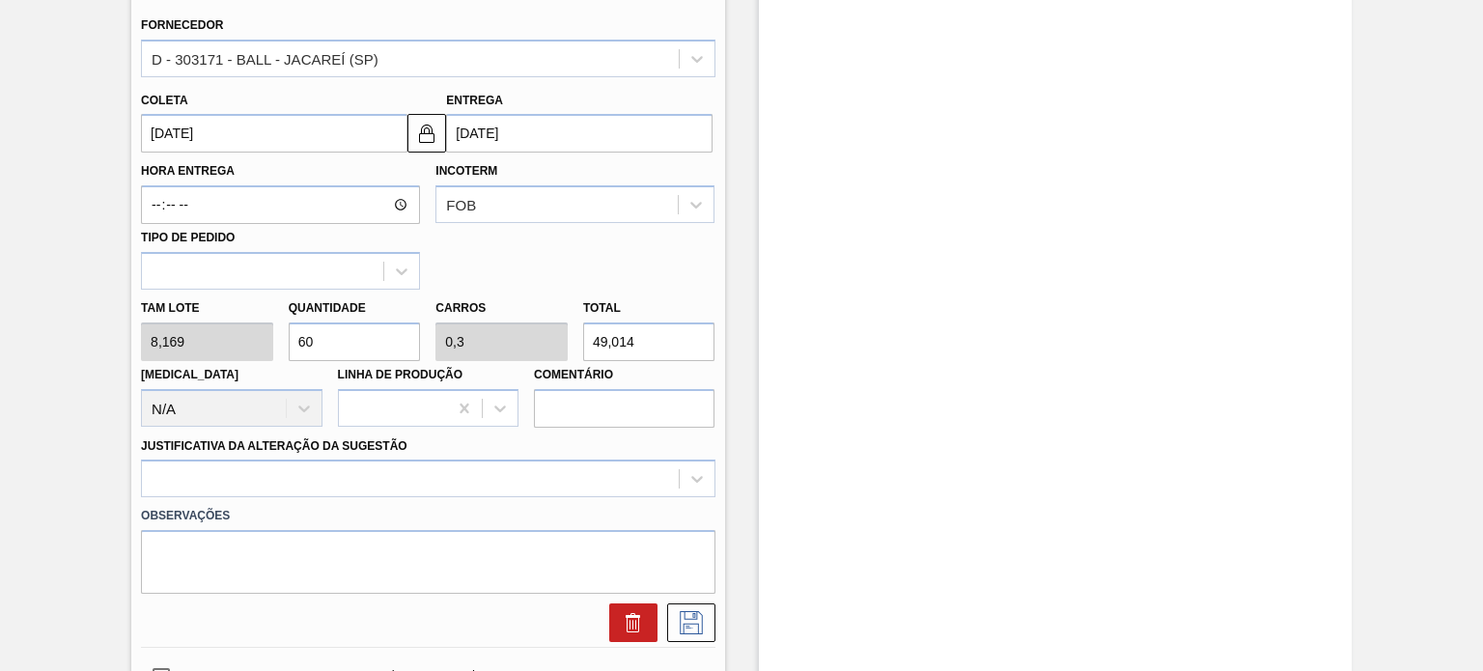
type input "3"
type input "490,14"
type input "60"
click at [559, 484] on div at bounding box center [428, 479] width 574 height 38
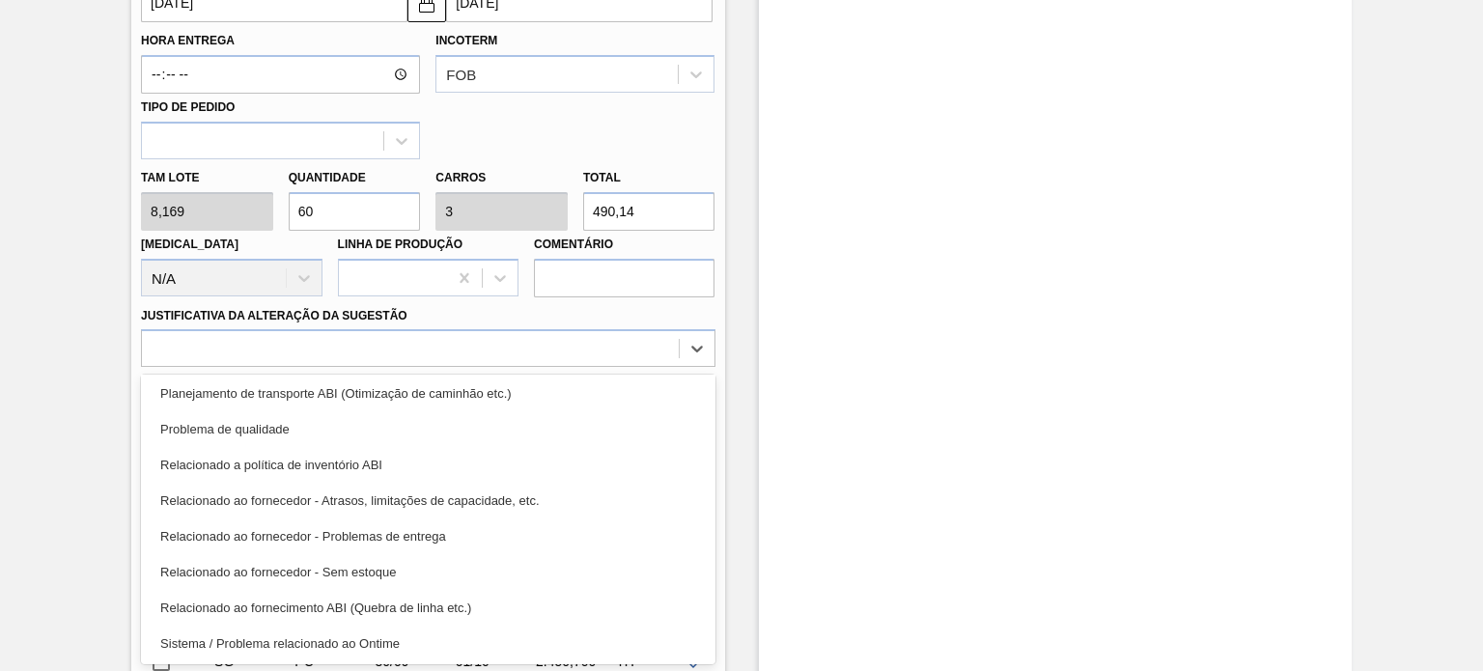
scroll to position [361, 0]
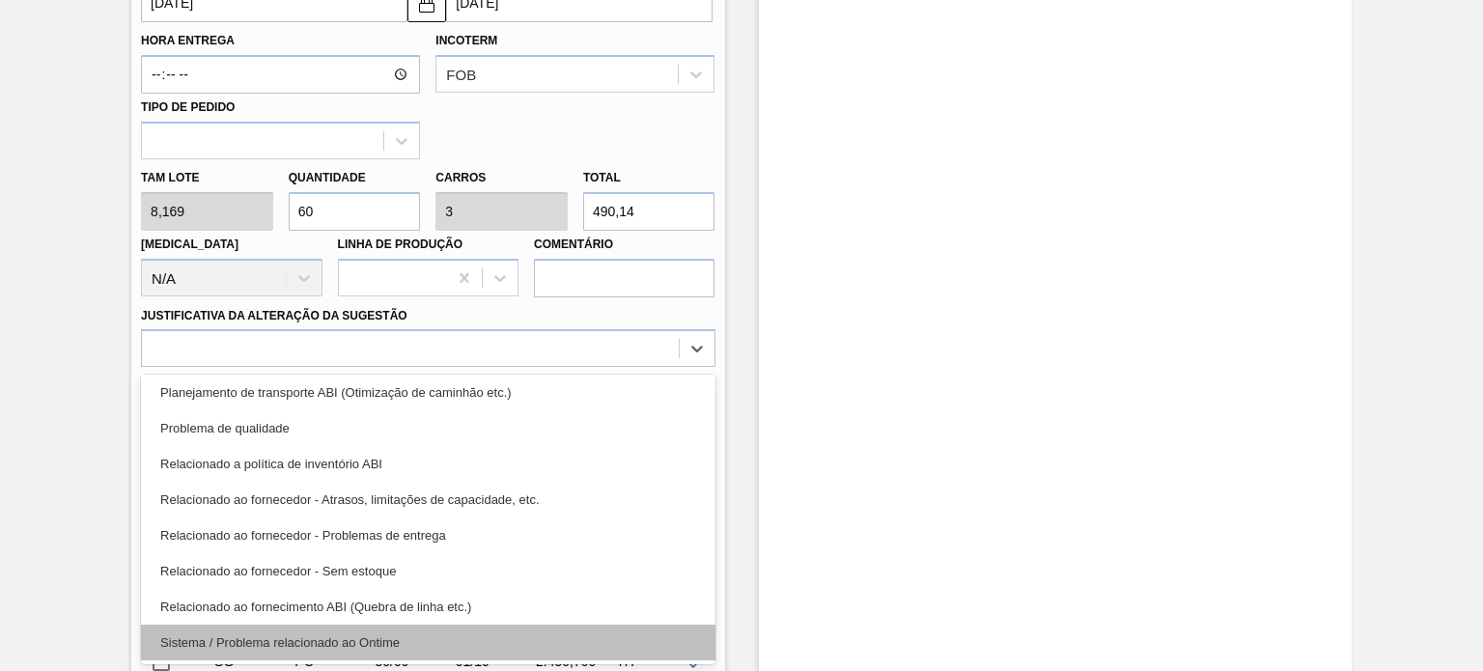
click at [463, 630] on div "Sistema / Problema relacionado ao Ontime" at bounding box center [428, 643] width 574 height 36
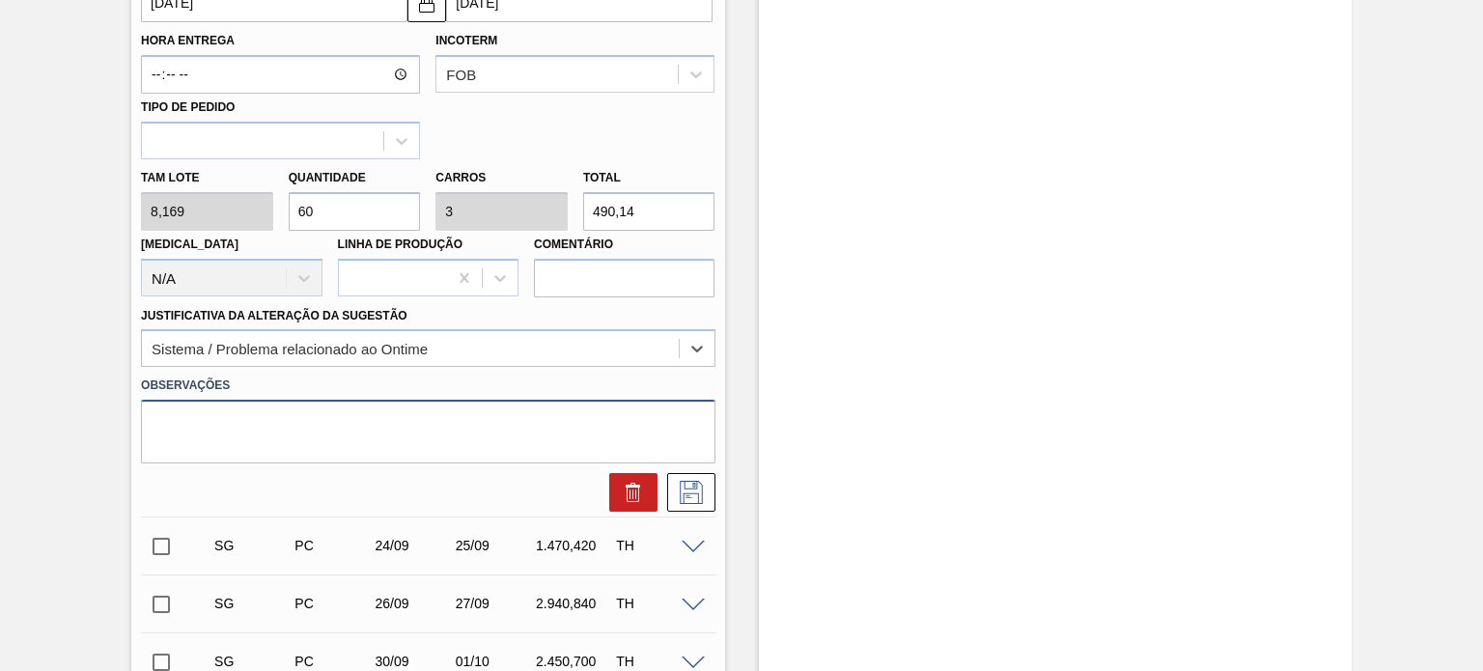
click at [364, 443] on textarea at bounding box center [428, 432] width 574 height 64
type textarea "Pedidos tidos como cancelados no portal, subindo novos"
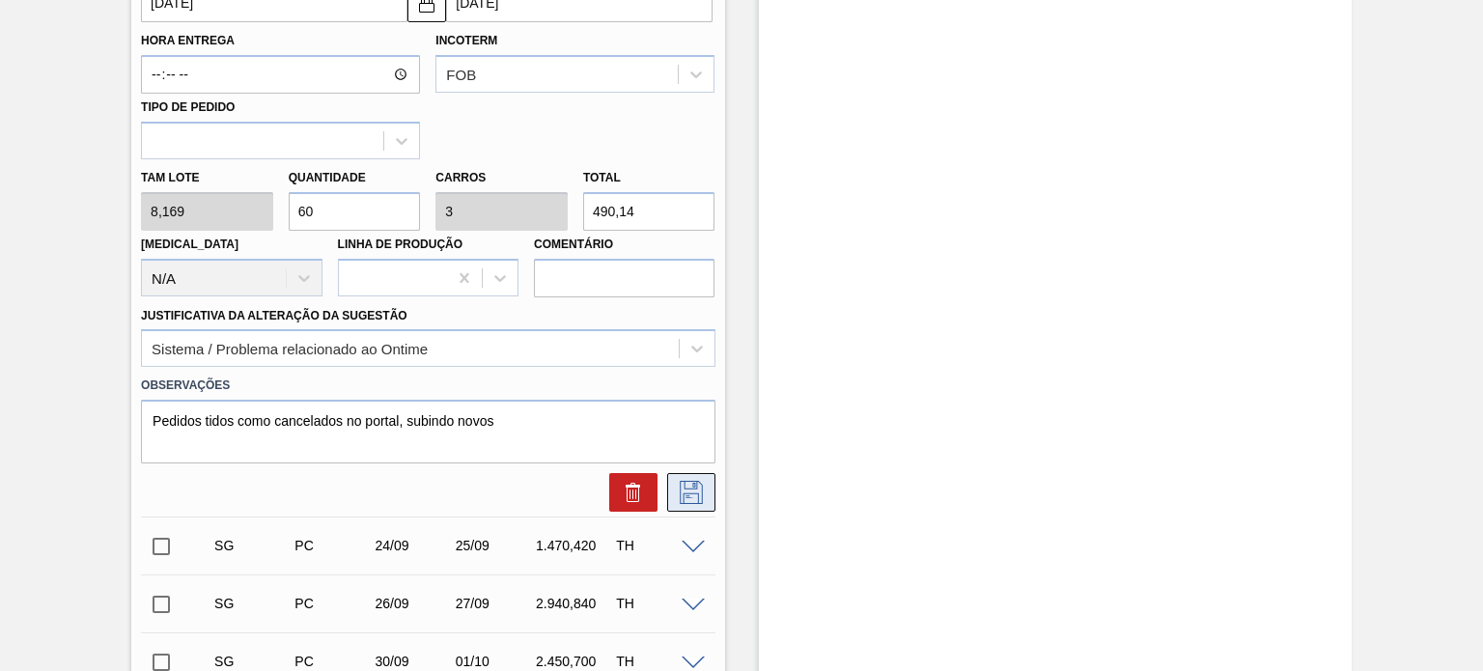
click at [681, 493] on icon at bounding box center [691, 492] width 31 height 23
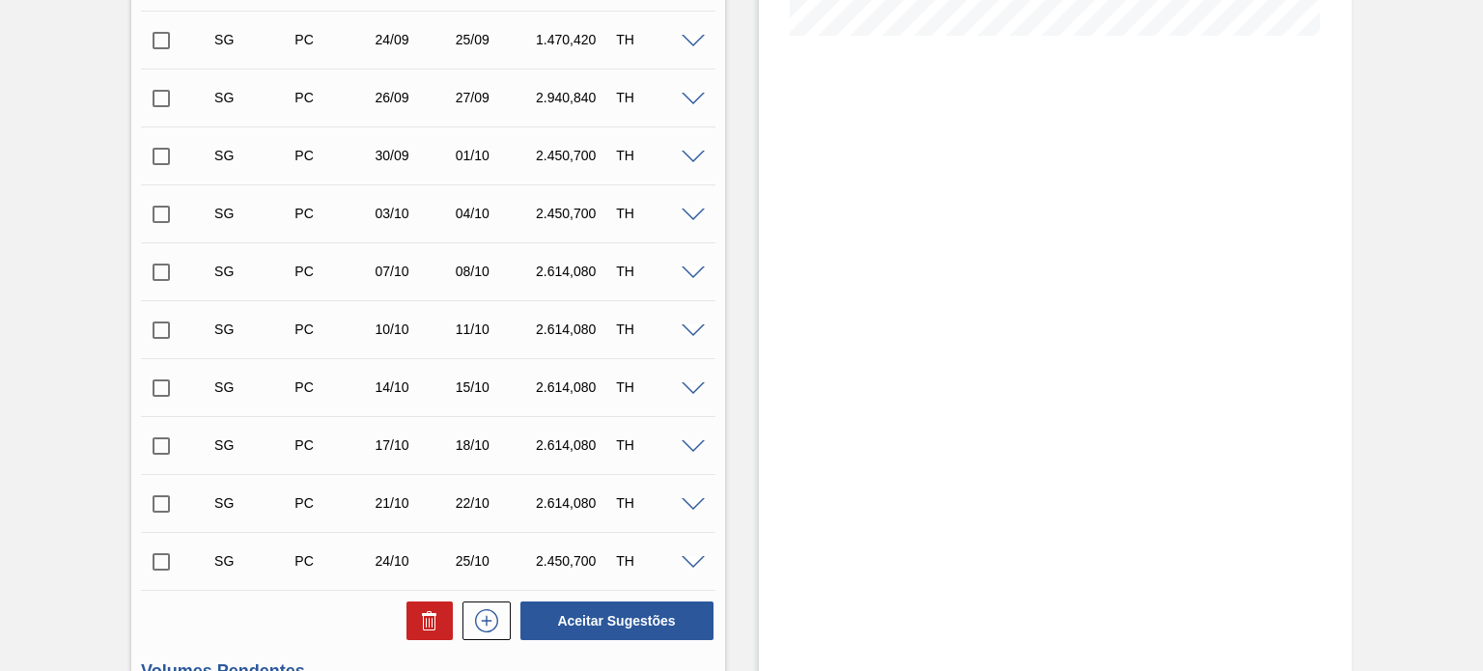
scroll to position [332, 0]
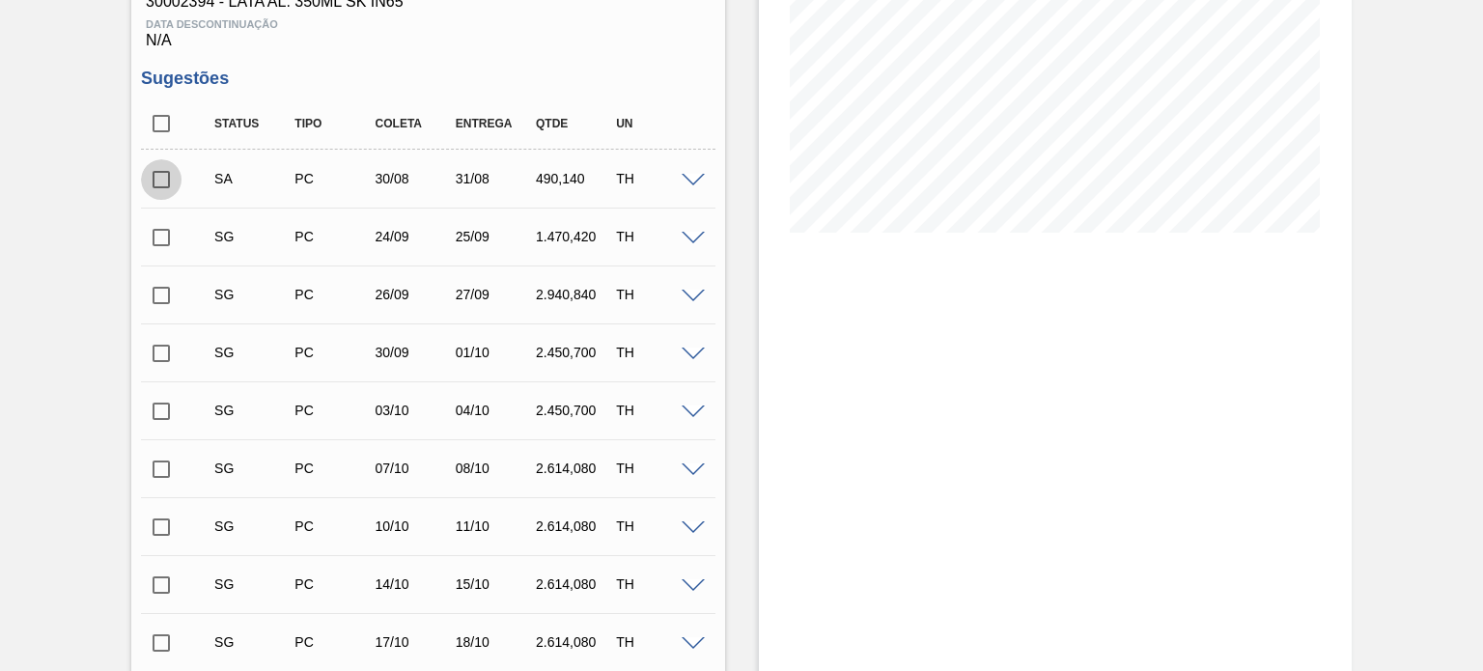
click at [167, 183] on input "checkbox" at bounding box center [161, 179] width 41 height 41
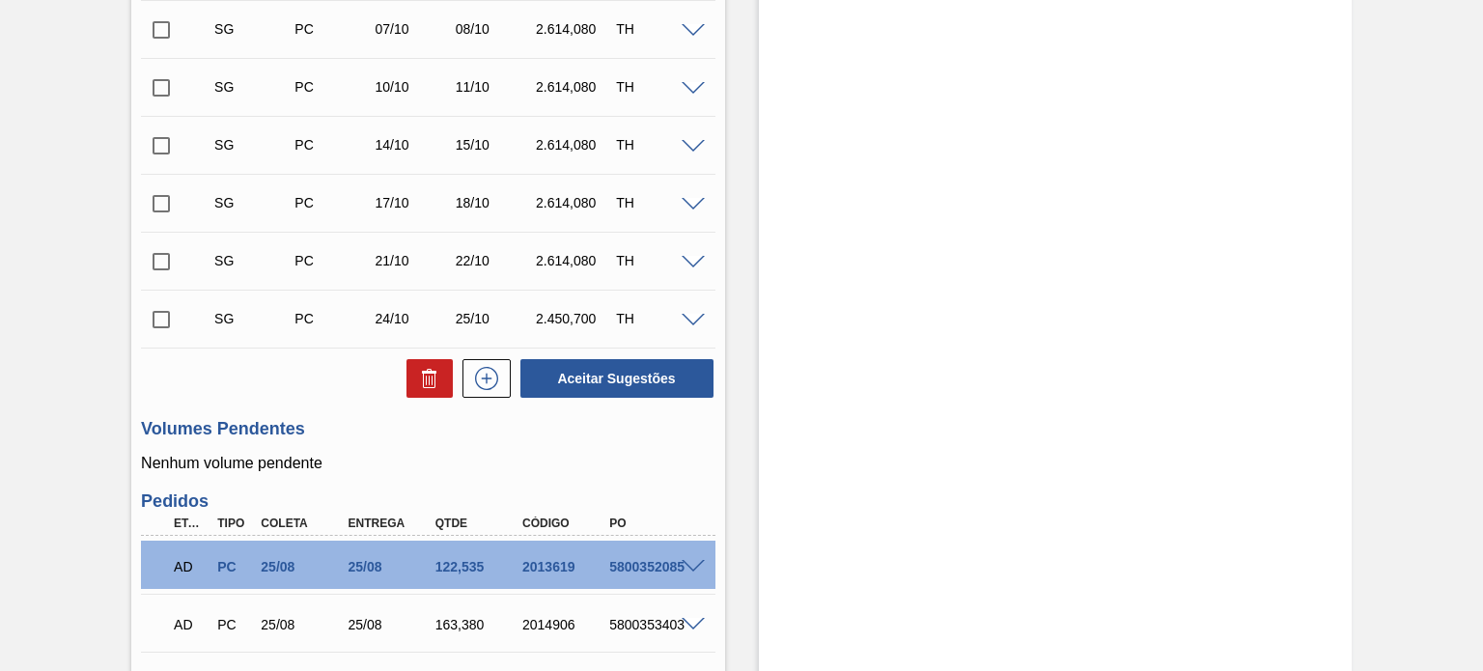
scroll to position [772, 0]
click at [653, 374] on button "Aceitar Sugestões" at bounding box center [616, 377] width 193 height 39
checkbox input "false"
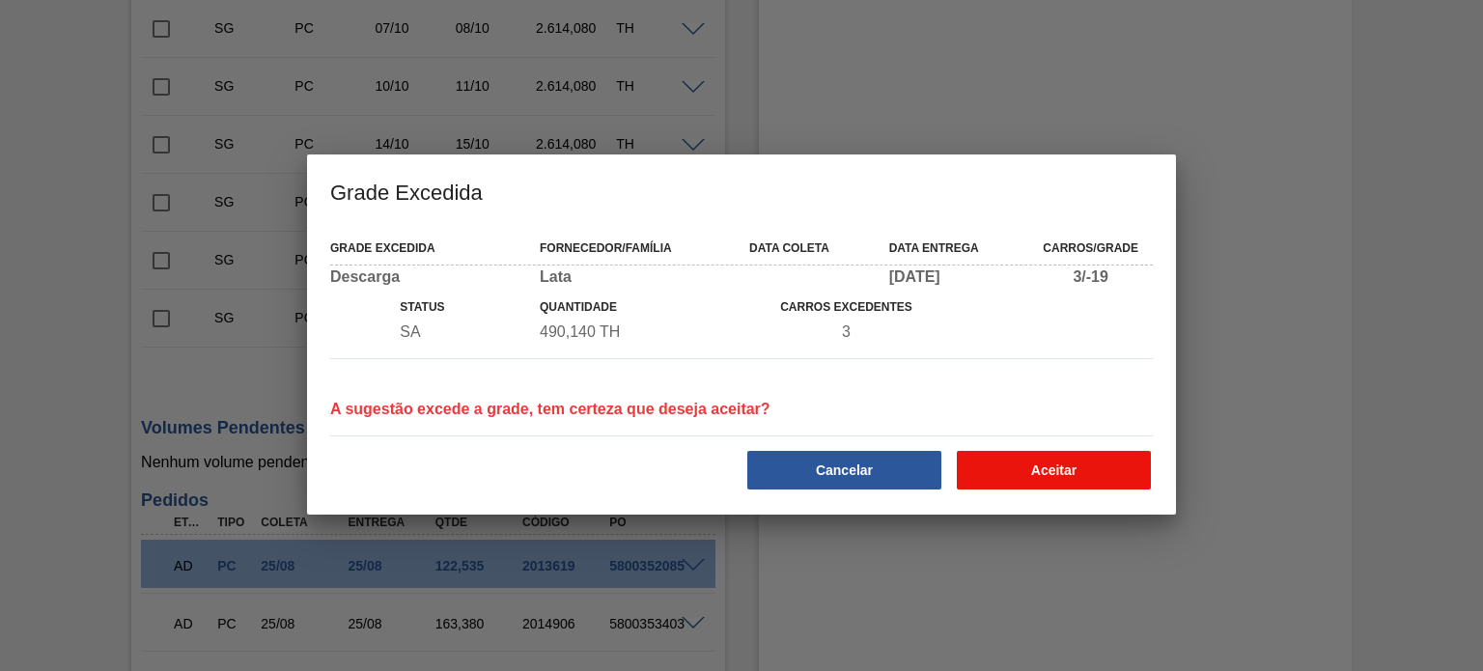
click at [1084, 466] on button "Aceitar" at bounding box center [1054, 470] width 194 height 39
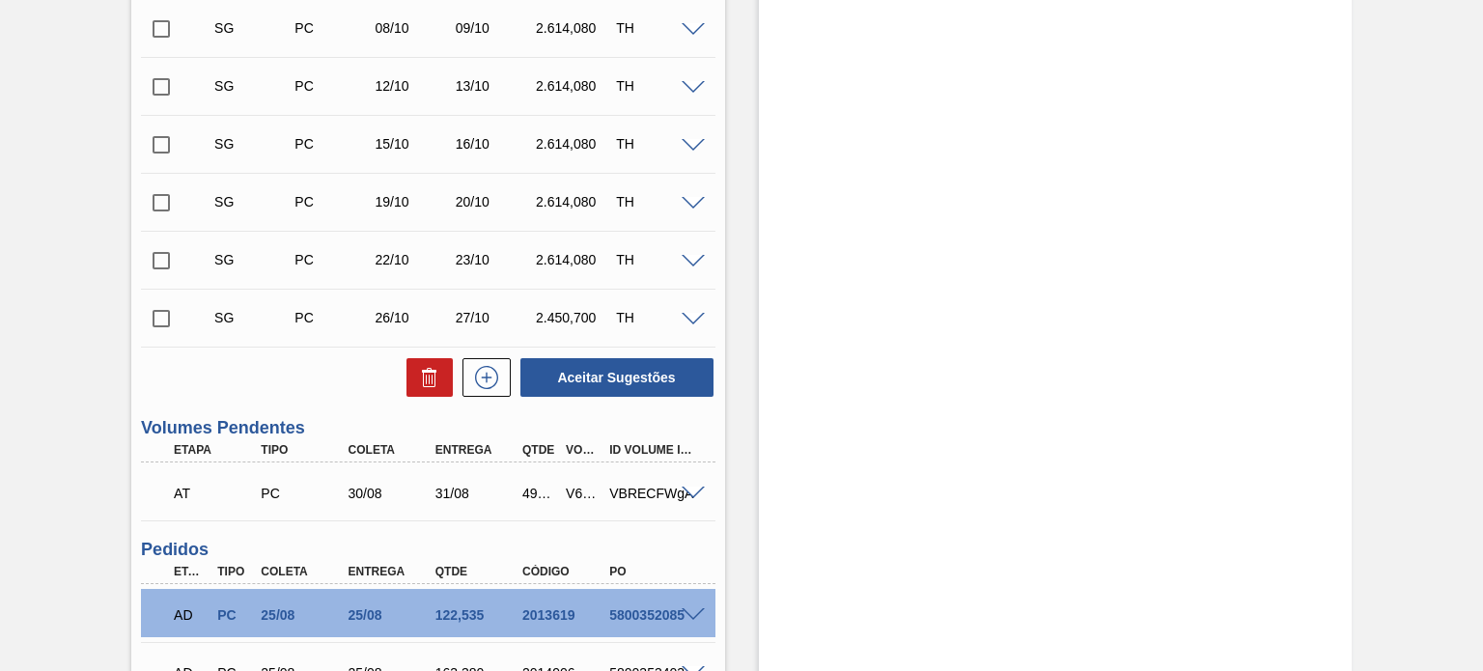
click at [574, 486] on div "V619612" at bounding box center [582, 493] width 43 height 15
copy div "V619612"
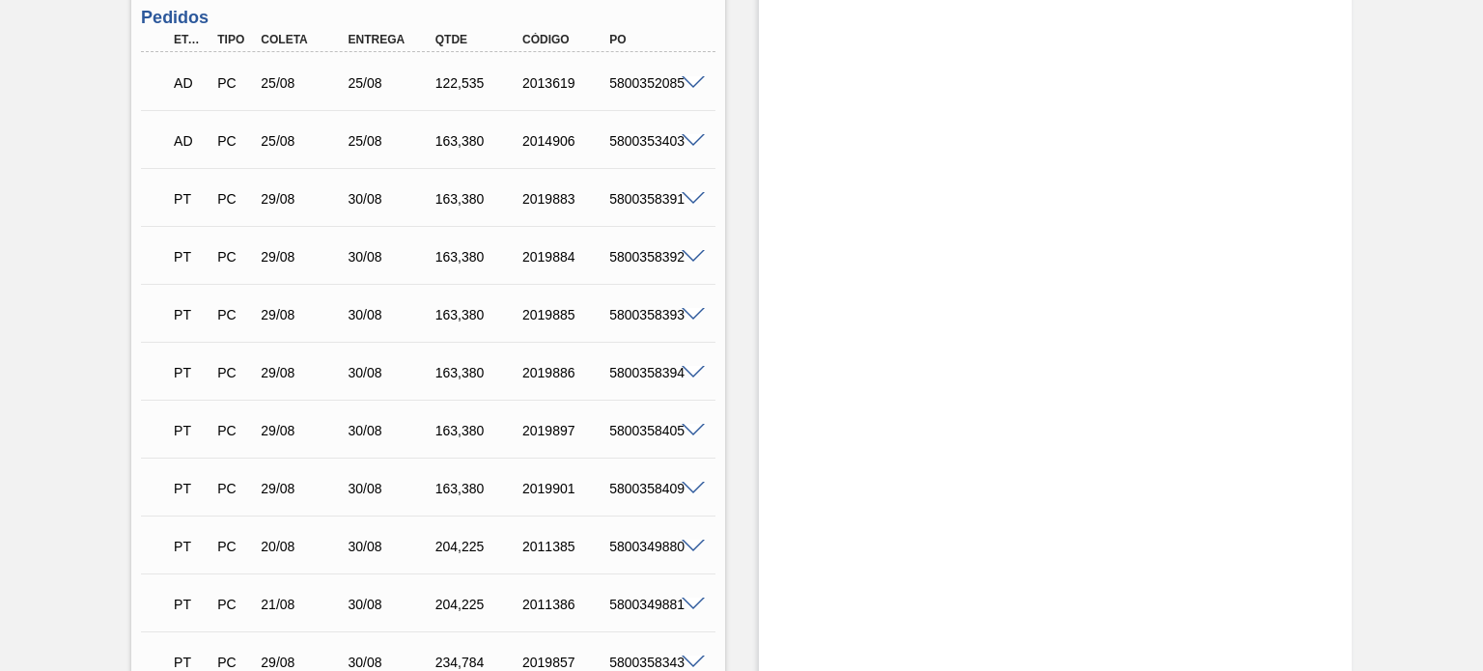
scroll to position [1641, 0]
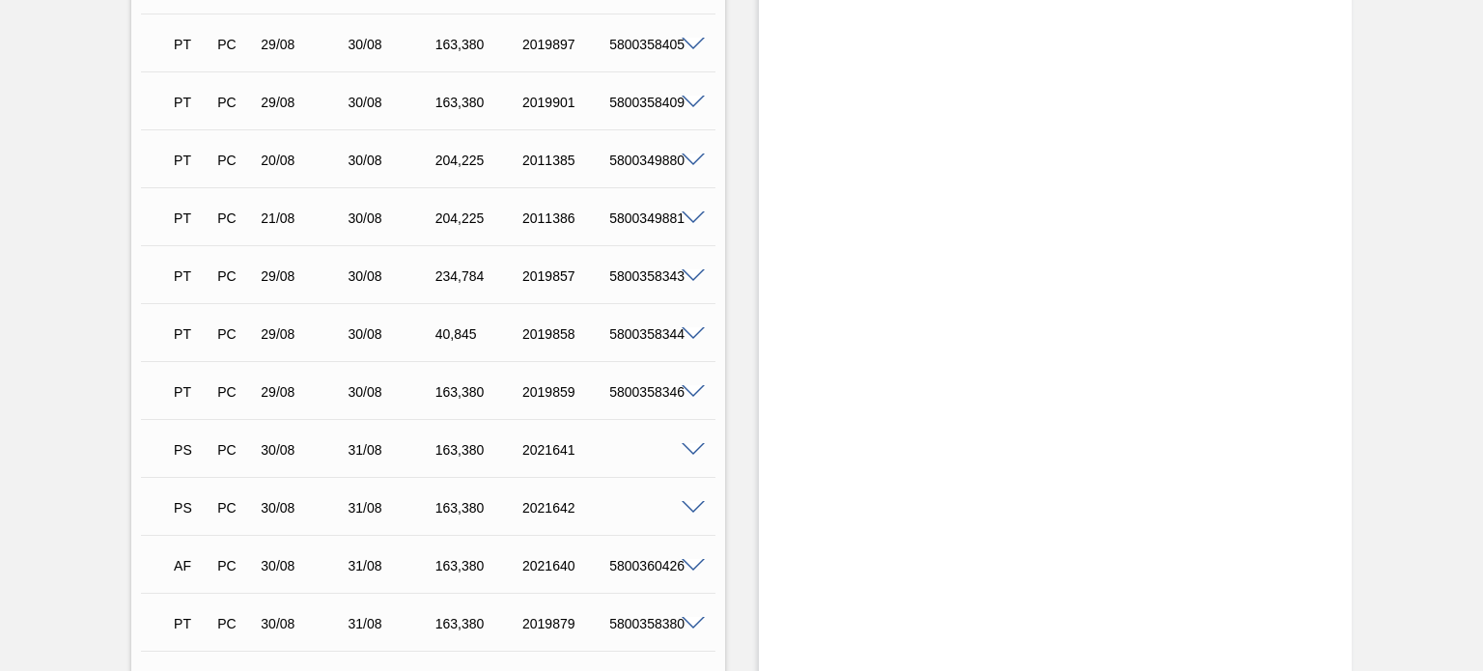
click at [685, 449] on span at bounding box center [693, 450] width 23 height 14
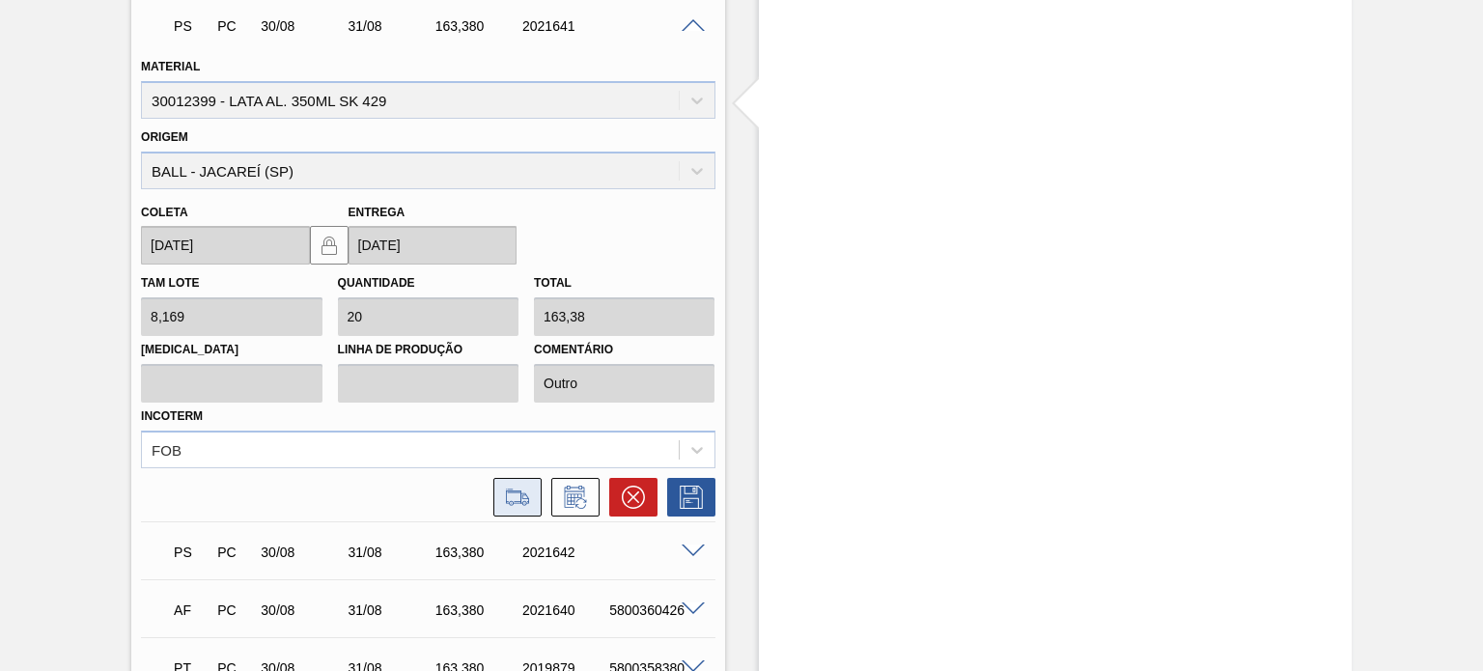
scroll to position [2124, 0]
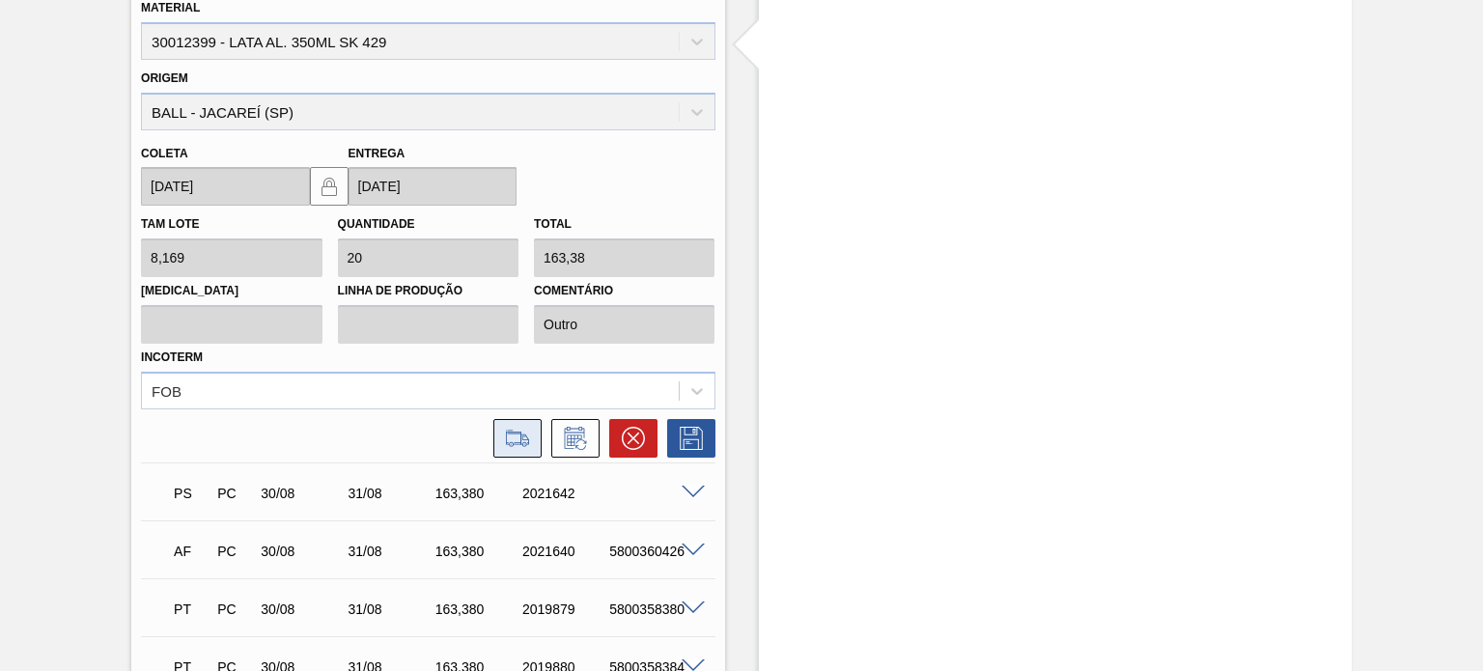
click at [520, 434] on icon at bounding box center [524, 439] width 9 height 11
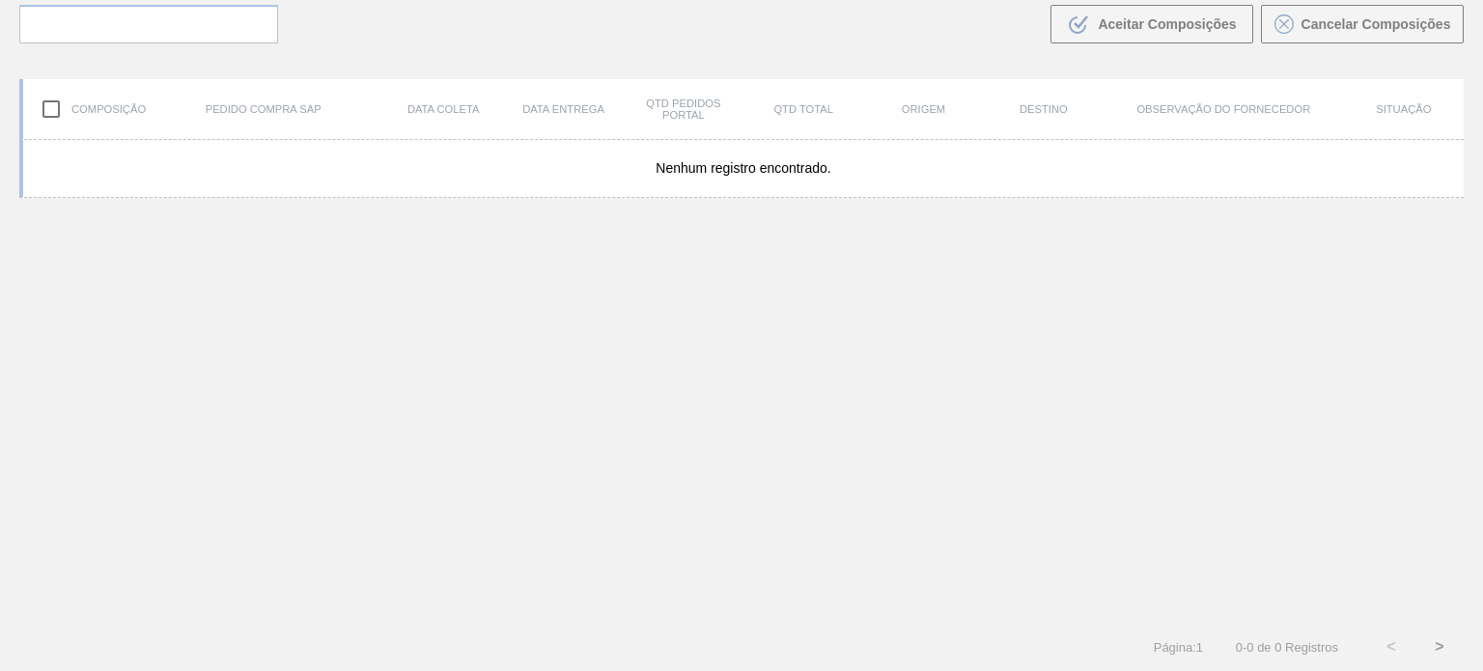
scroll to position [139, 0]
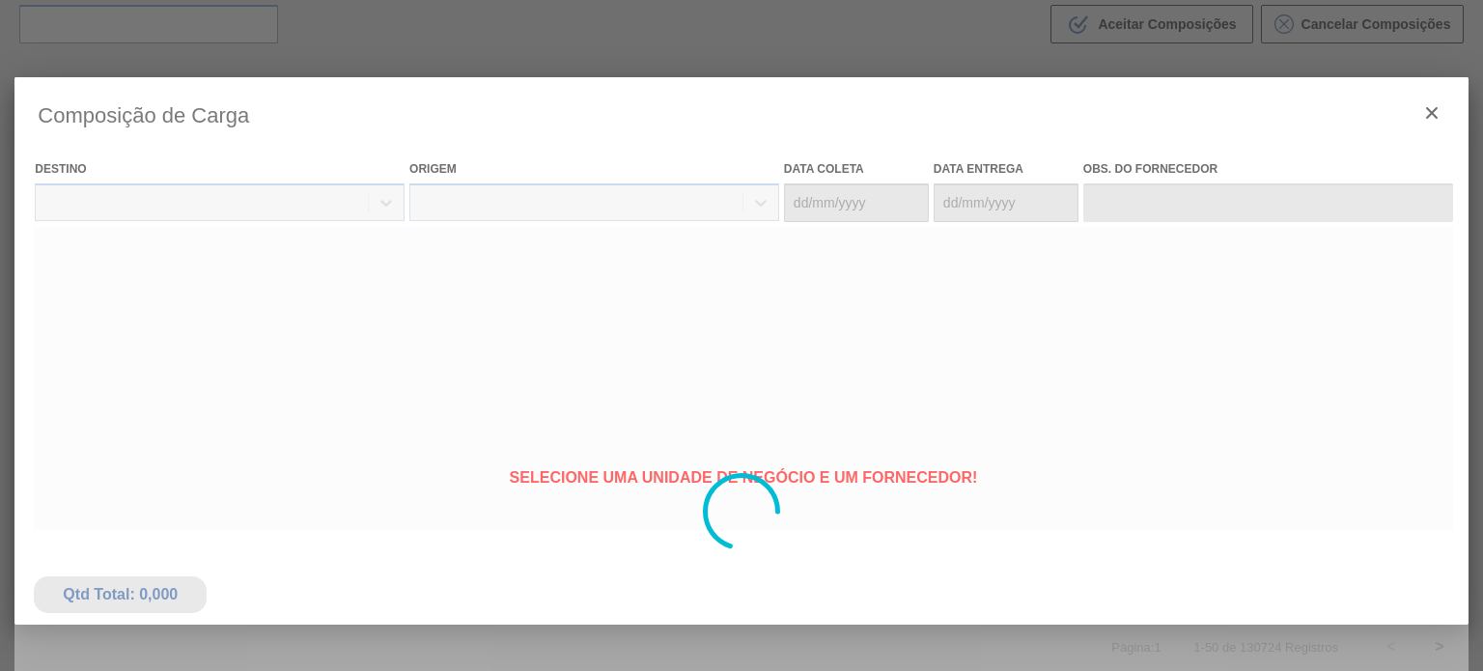
type coleta "[DATE]"
type entrega "[DATE]"
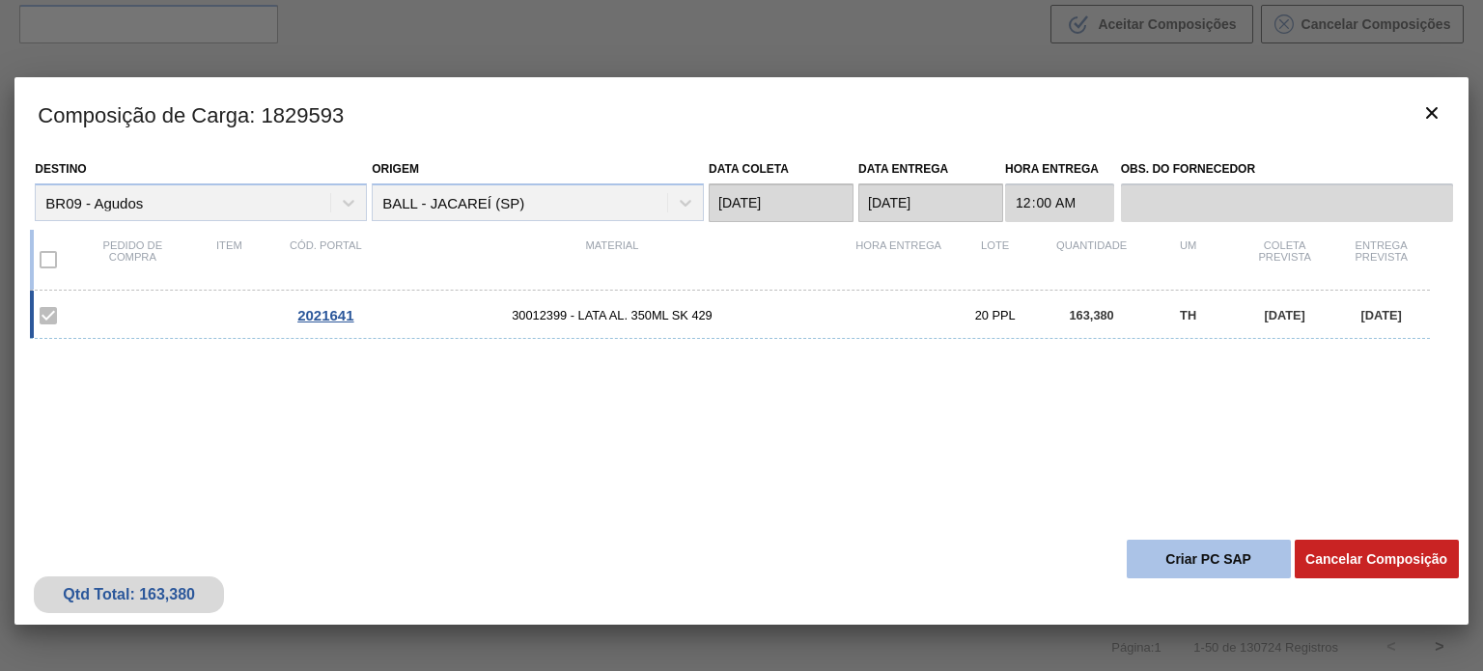
click at [1215, 566] on button "Criar PC SAP" at bounding box center [1209, 559] width 164 height 39
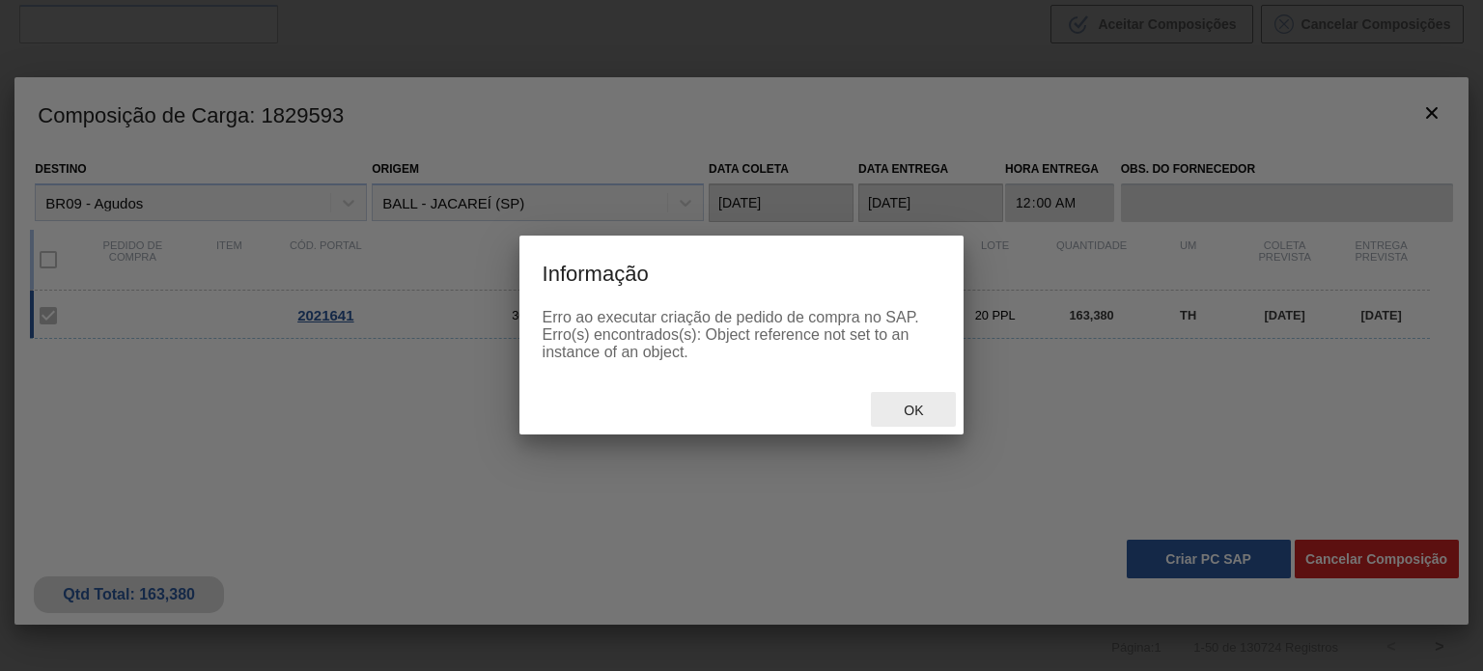
click at [921, 415] on span "Ok" at bounding box center [913, 410] width 50 height 15
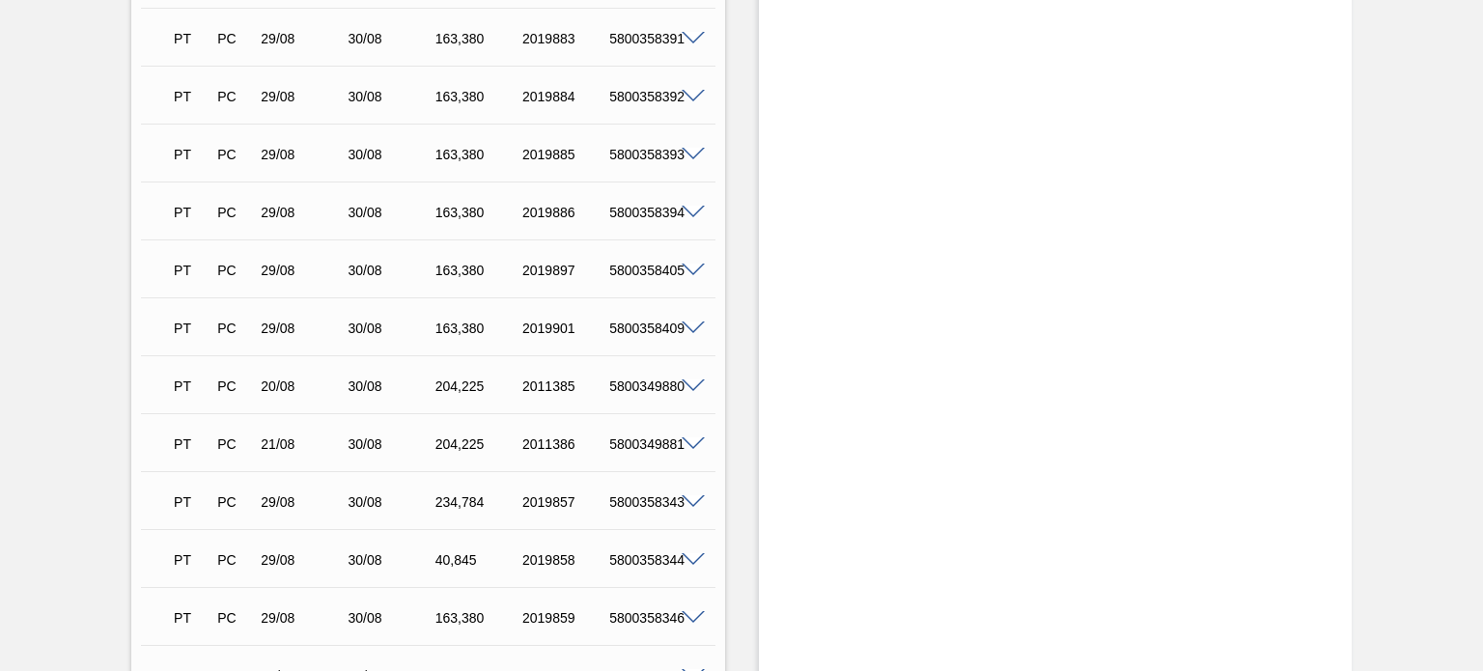
scroll to position [1834, 0]
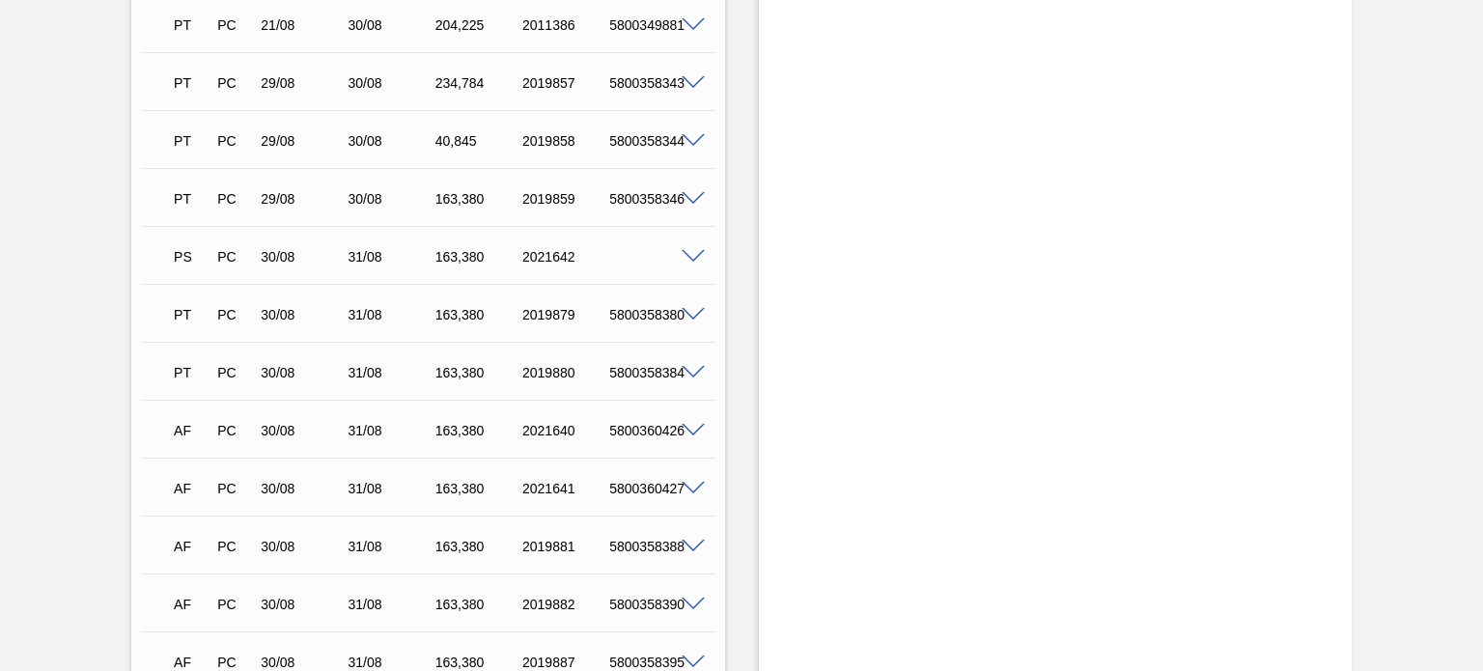
click at [691, 253] on span at bounding box center [693, 257] width 23 height 14
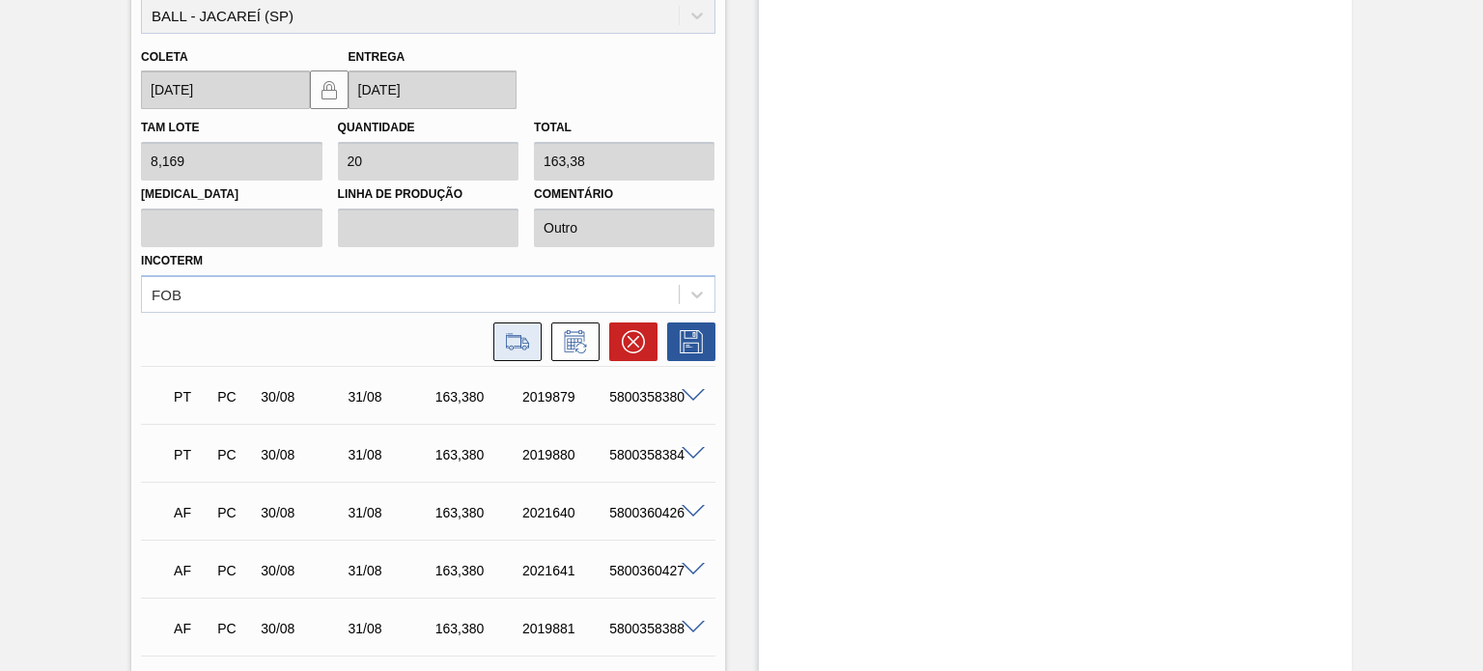
click at [529, 344] on icon at bounding box center [517, 341] width 31 height 23
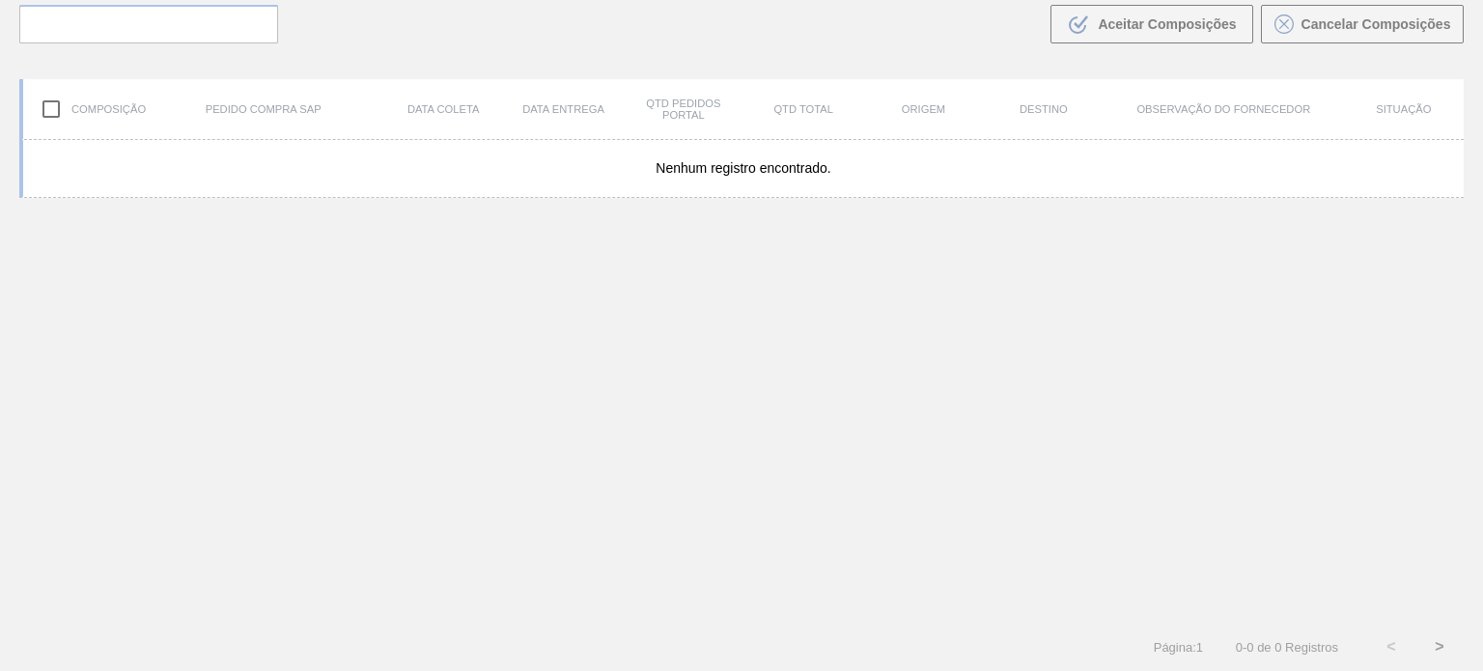
scroll to position [139, 0]
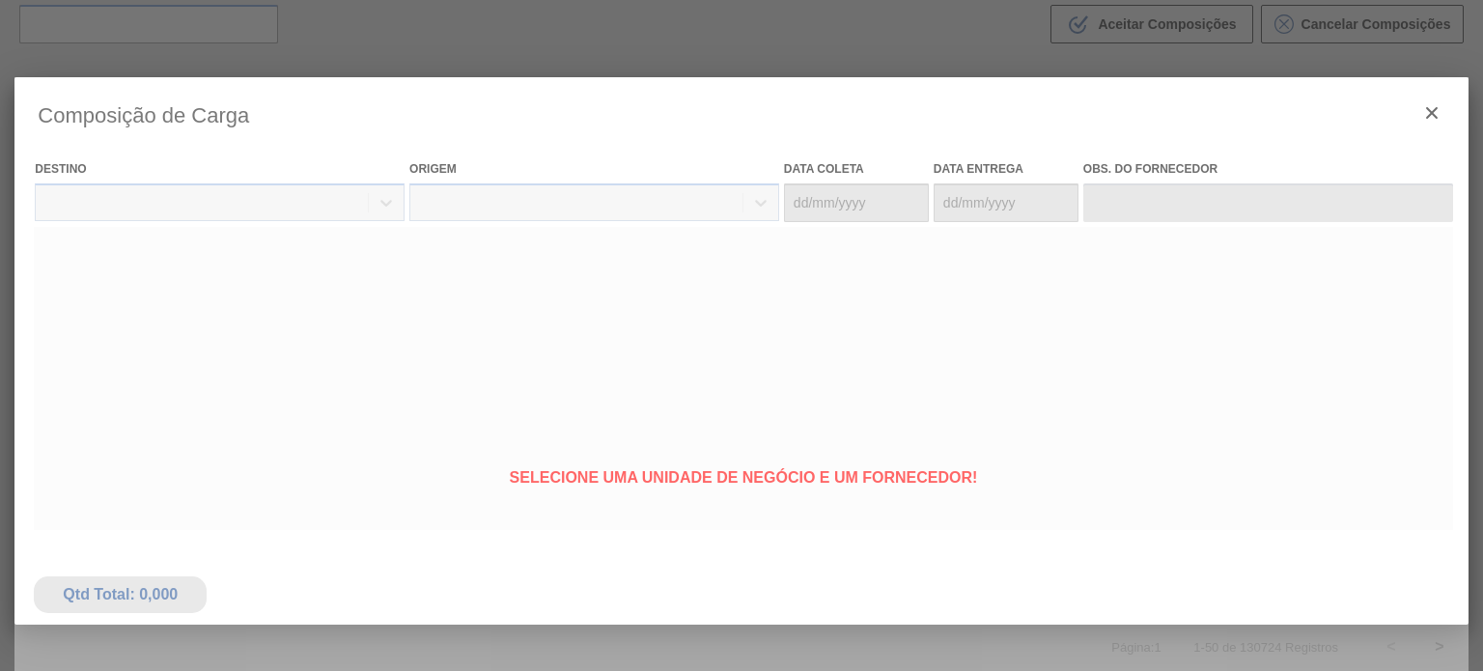
type coleta "[DATE]"
type entrega "[DATE]"
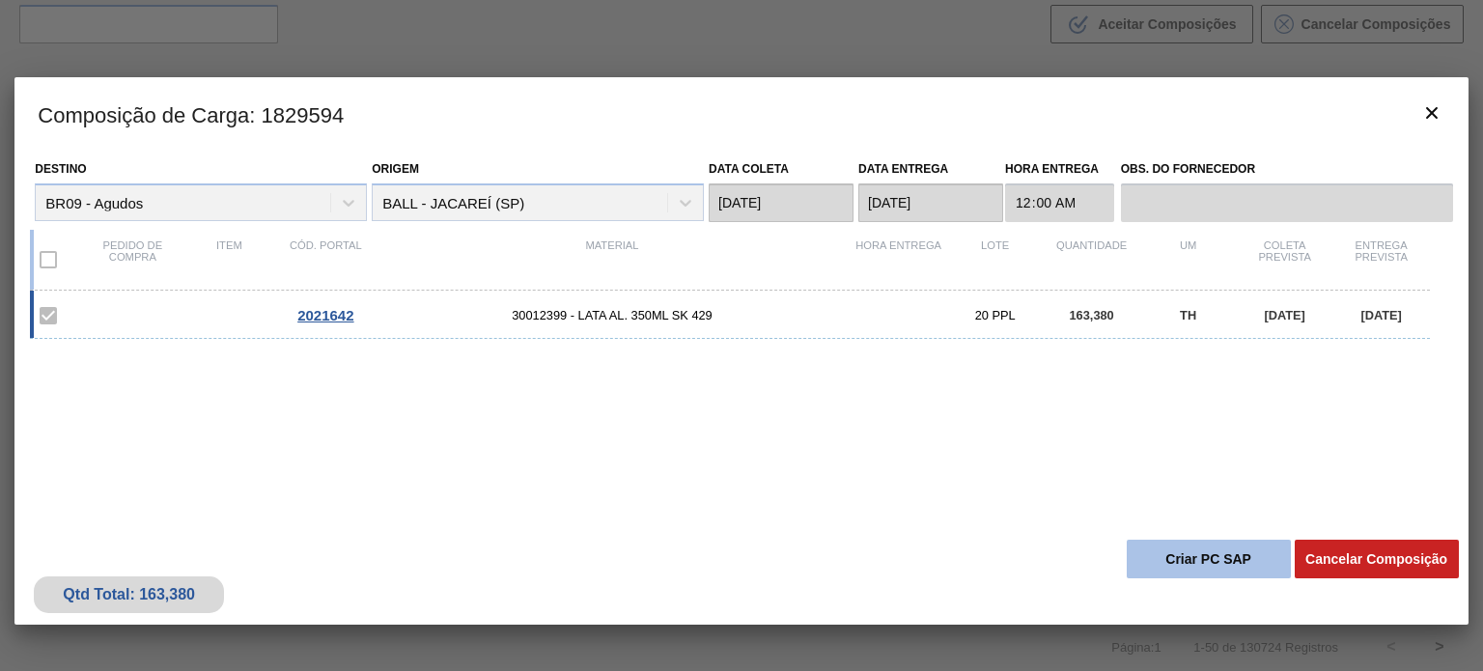
click at [1201, 565] on button "Criar PC SAP" at bounding box center [1209, 559] width 164 height 39
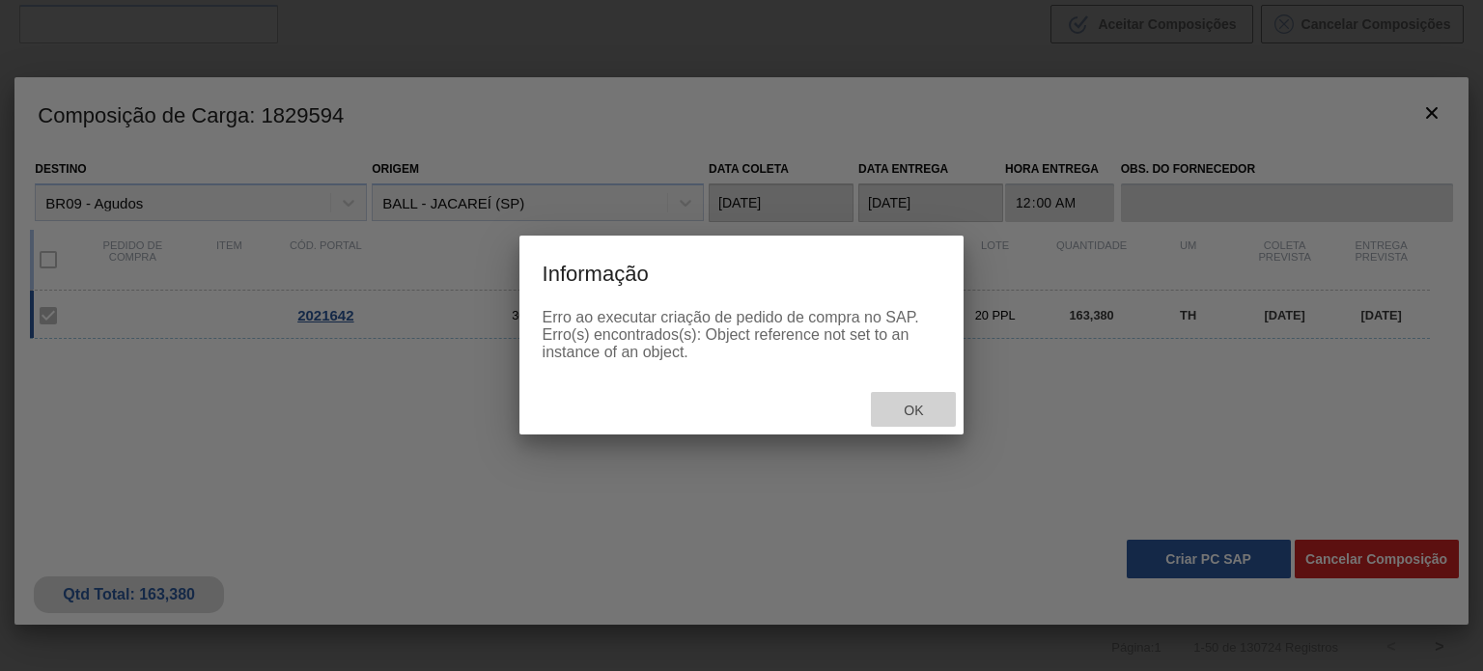
click at [914, 412] on span "Ok" at bounding box center [913, 410] width 50 height 15
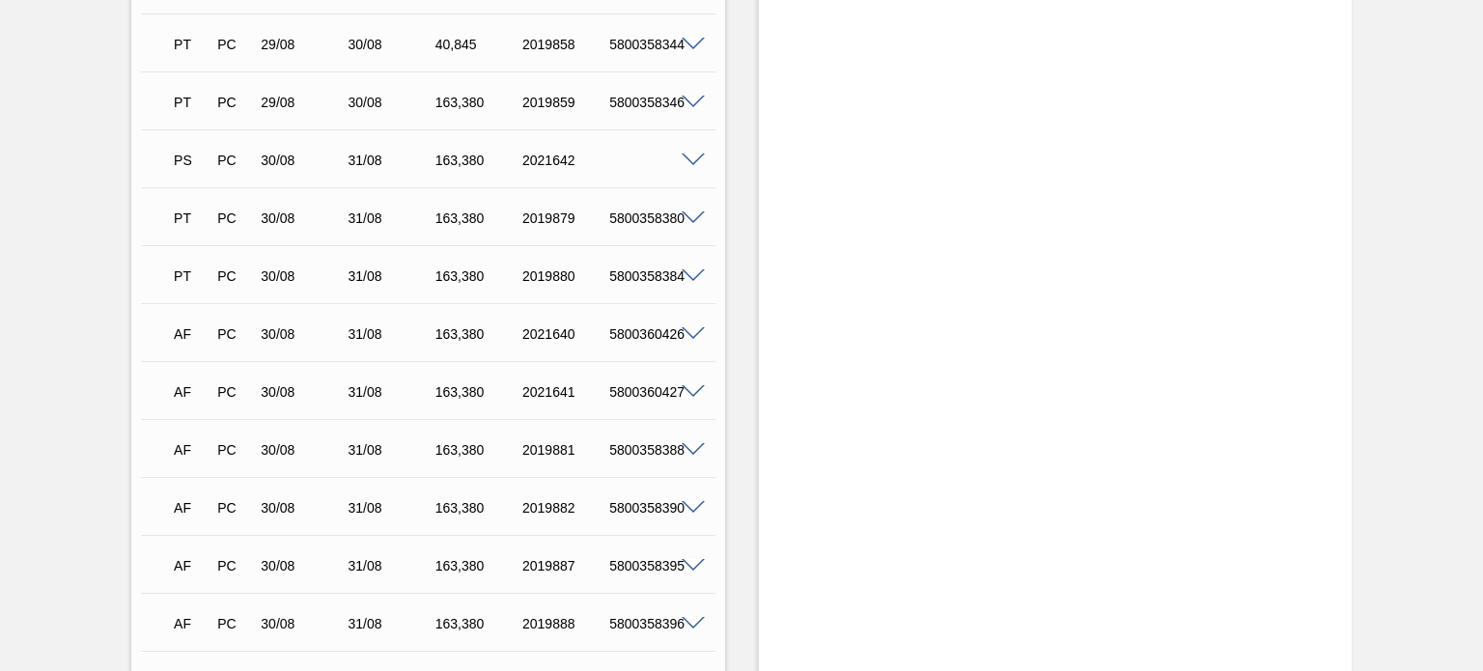
scroll to position [1834, 0]
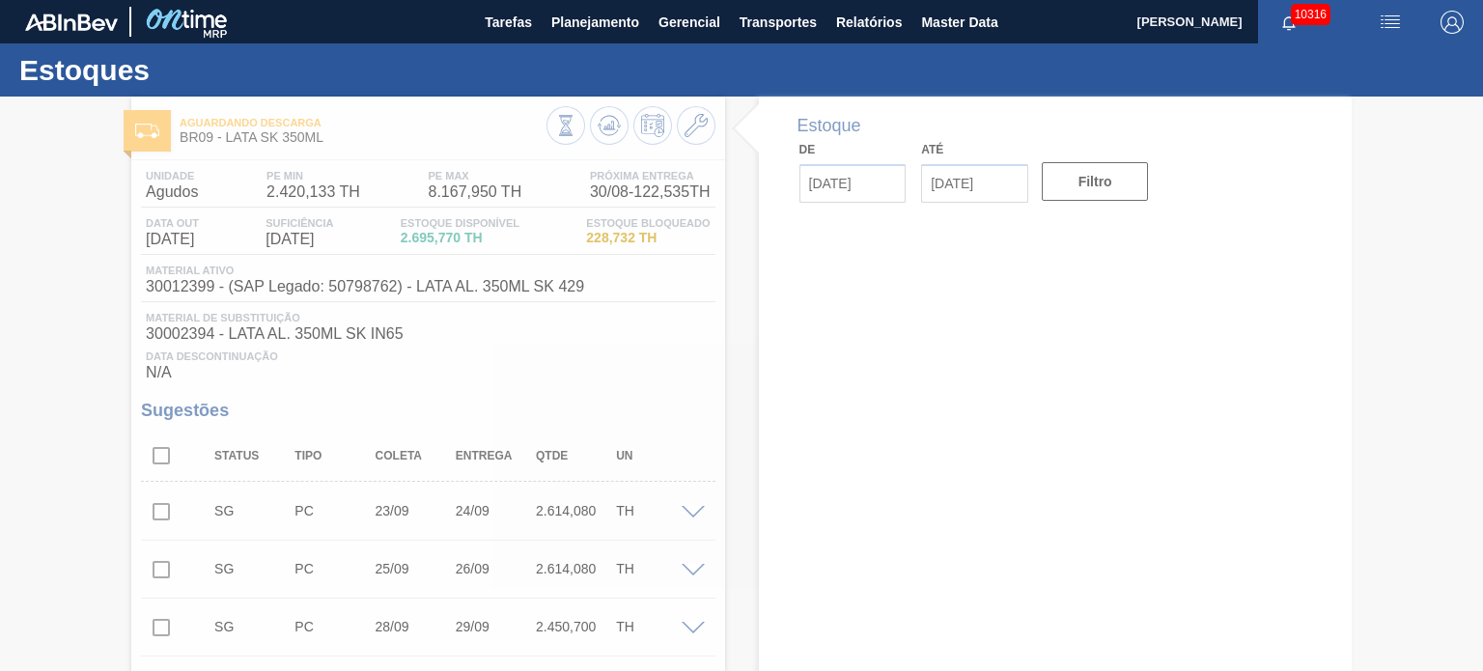
type input "[DATE]"
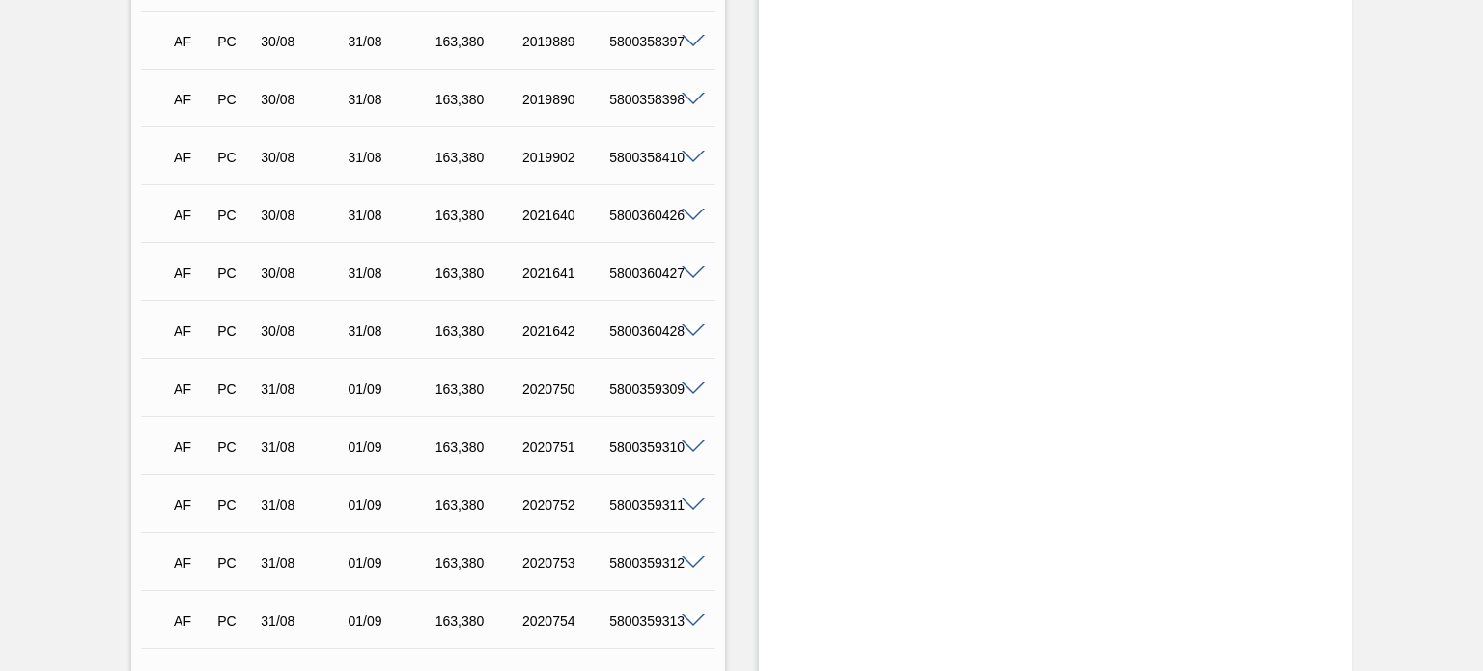
scroll to position [2414, 0]
